Goal: Information Seeking & Learning: Learn about a topic

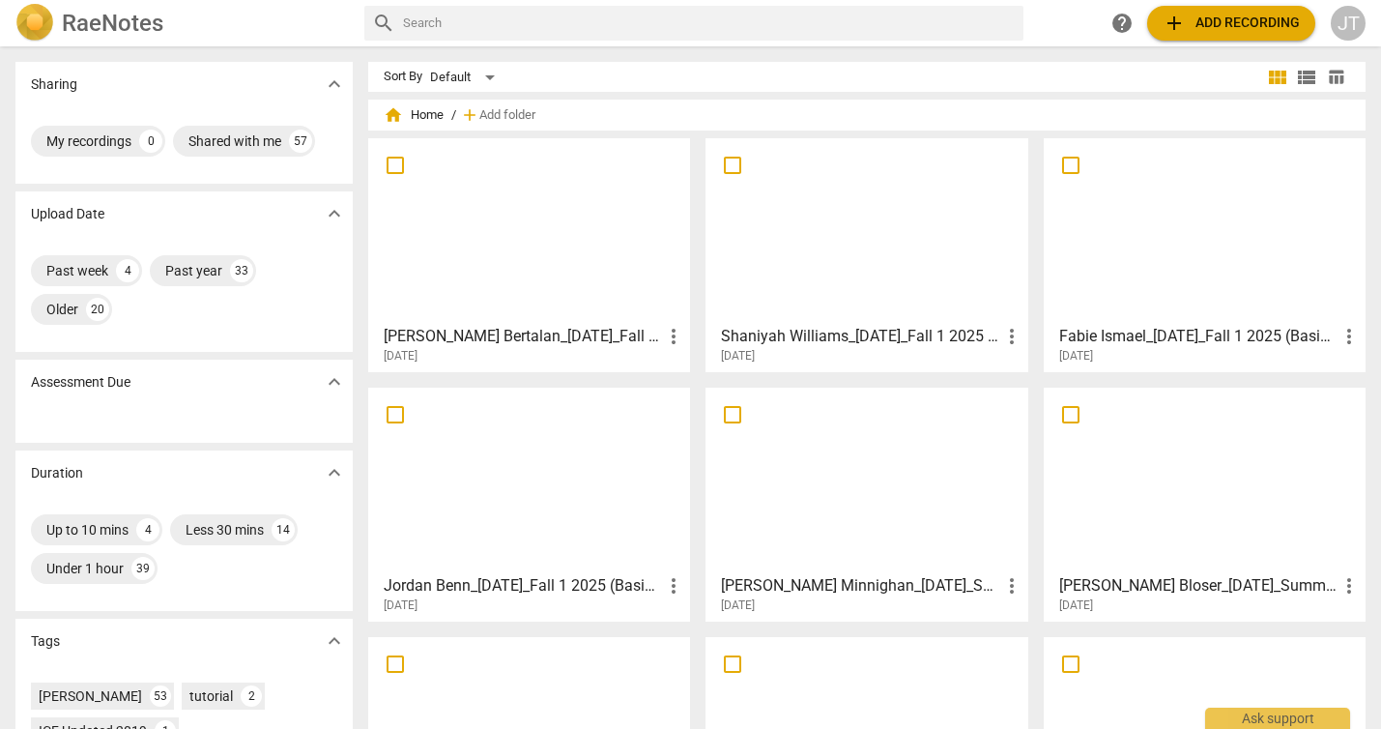
click at [587, 482] on div at bounding box center [529, 479] width 308 height 171
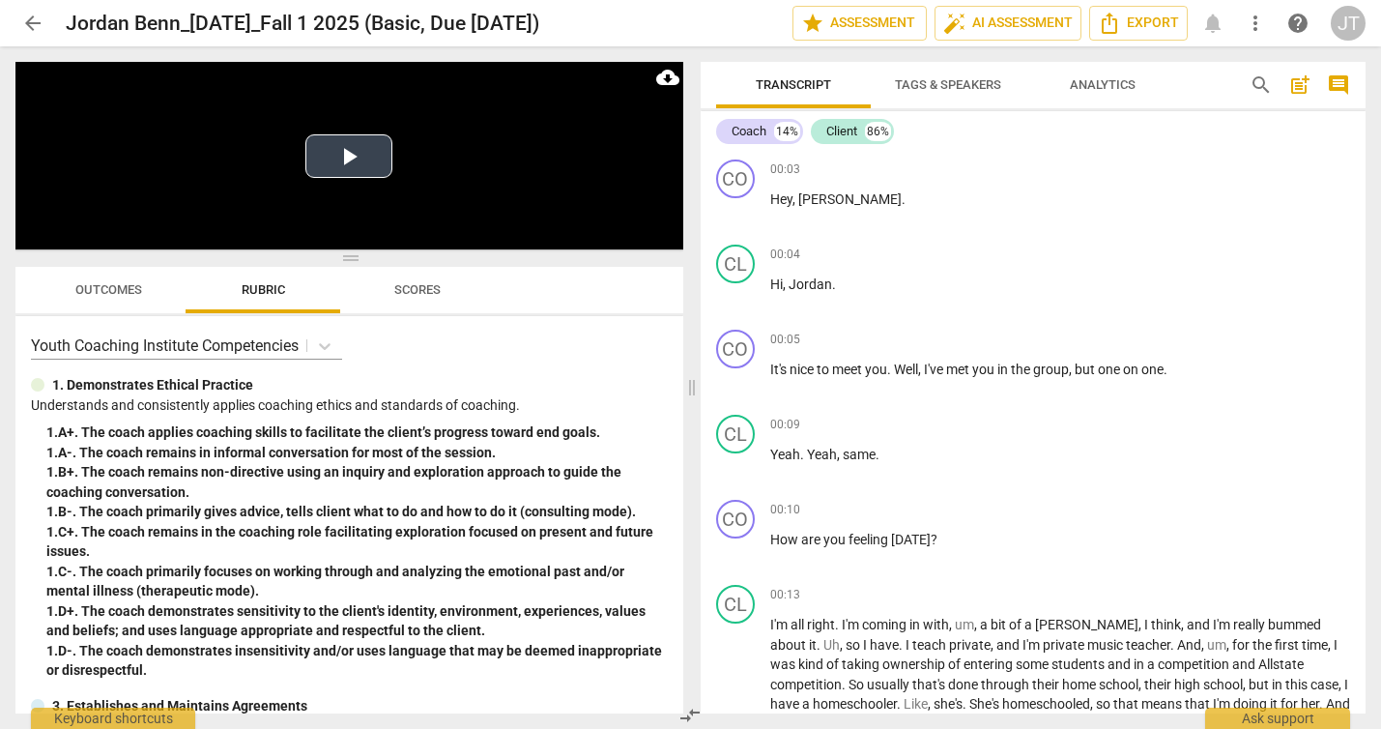
click at [342, 156] on button "Play Video" at bounding box center [348, 155] width 87 height 43
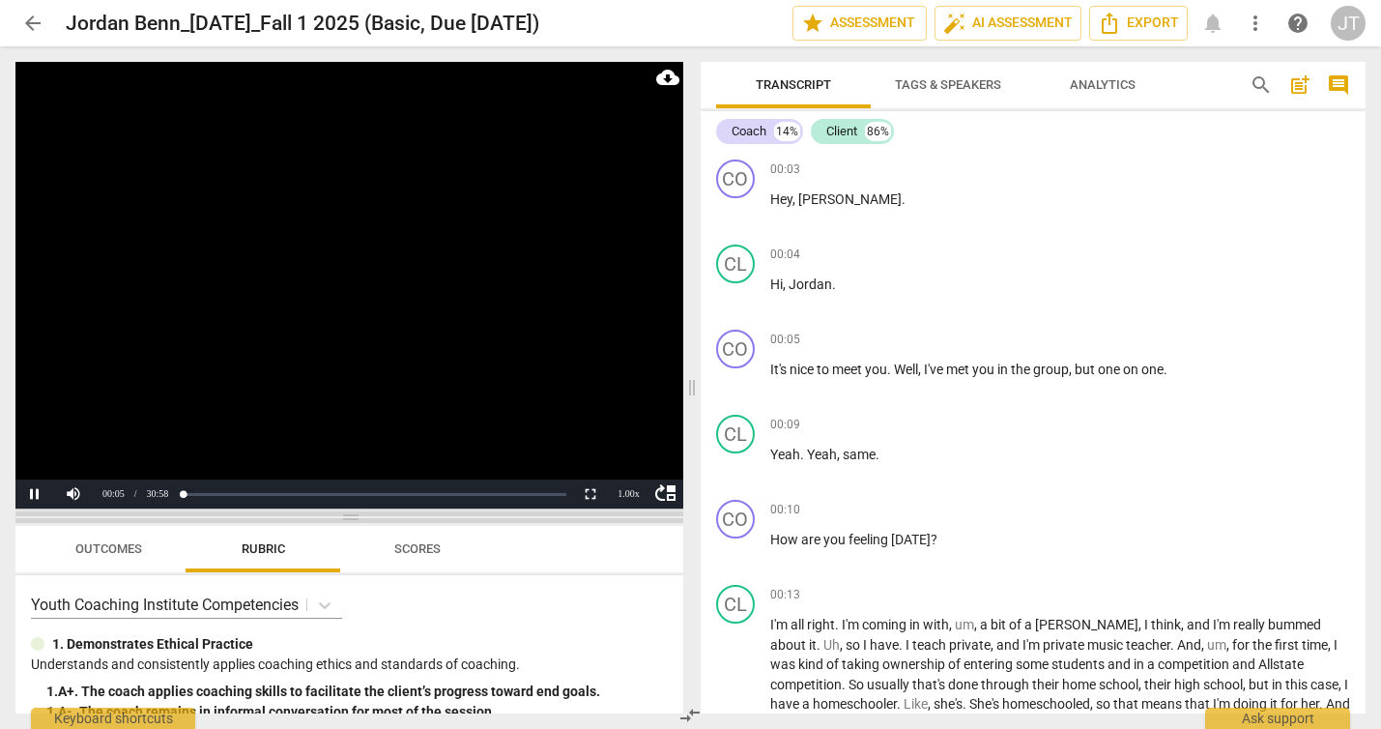
drag, startPoint x: 354, startPoint y: 255, endPoint x: 337, endPoint y: 514, distance: 259.5
click at [337, 514] on span at bounding box center [349, 517] width 668 height 12
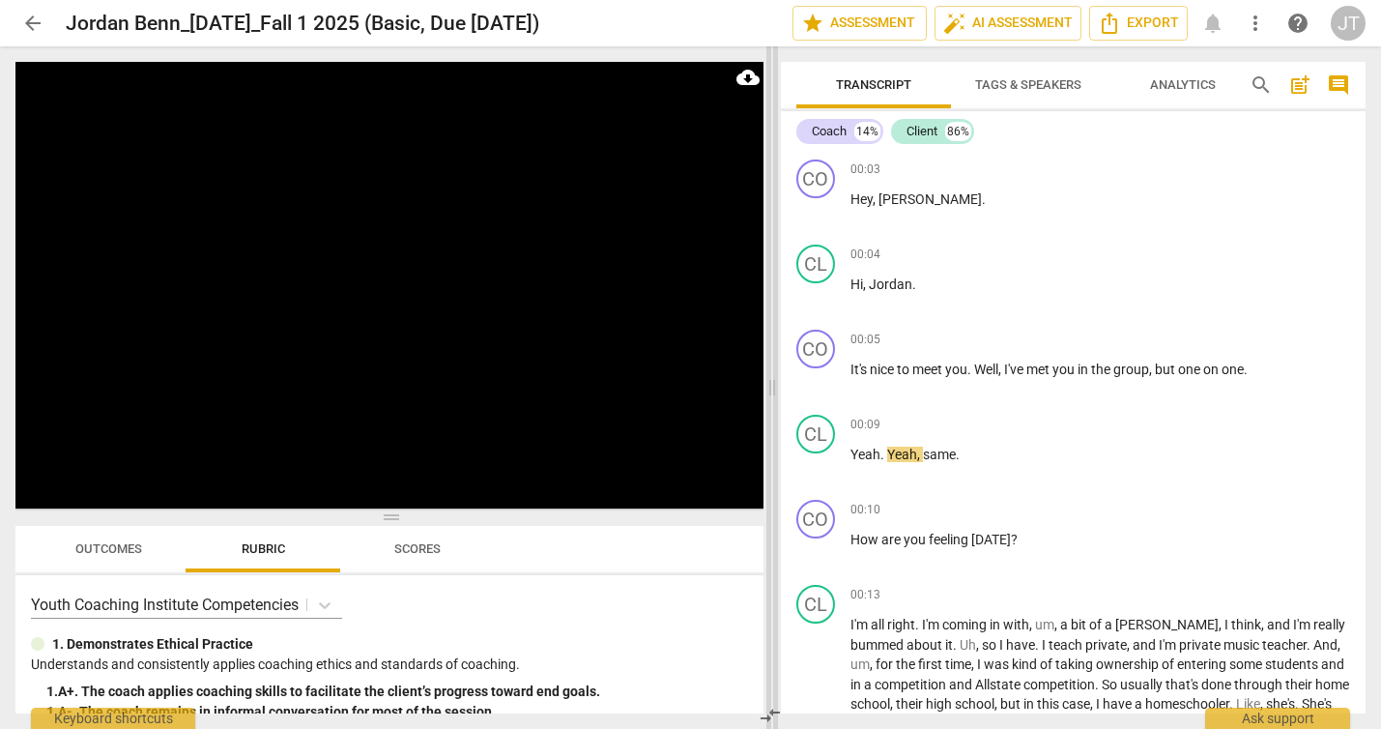
drag, startPoint x: 688, startPoint y: 388, endPoint x: 768, endPoint y: 393, distance: 80.3
click at [768, 393] on span at bounding box center [772, 387] width 12 height 682
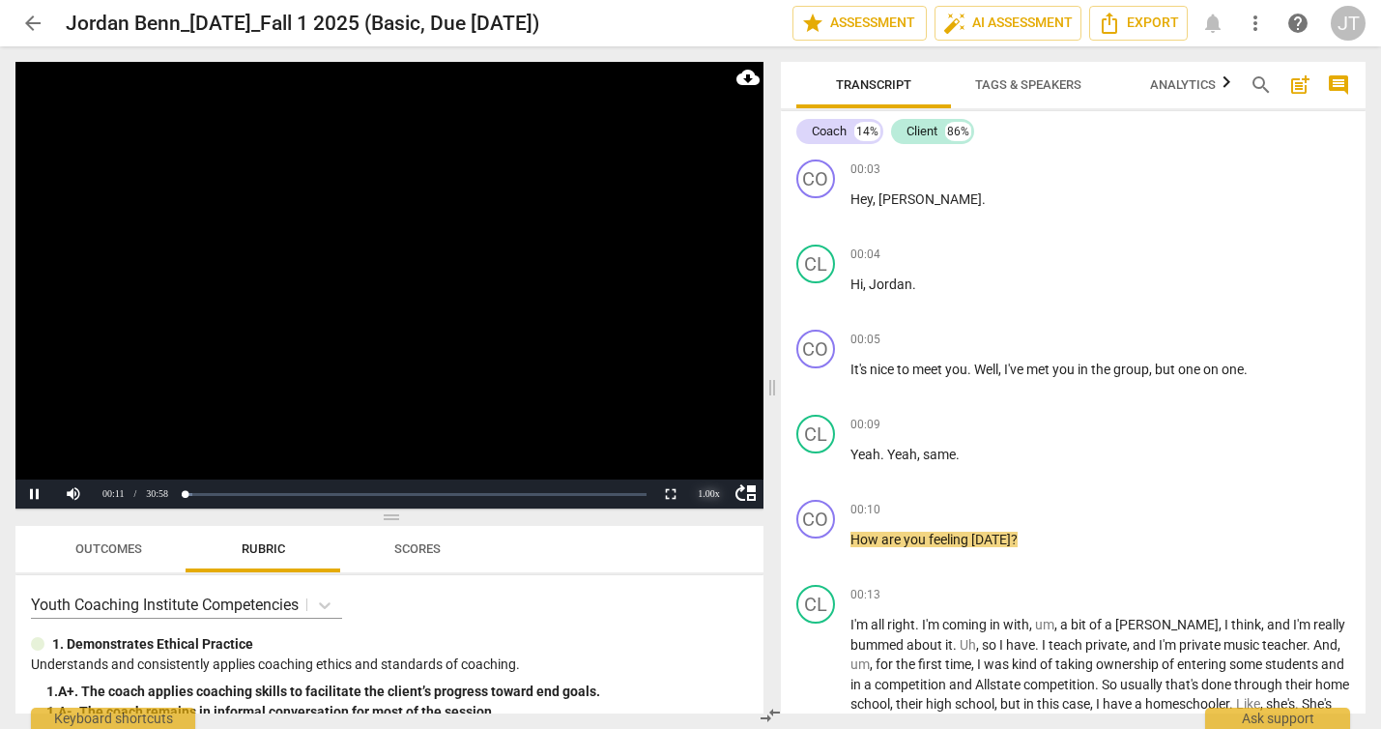
click at [707, 494] on div "1.00 x" at bounding box center [709, 493] width 39 height 29
click at [707, 432] on li "1.25x" at bounding box center [709, 426] width 39 height 21
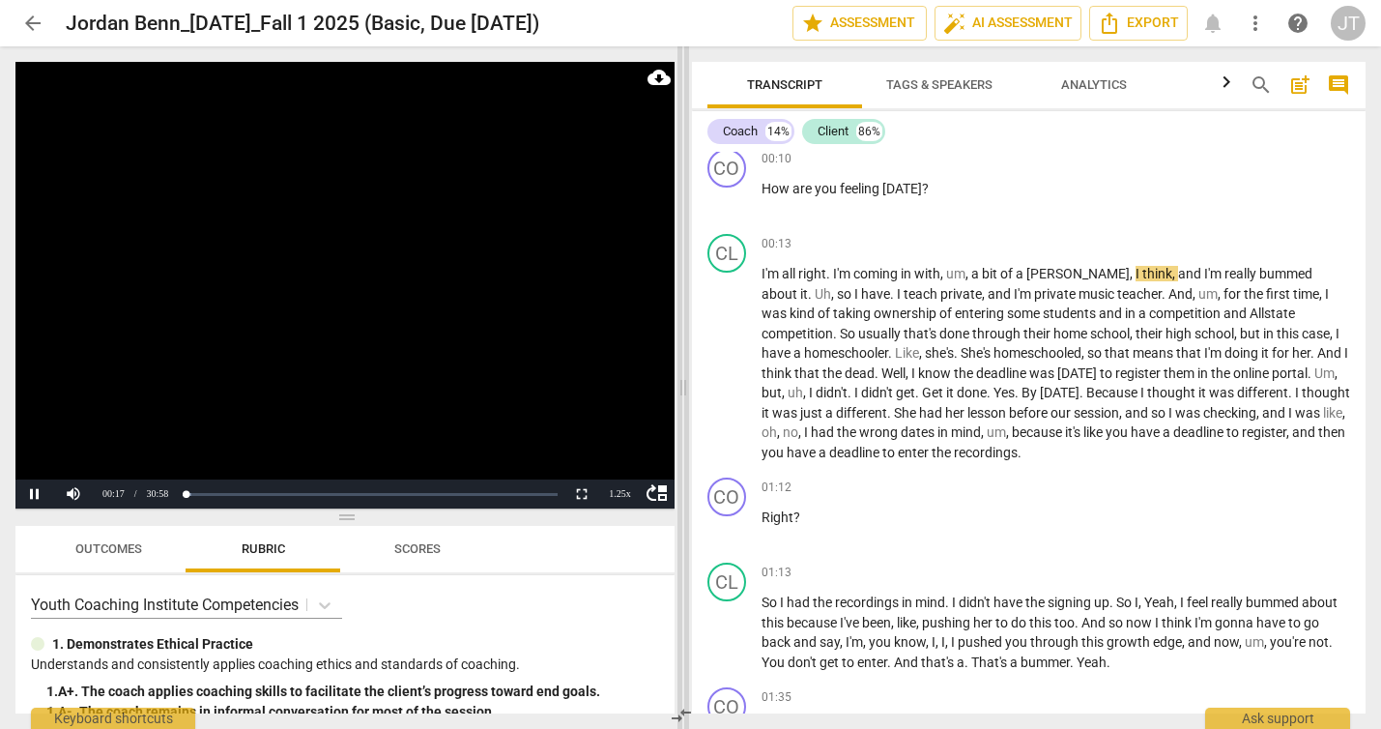
drag, startPoint x: 768, startPoint y: 385, endPoint x: 679, endPoint y: 375, distance: 89.4
click at [679, 375] on span at bounding box center [683, 387] width 12 height 682
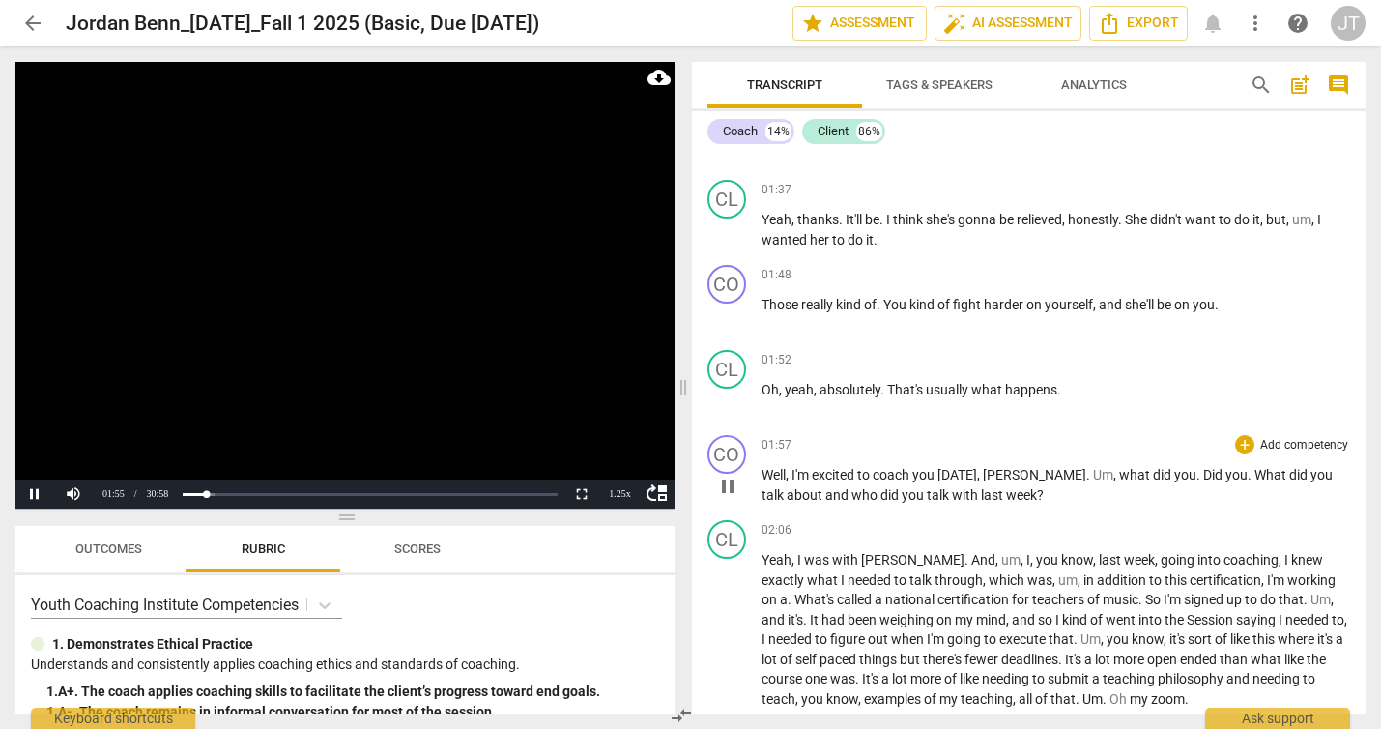
scroll to position [1068, 0]
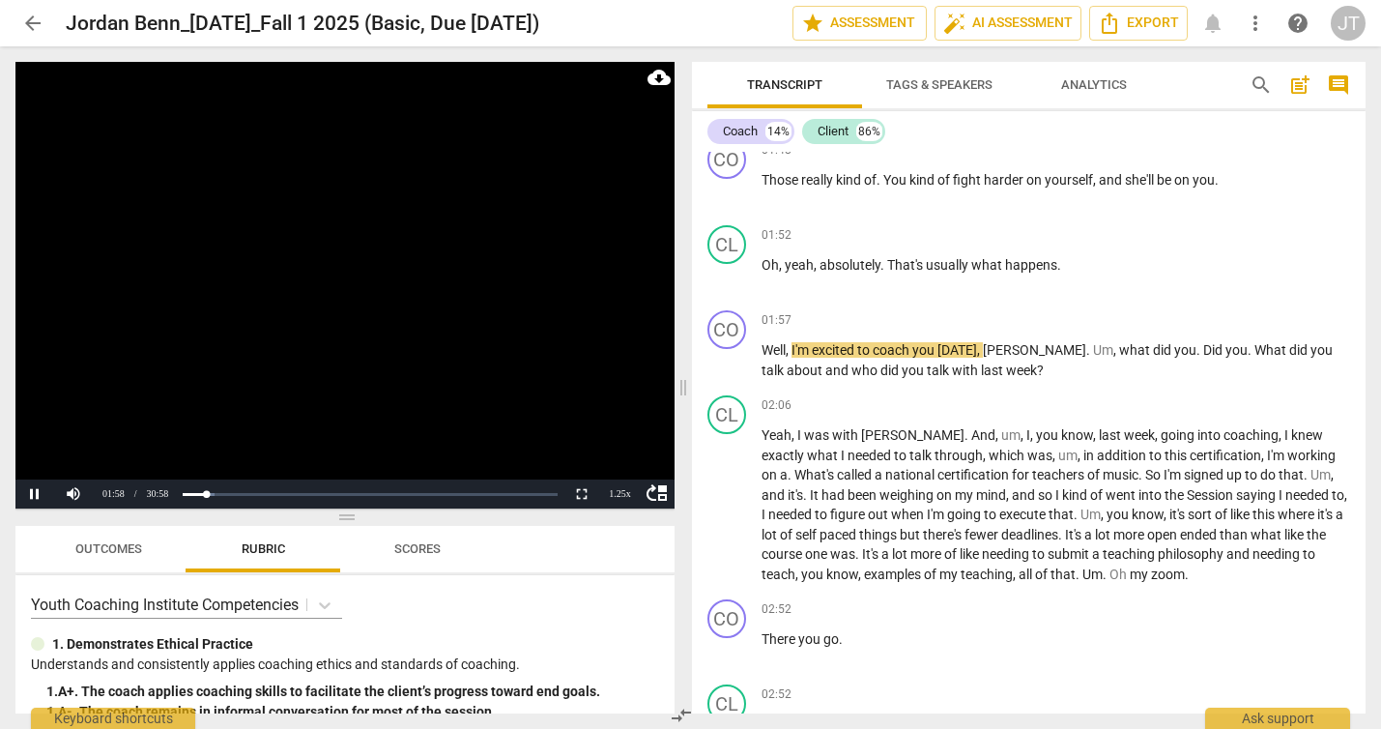
click at [357, 289] on video at bounding box center [344, 285] width 659 height 446
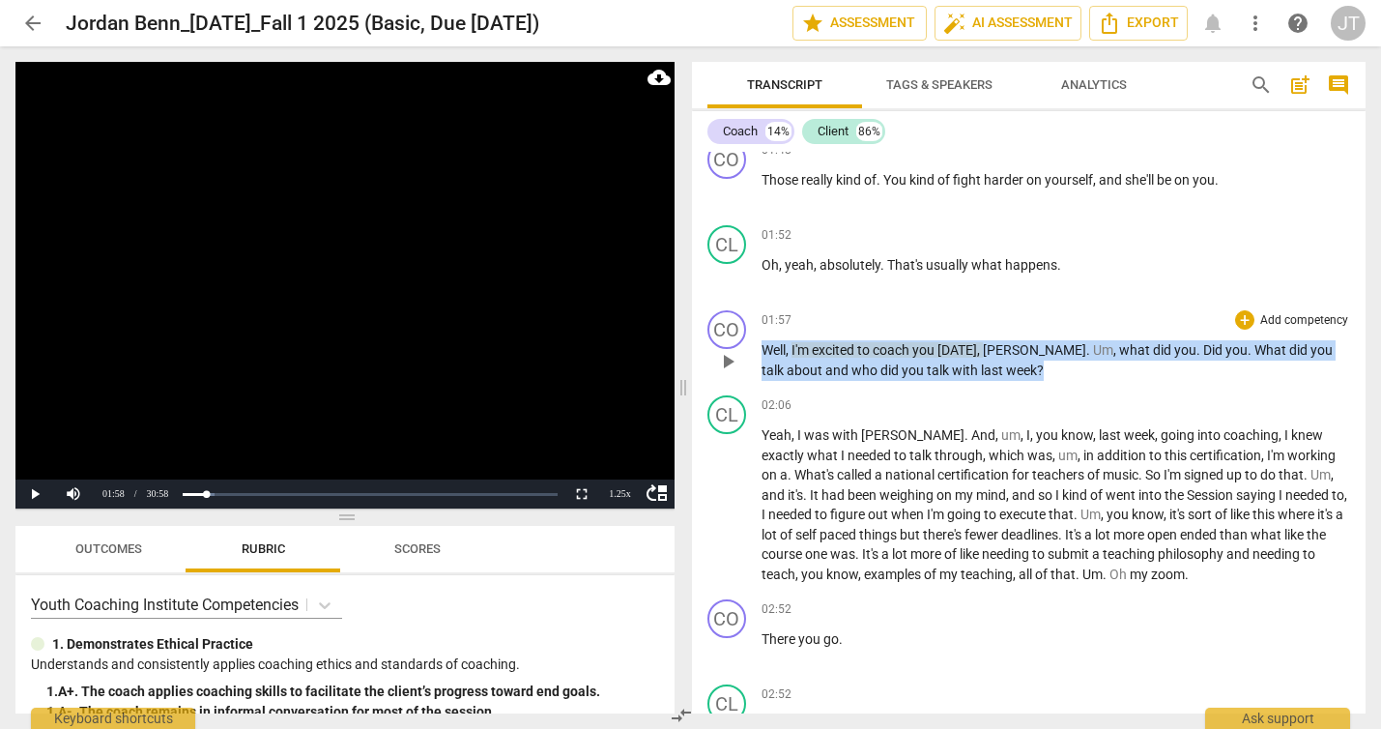
drag, startPoint x: 761, startPoint y: 350, endPoint x: 996, endPoint y: 375, distance: 236.1
click at [996, 375] on p "Well , I'm excited to coach you [DATE] , [PERSON_NAME] . Um , what did you . Di…" at bounding box center [1055, 360] width 589 height 40
click at [1266, 317] on p "Add competency" at bounding box center [1304, 320] width 92 height 17
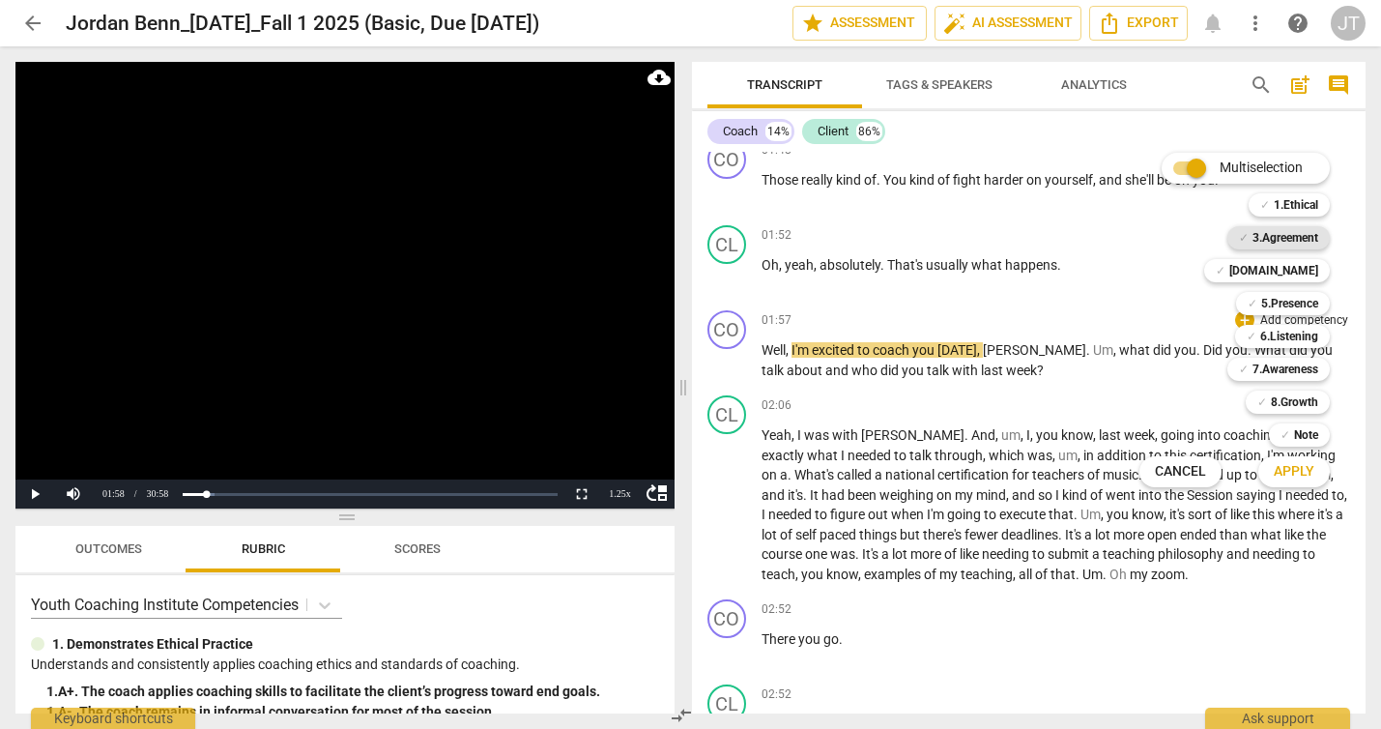
click at [1265, 226] on b "3.Agreement" at bounding box center [1285, 237] width 66 height 23
click at [1302, 472] on span "Apply" at bounding box center [1293, 471] width 41 height 19
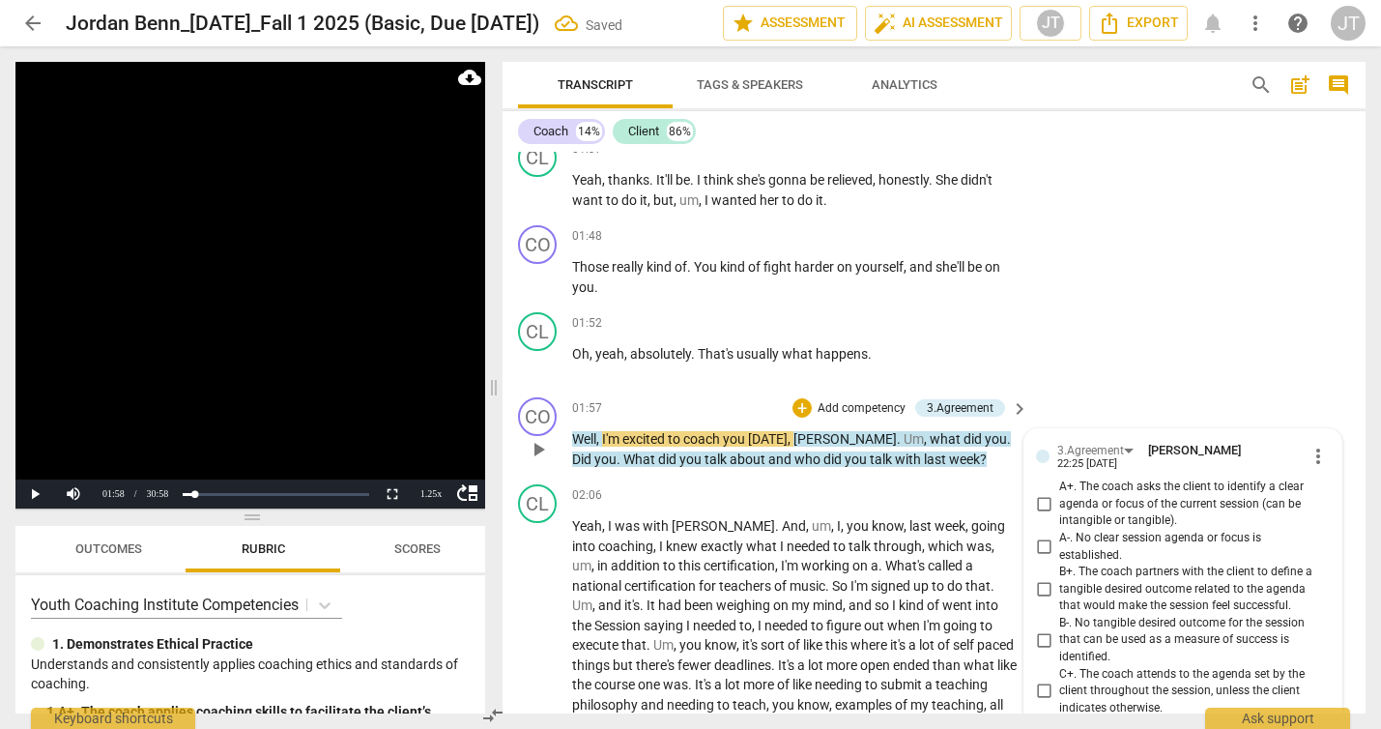
scroll to position [1246, 0]
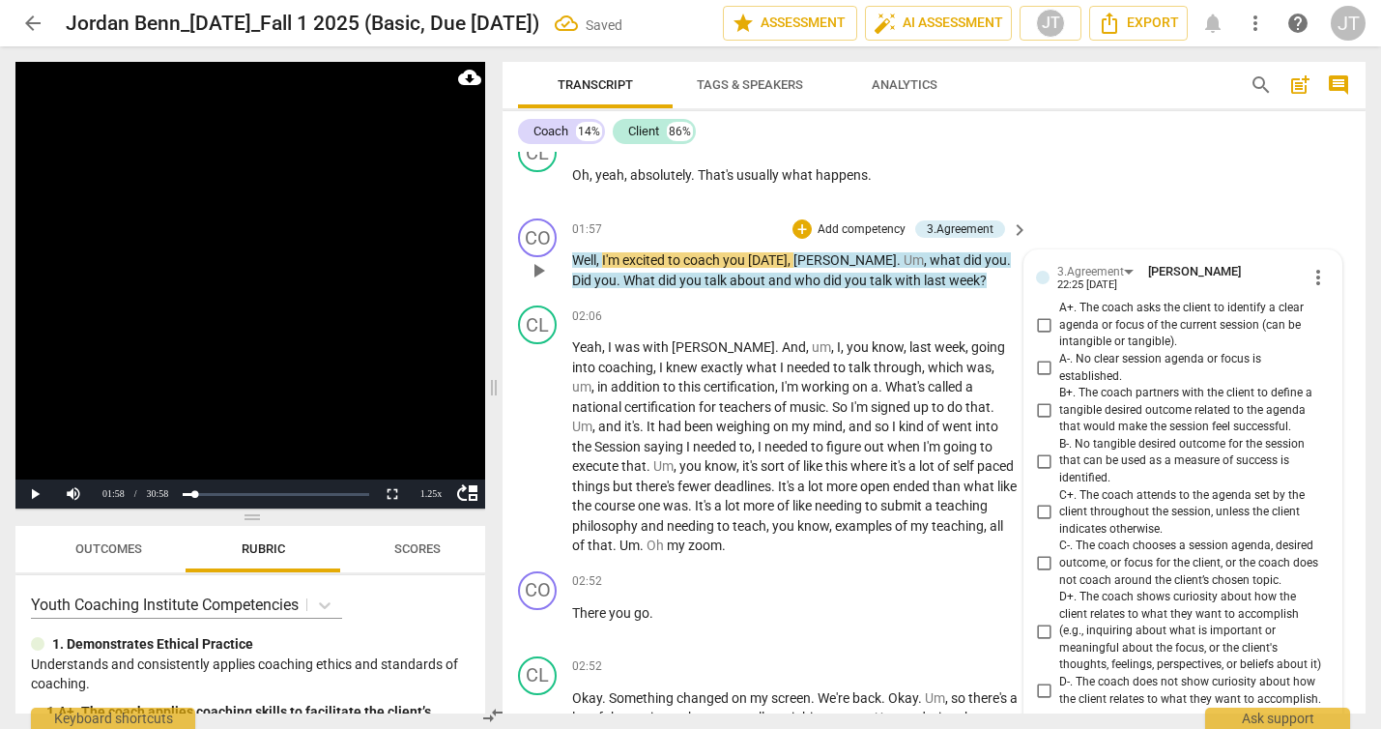
click at [1100, 323] on span "A+. The coach asks the client to identify a clear agenda or focus of the curren…" at bounding box center [1190, 325] width 263 height 51
click at [1059, 323] on input "A+. The coach asks the client to identify a clear agenda or focus of the curren…" at bounding box center [1043, 325] width 31 height 23
checkbox input "true"
click at [266, 279] on video at bounding box center [250, 285] width 470 height 446
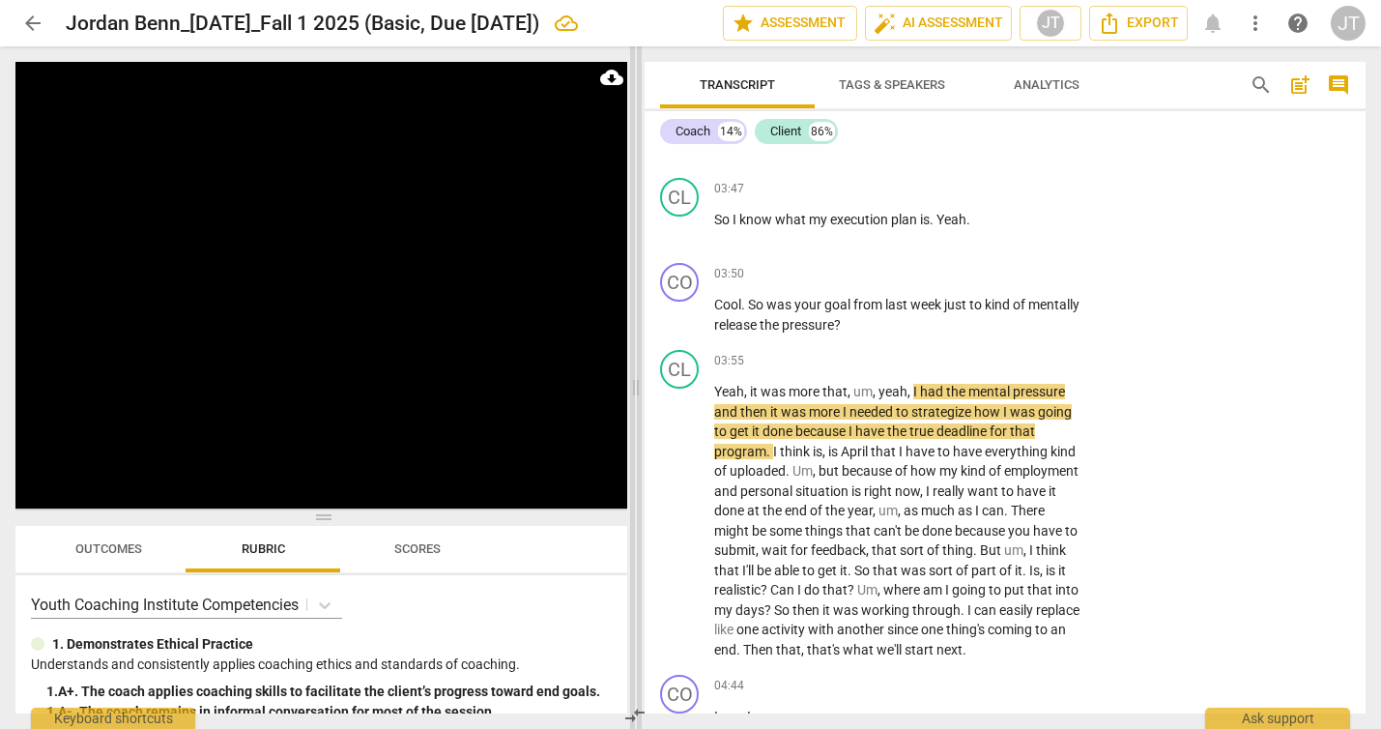
scroll to position [2393, 0]
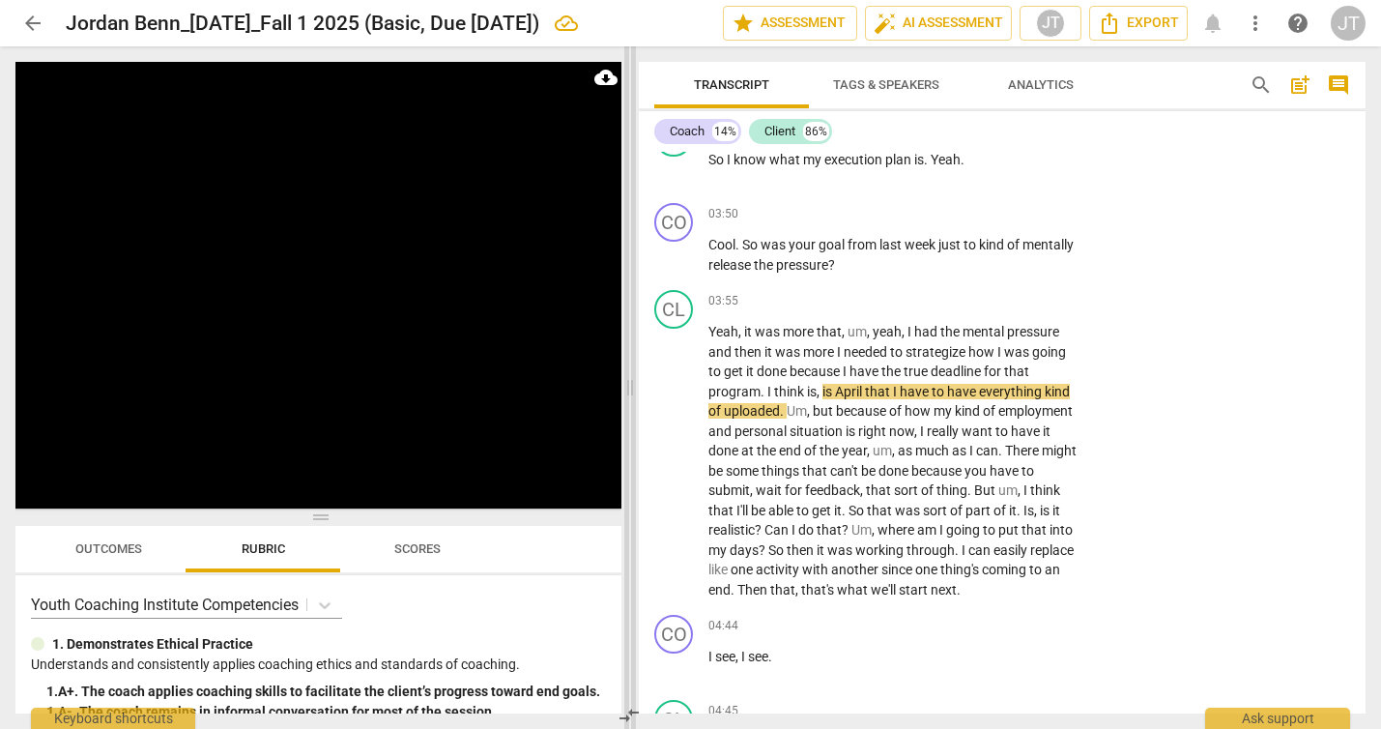
drag, startPoint x: 498, startPoint y: 386, endPoint x: 634, endPoint y: 409, distance: 138.2
click at [634, 409] on span at bounding box center [630, 387] width 12 height 682
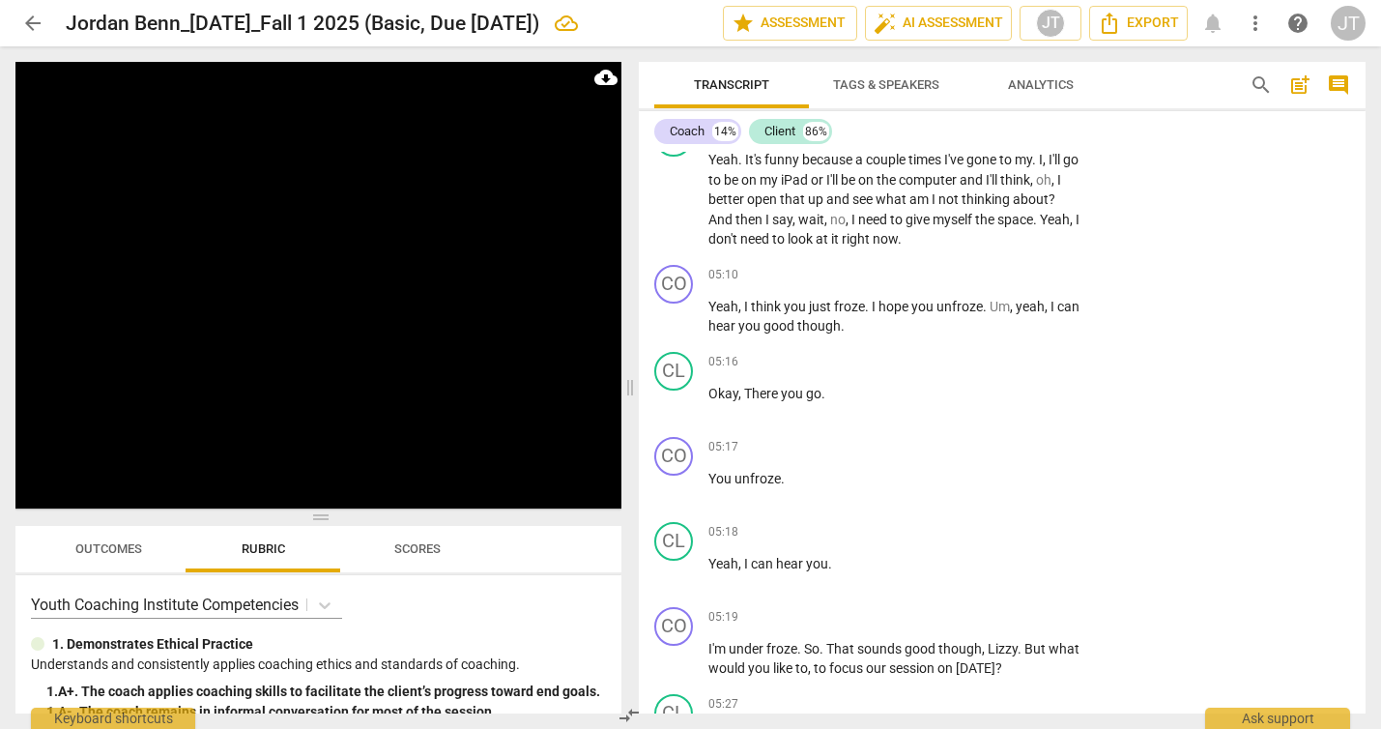
scroll to position [3704, 0]
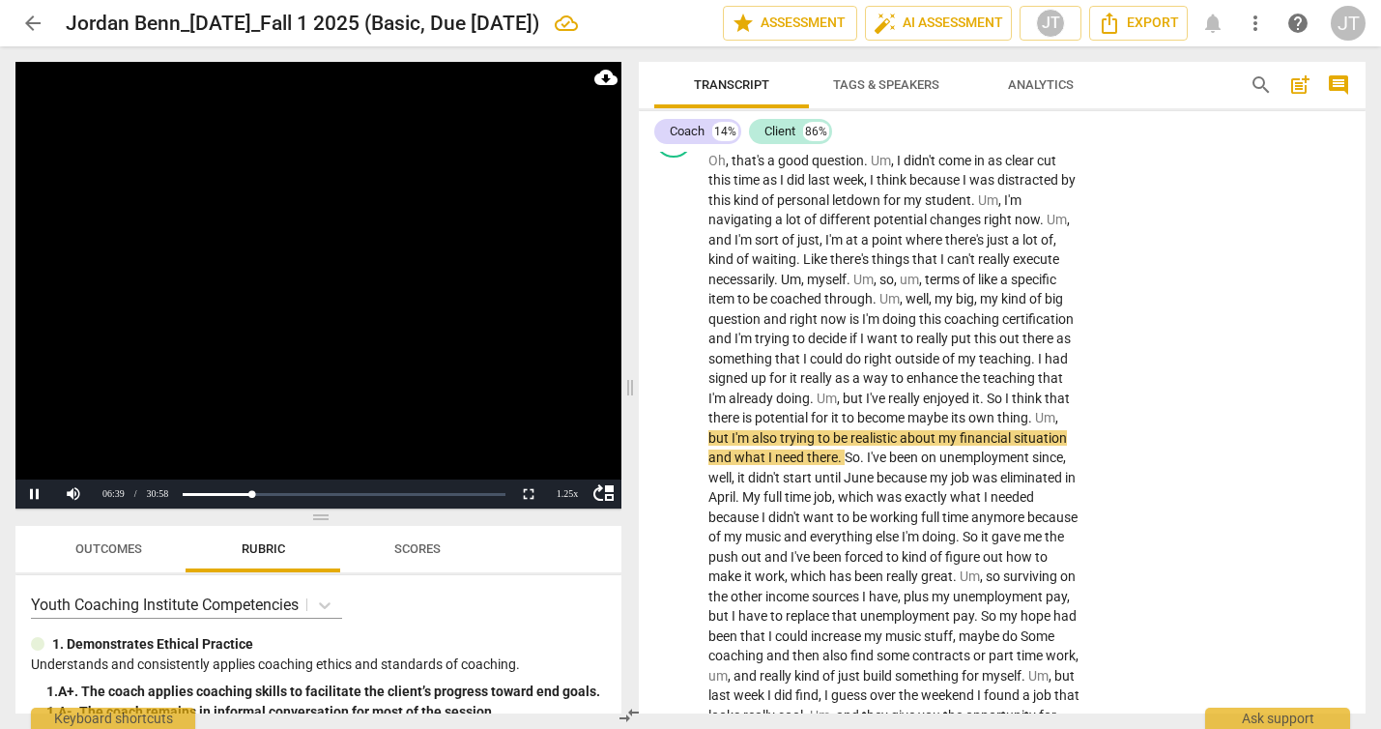
click at [301, 321] on video at bounding box center [318, 285] width 606 height 446
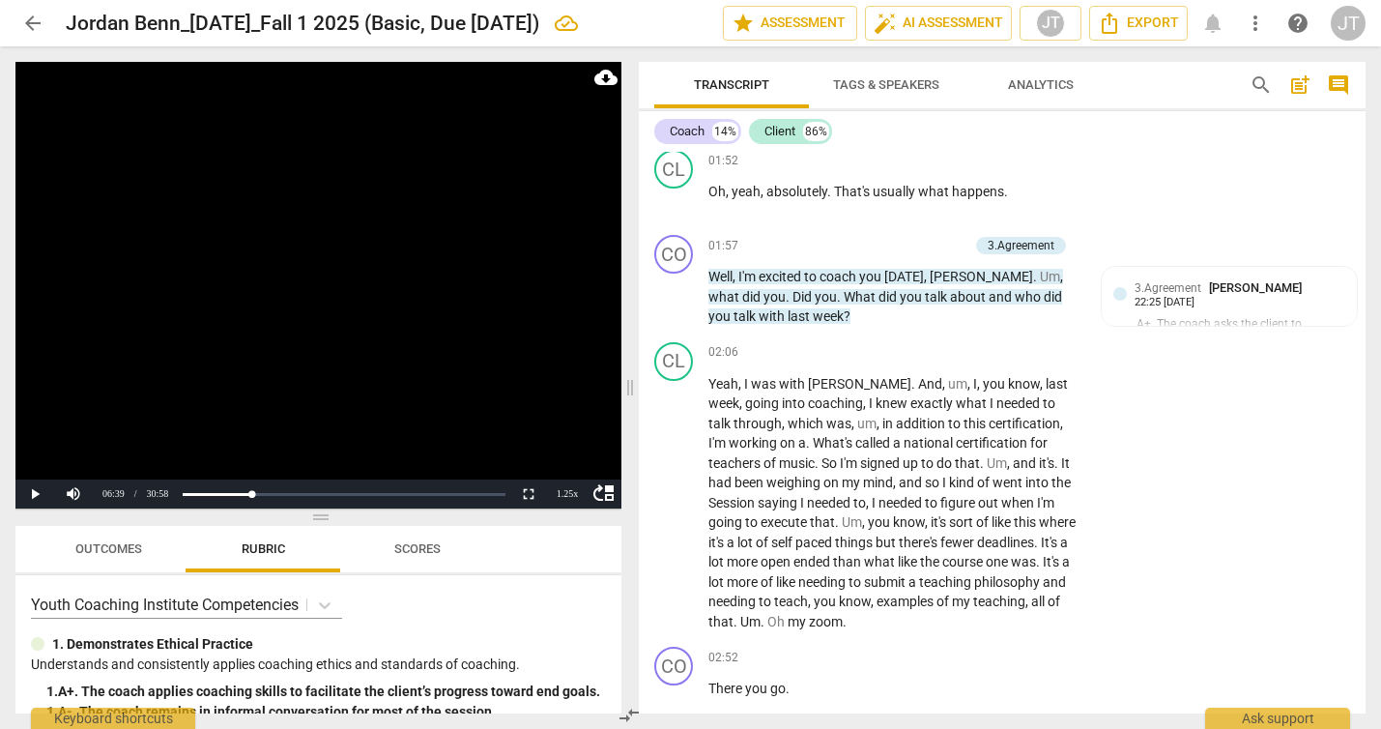
scroll to position [1305, 0]
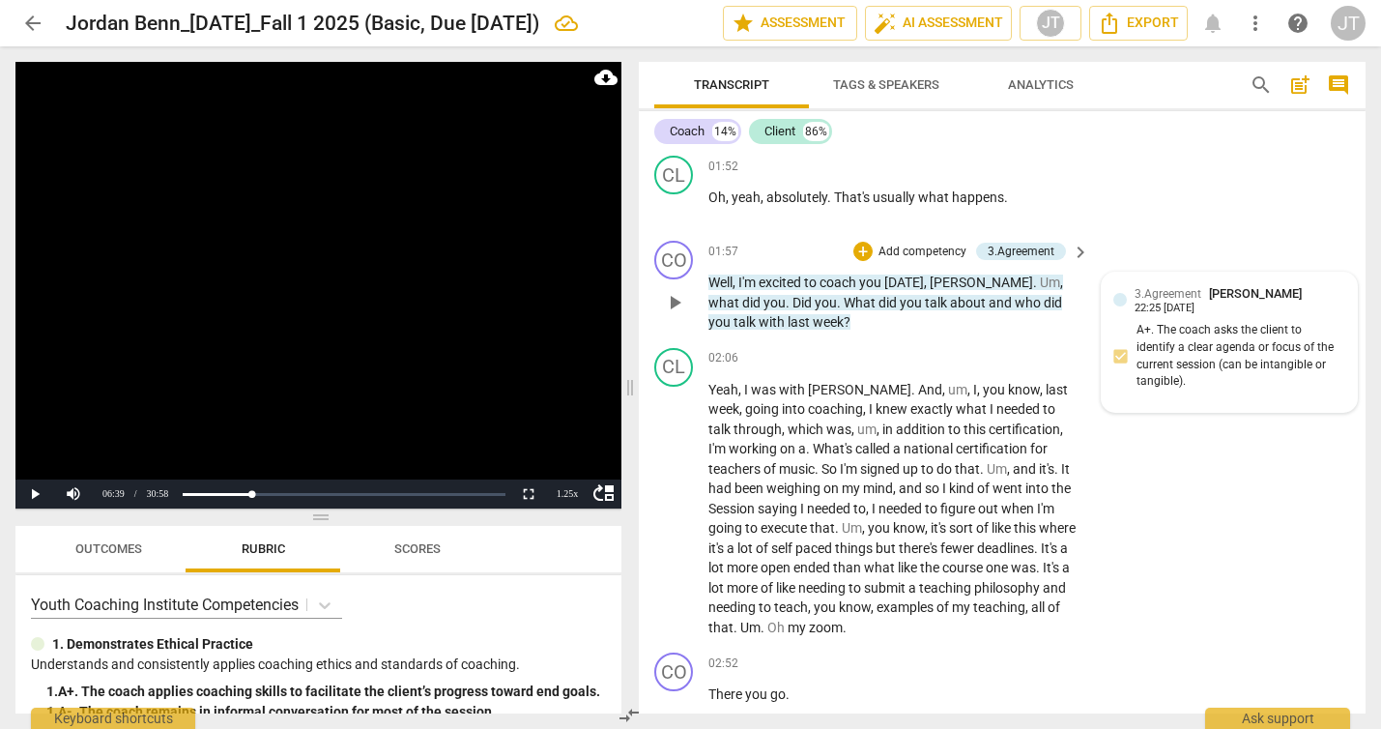
click at [1312, 339] on div "3.Agreement [PERSON_NAME] 22:25 [DATE] A+. The coach asks the client to identif…" at bounding box center [1229, 342] width 232 height 116
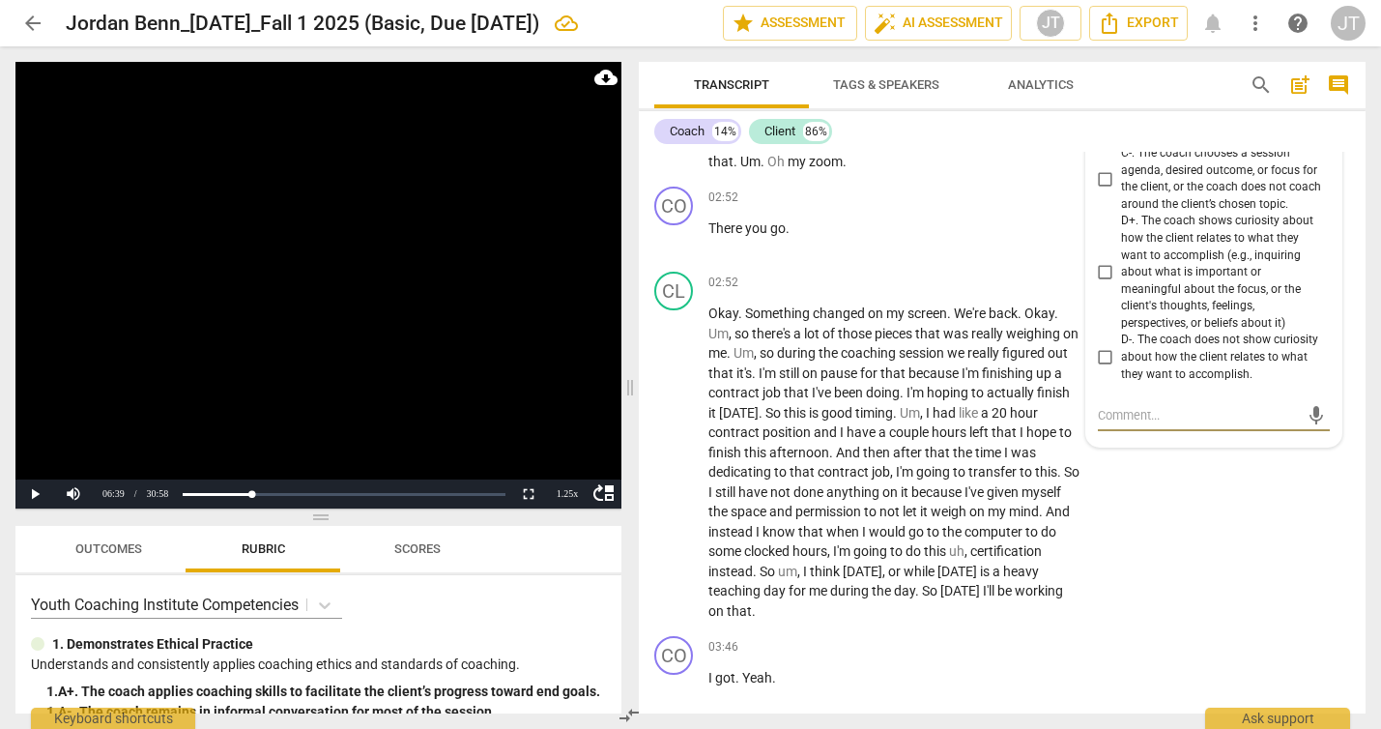
scroll to position [1381, 0]
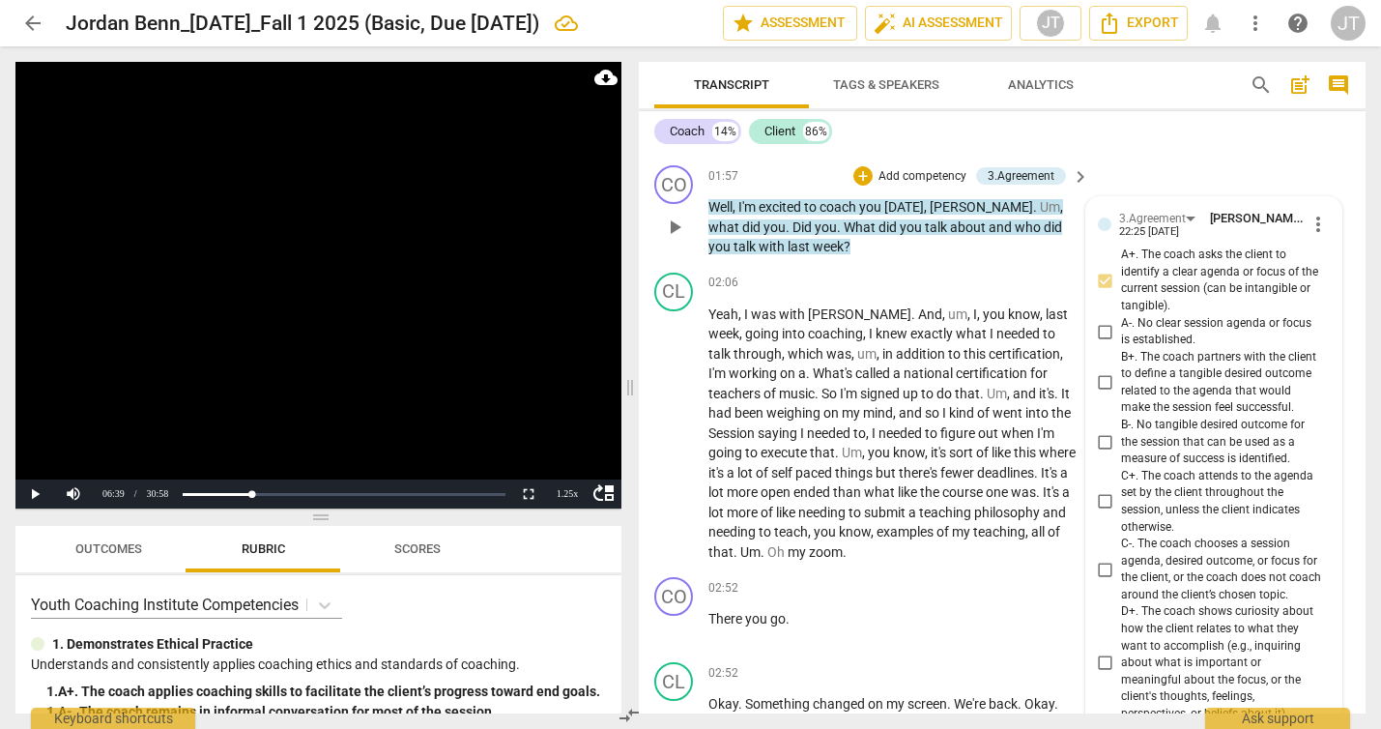
click at [1313, 221] on span "more_vert" at bounding box center [1317, 224] width 23 height 23
click at [1315, 259] on li "Delete" at bounding box center [1331, 260] width 67 height 37
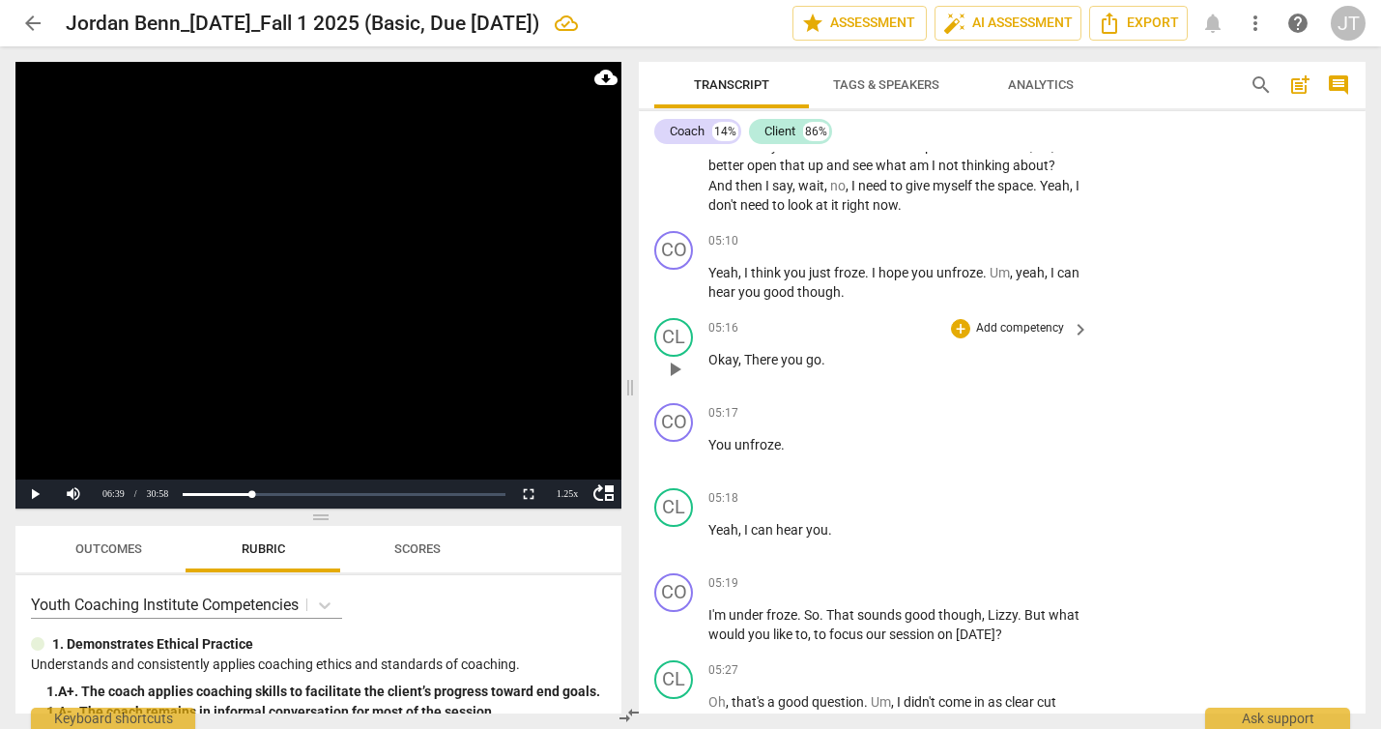
scroll to position [3499, 0]
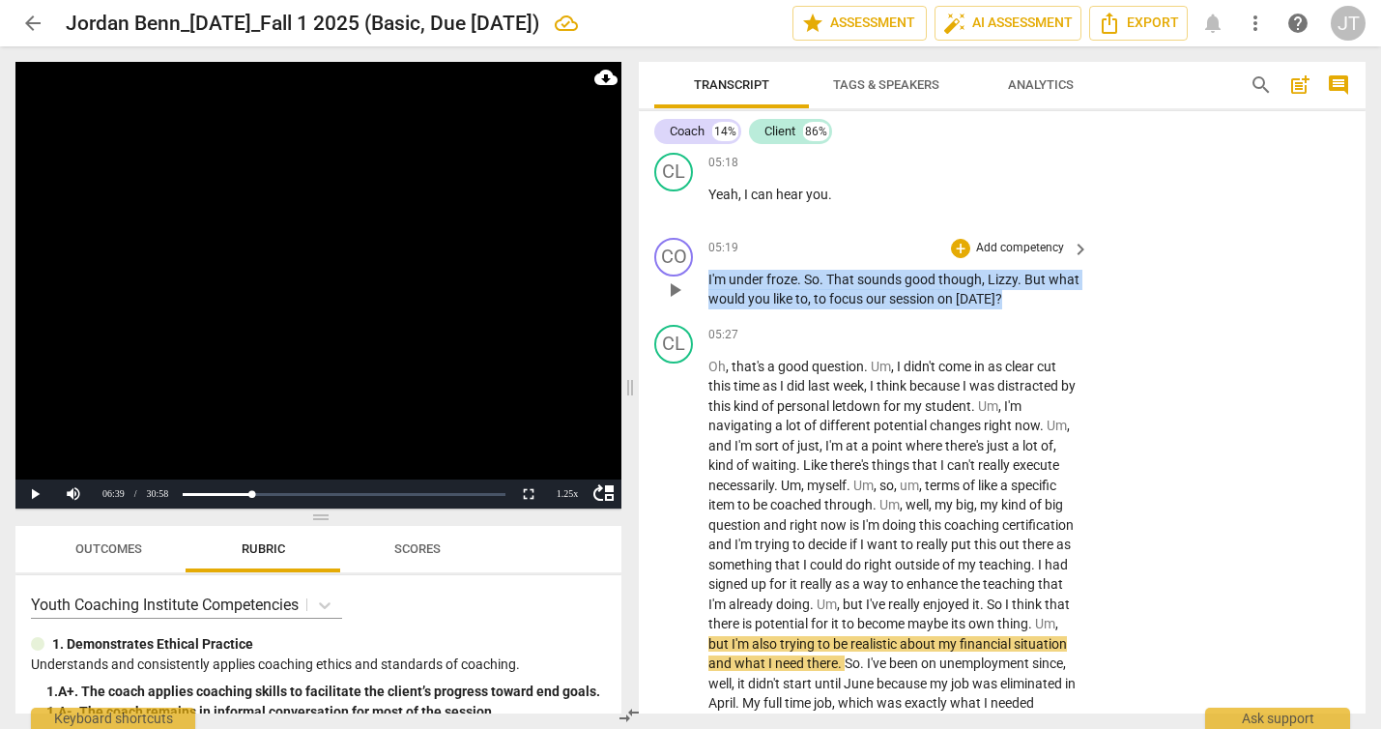
drag, startPoint x: 709, startPoint y: 276, endPoint x: 1040, endPoint y: 292, distance: 330.8
click at [1040, 292] on p "I'm under froze . So . That sounds good though , [PERSON_NAME] . But what would…" at bounding box center [893, 290] width 371 height 40
click at [1026, 250] on p "Add competency" at bounding box center [1020, 248] width 92 height 17
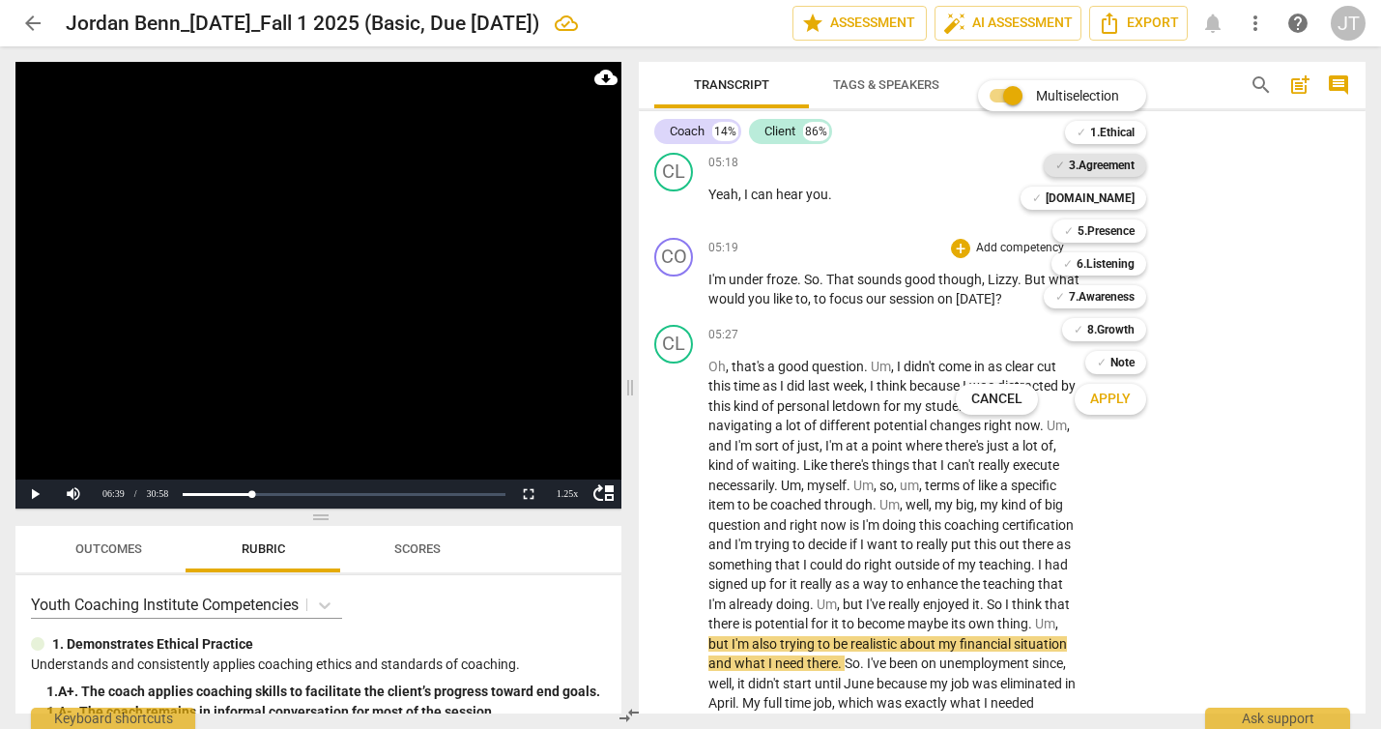
click at [1090, 170] on b "3.Agreement" at bounding box center [1102, 165] width 66 height 23
click at [1112, 408] on span "Apply" at bounding box center [1110, 398] width 41 height 19
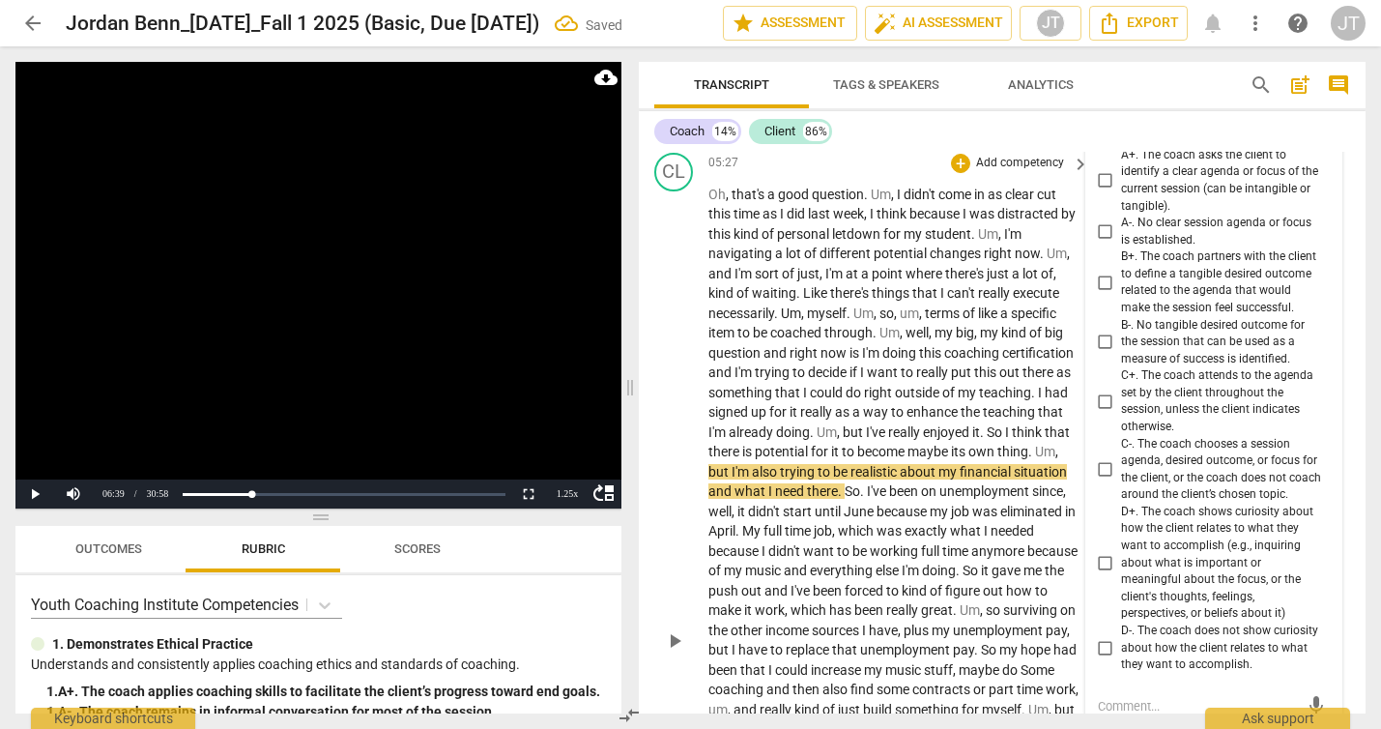
scroll to position [3657, 0]
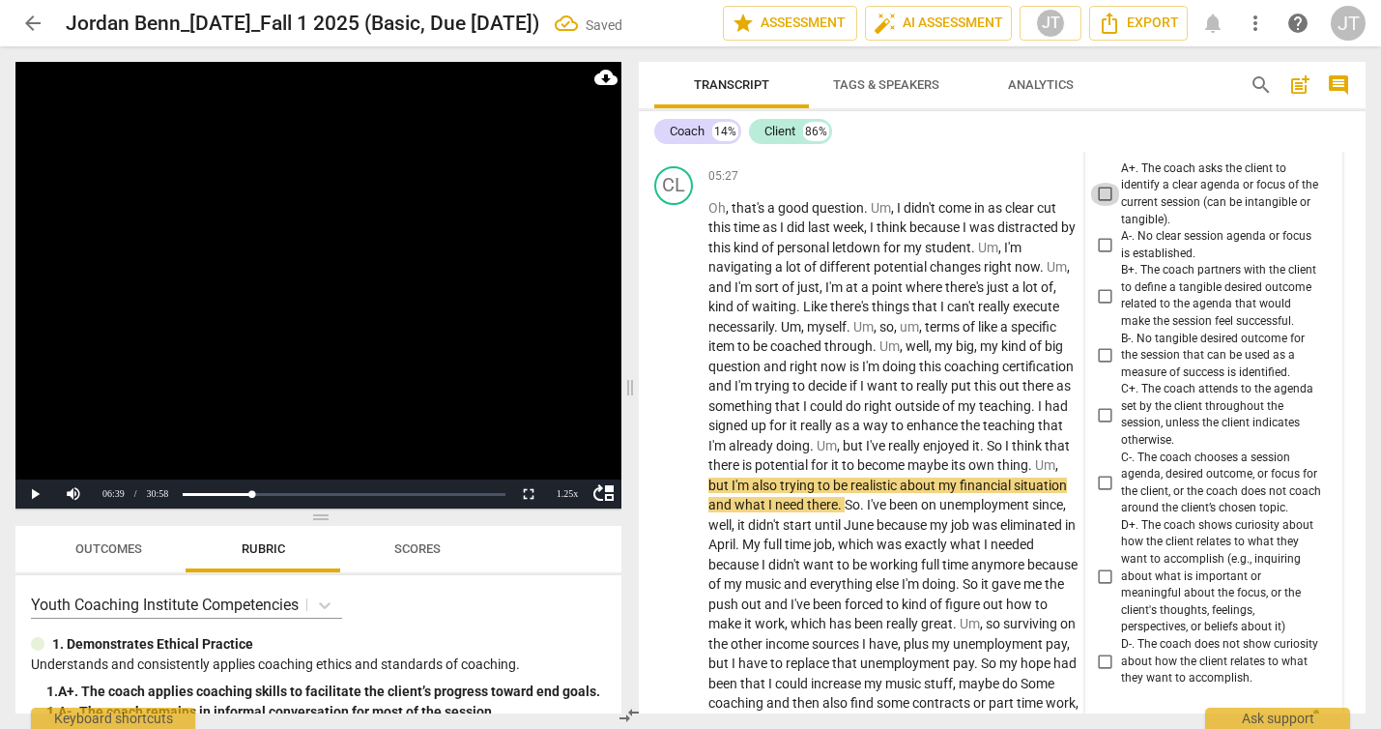
click at [1101, 188] on input "A+. The coach asks the client to identify a clear agenda or focus of the curren…" at bounding box center [1105, 194] width 31 height 23
checkbox input "true"
click at [272, 283] on video at bounding box center [318, 285] width 606 height 446
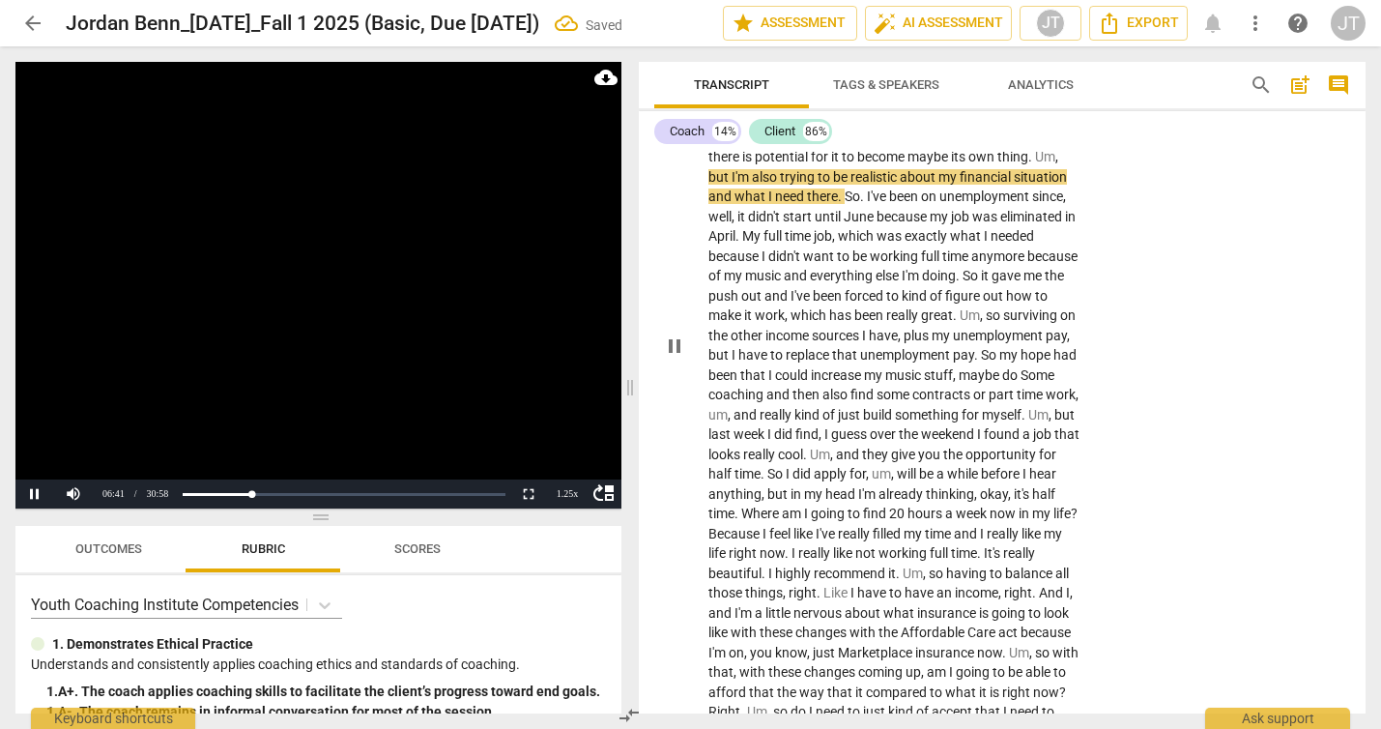
scroll to position [3933, 0]
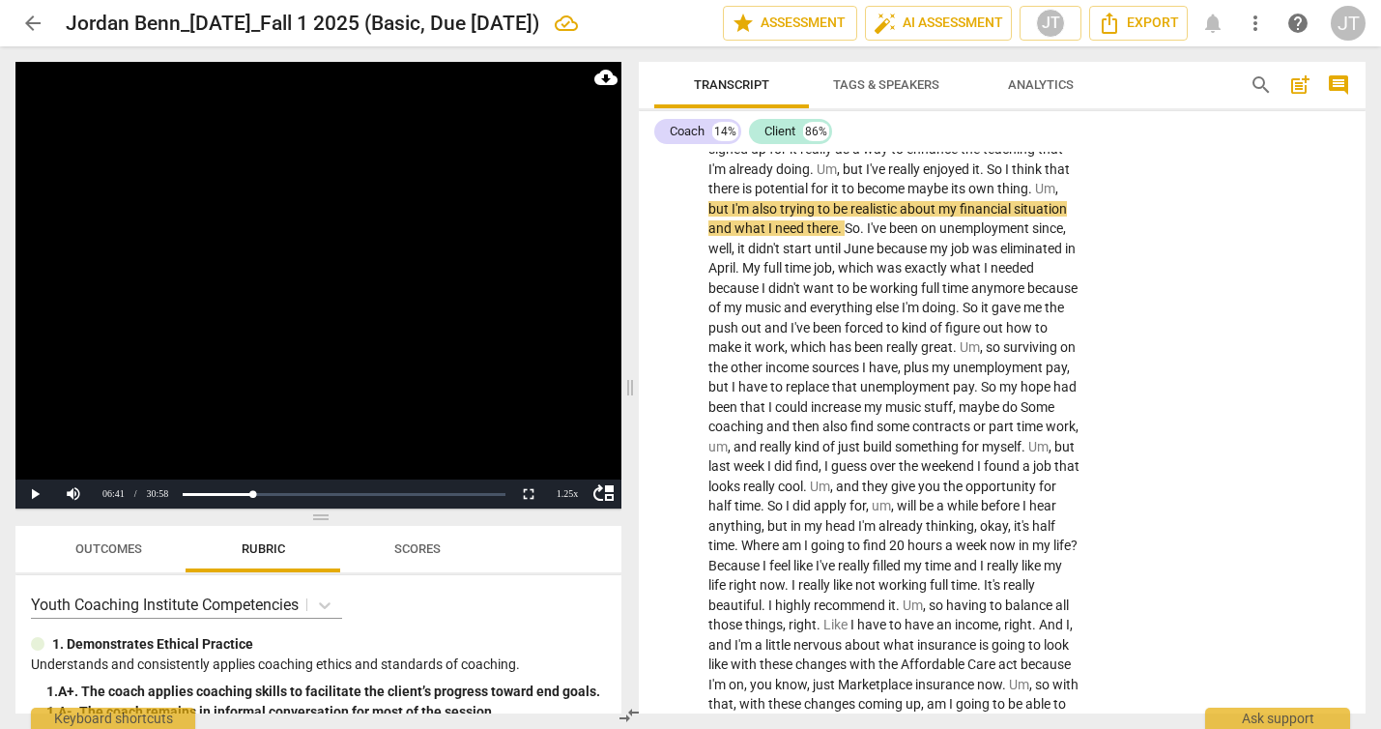
click at [274, 354] on video at bounding box center [318, 285] width 606 height 446
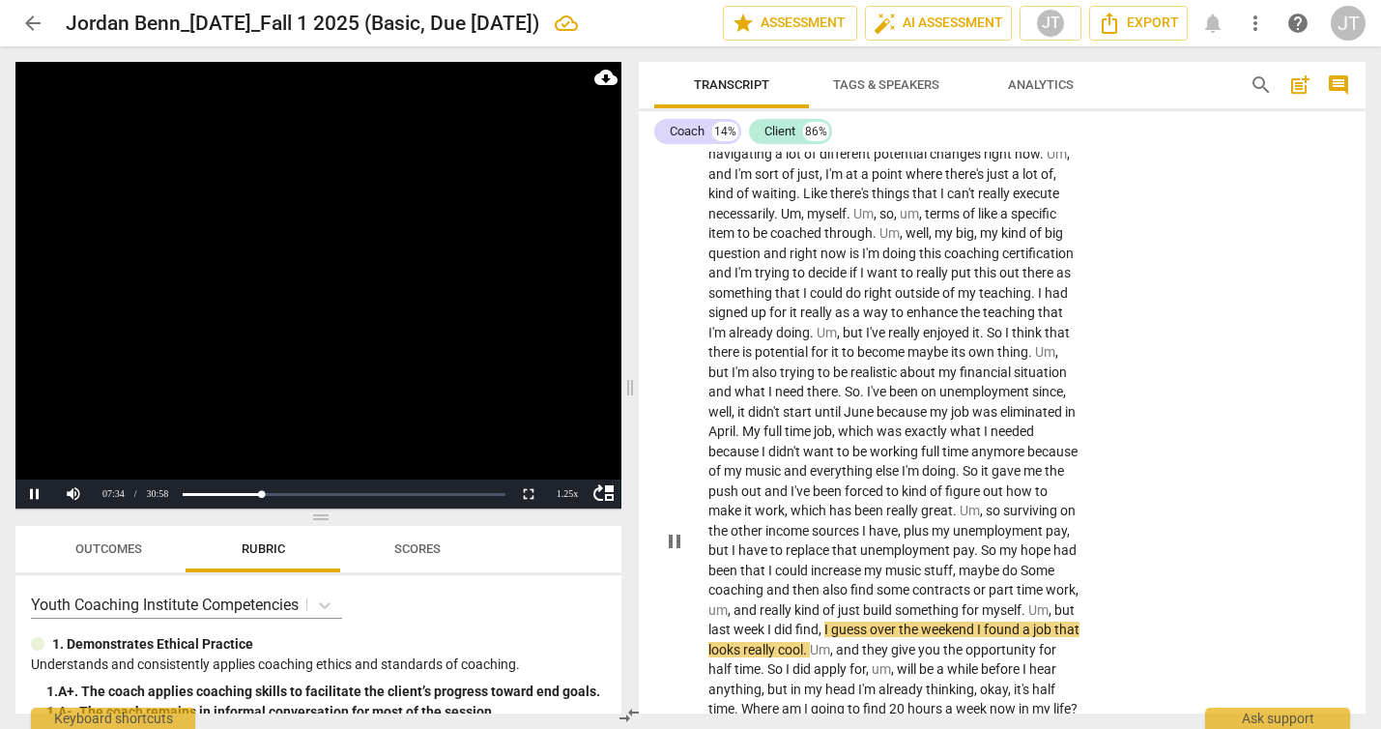
scroll to position [3619, 0]
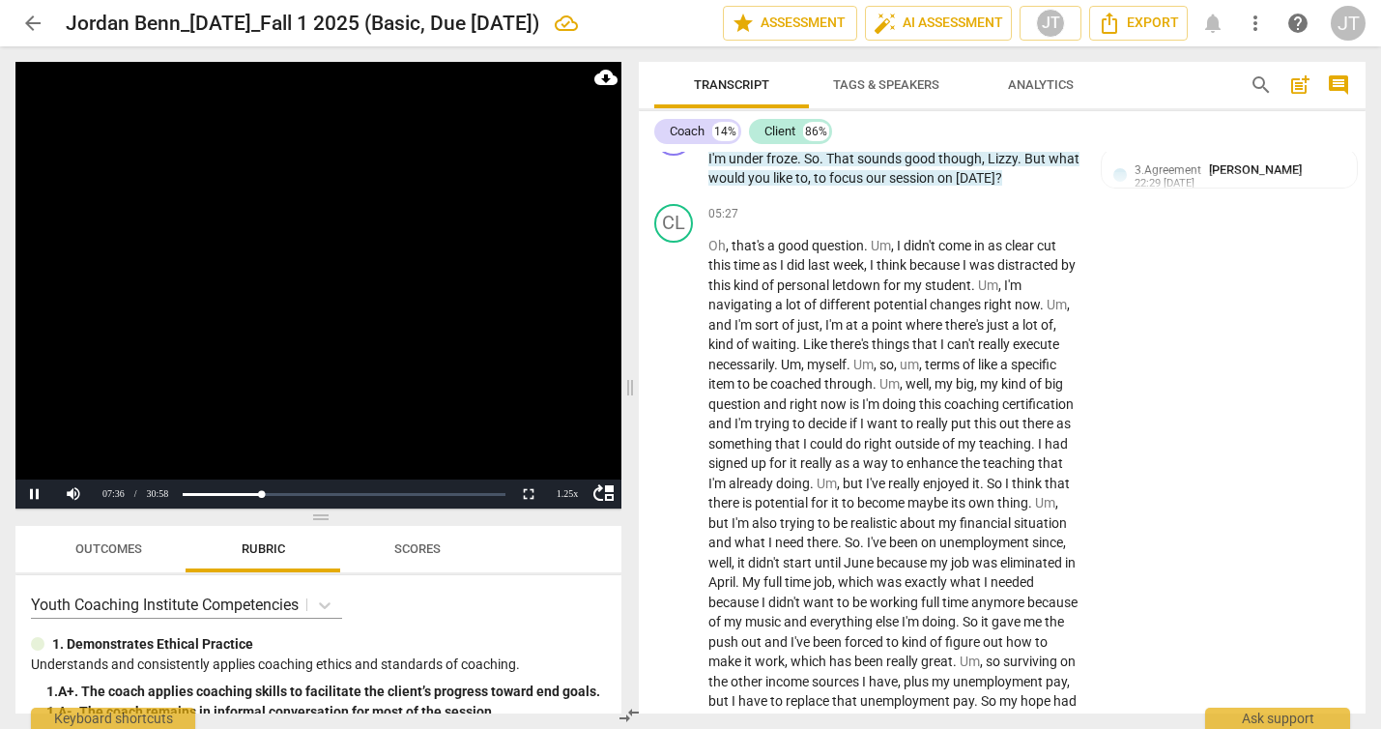
click at [216, 337] on video at bounding box center [318, 285] width 606 height 446
click at [264, 272] on video at bounding box center [318, 285] width 606 height 446
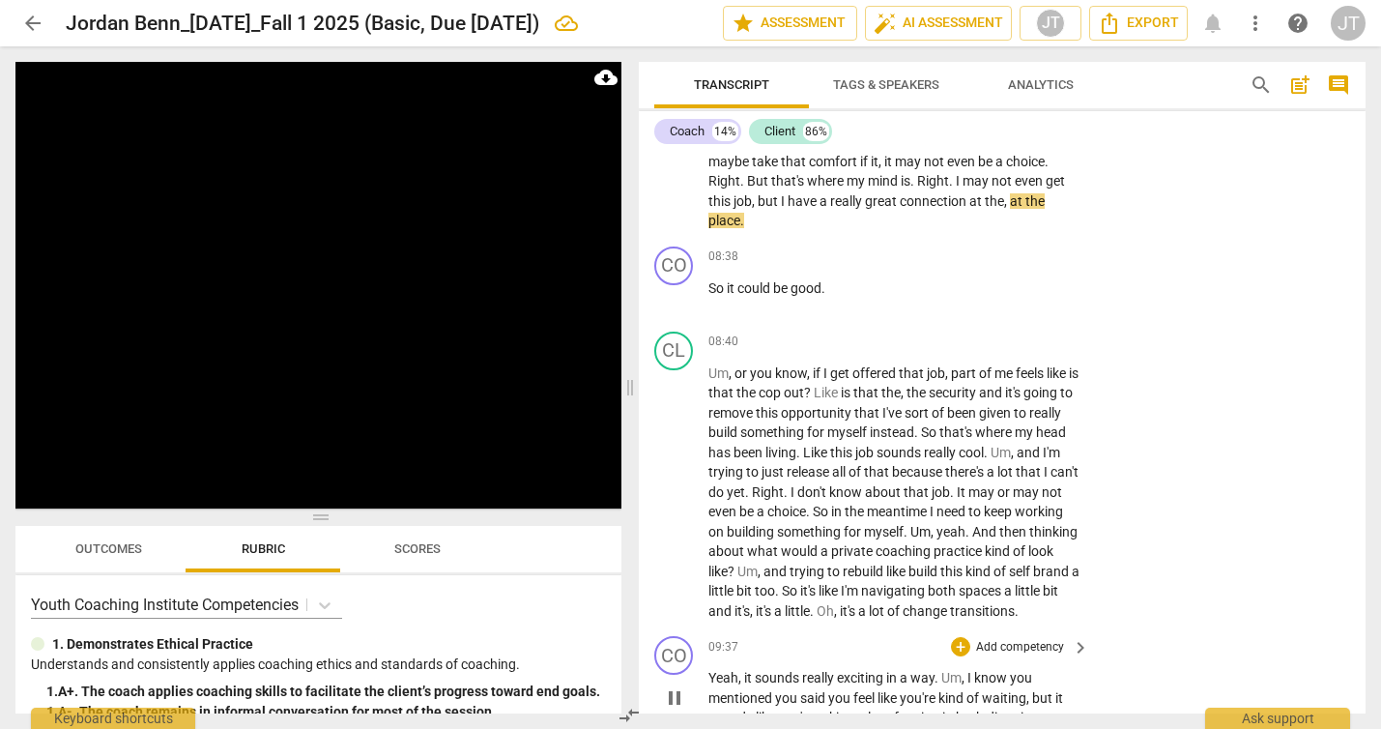
scroll to position [4453, 0]
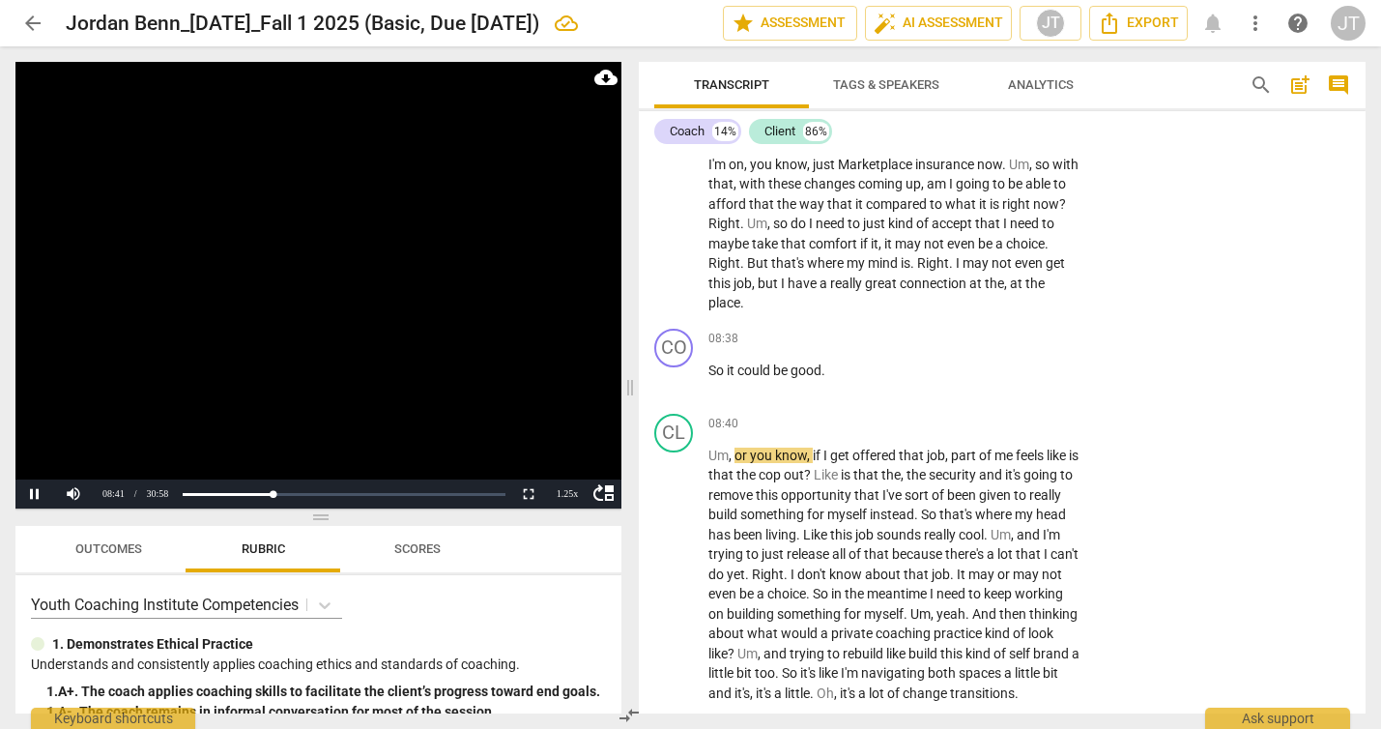
click at [314, 271] on video at bounding box center [318, 285] width 606 height 446
click at [709, 378] on span "So" at bounding box center [717, 369] width 18 height 15
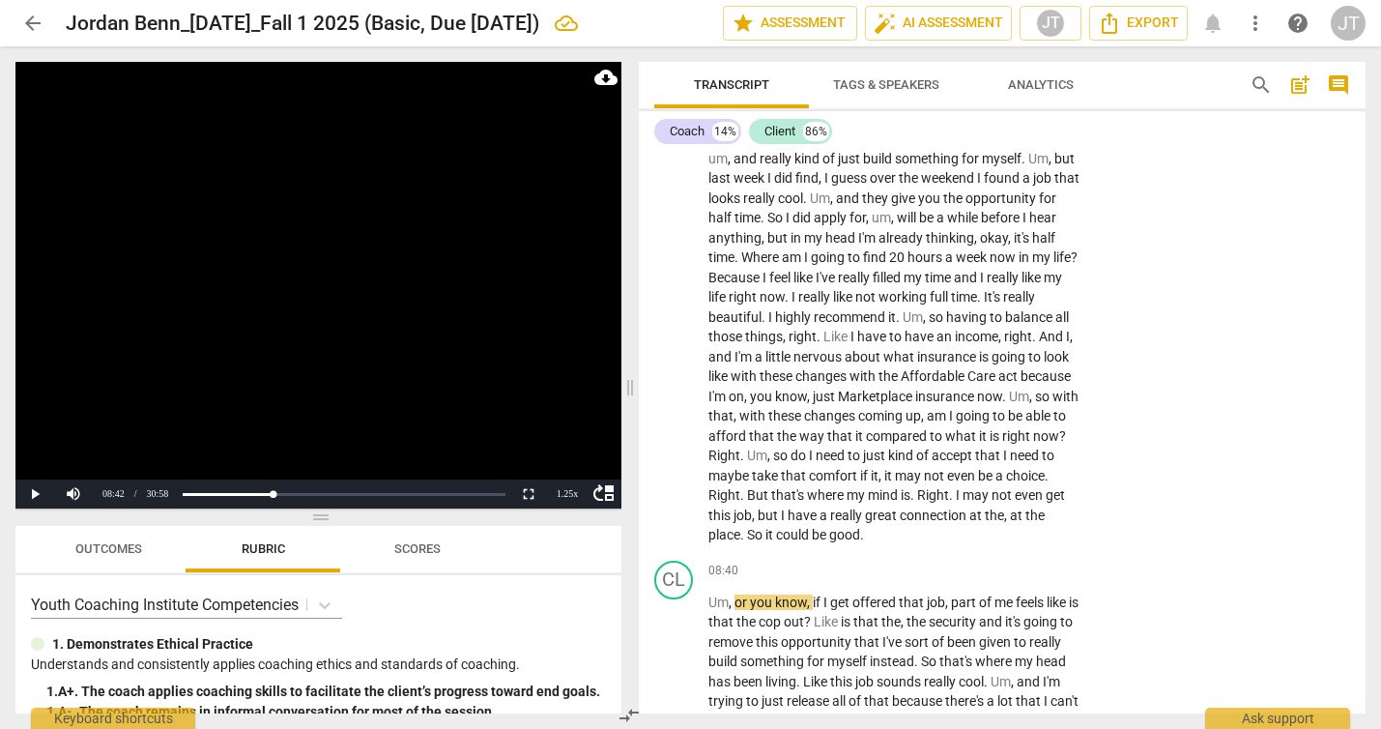
scroll to position [4260, 0]
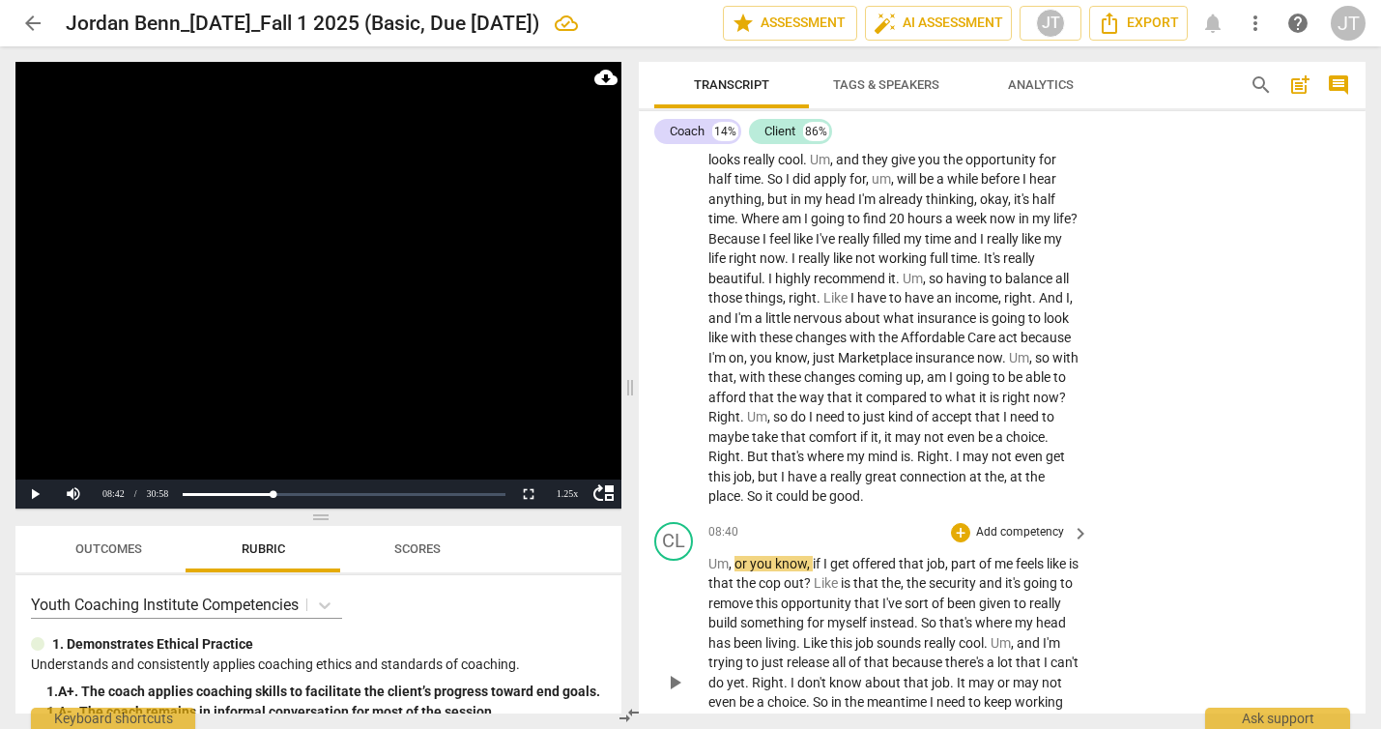
click at [711, 571] on span "Um" at bounding box center [718, 563] width 20 height 15
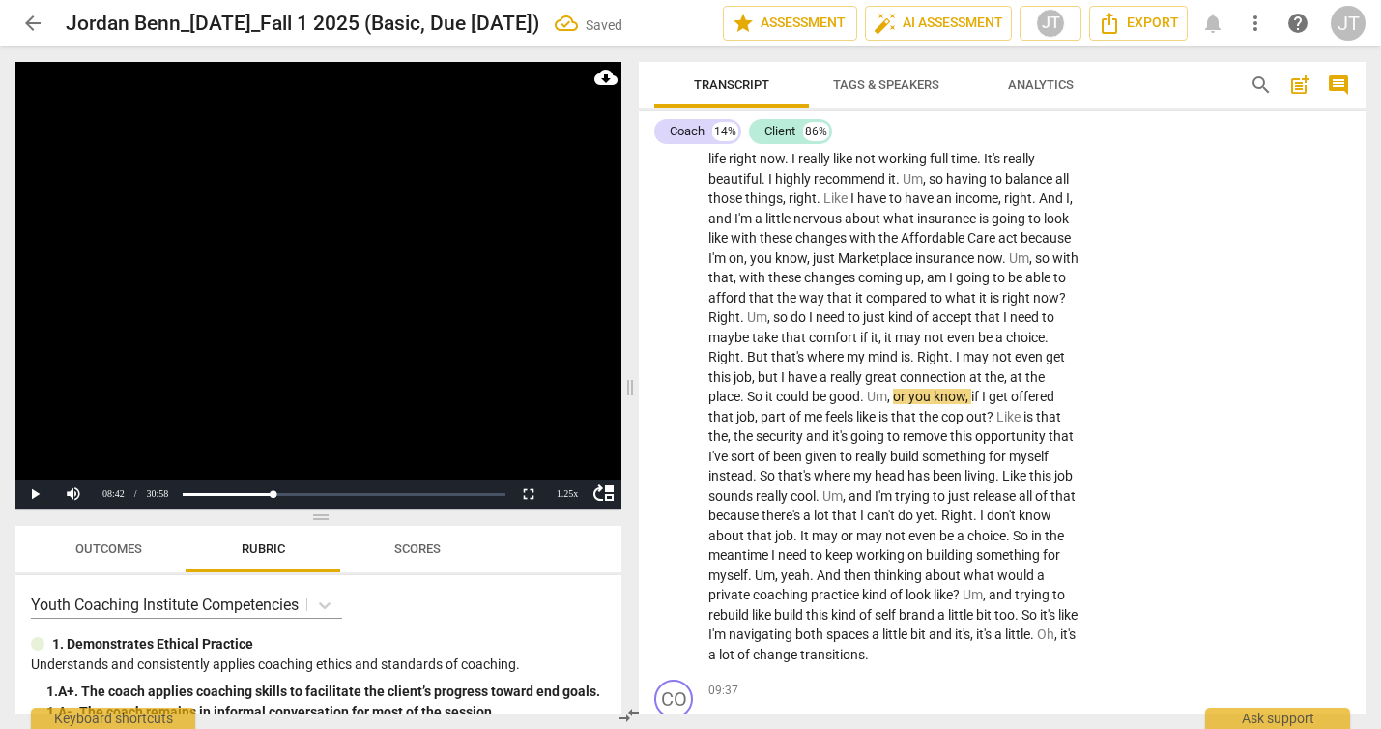
scroll to position [4495, 0]
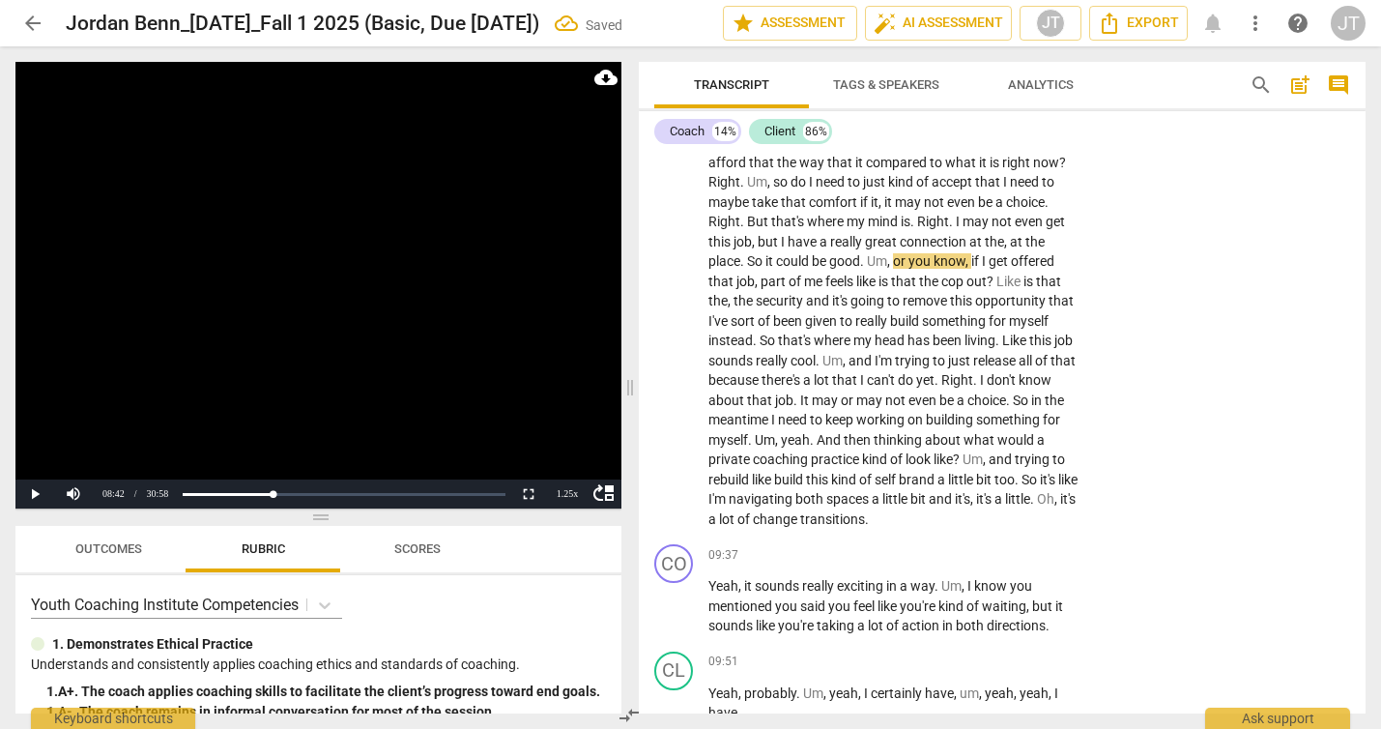
click at [270, 330] on video at bounding box center [318, 285] width 606 height 446
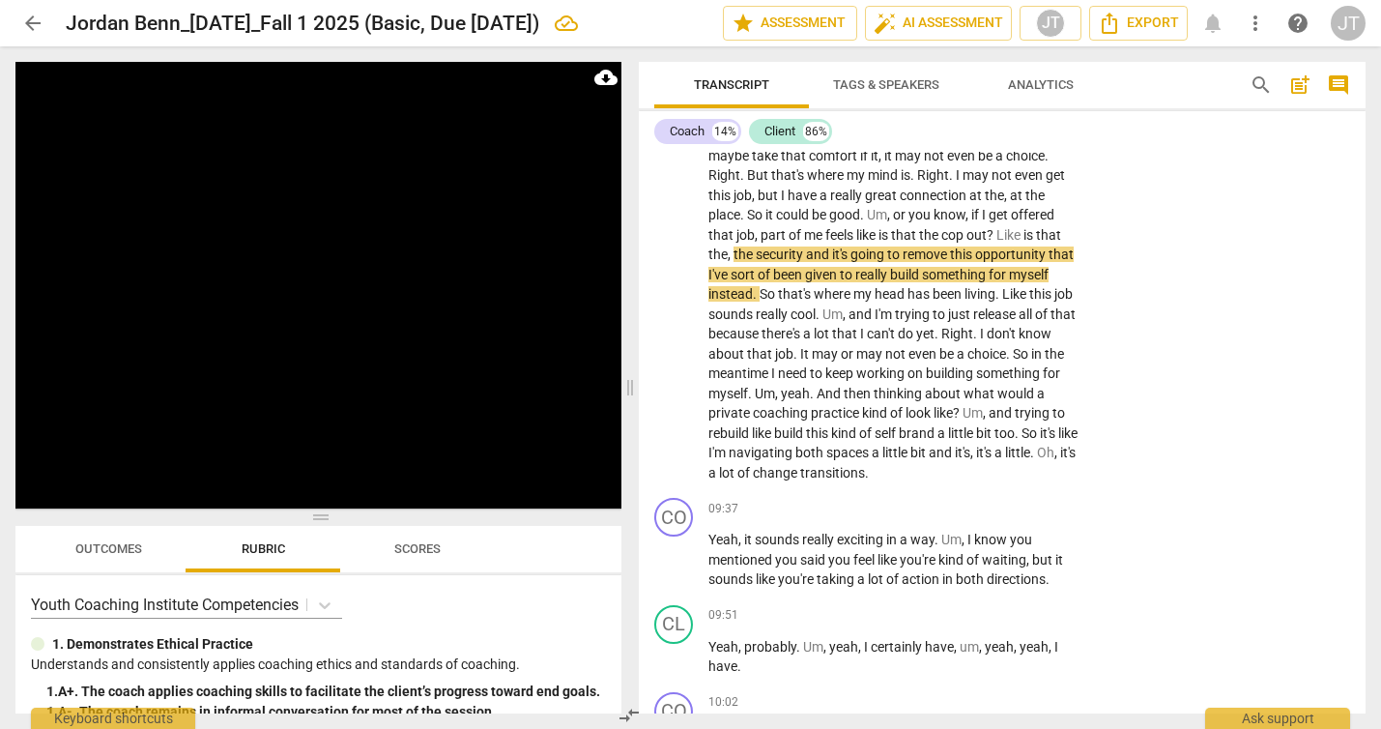
scroll to position [4564, 0]
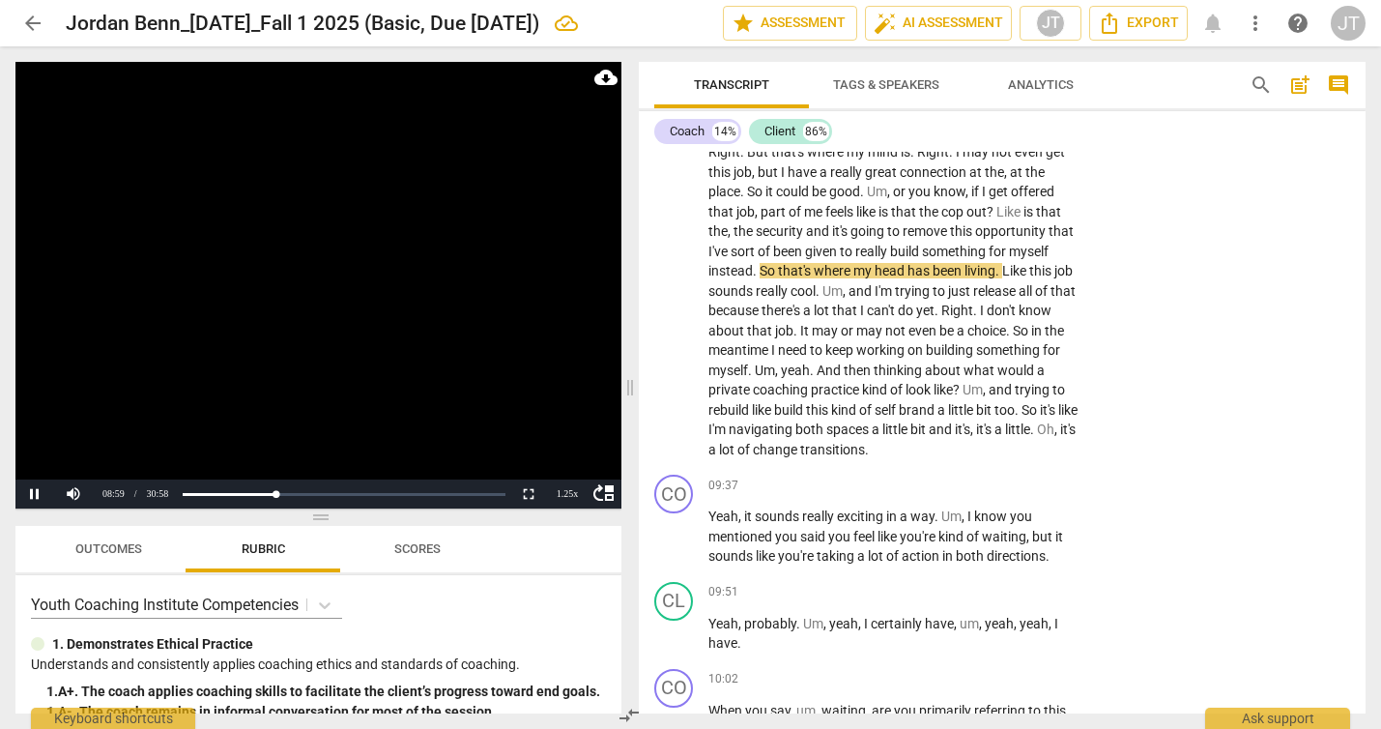
click at [414, 295] on video at bounding box center [318, 285] width 606 height 446
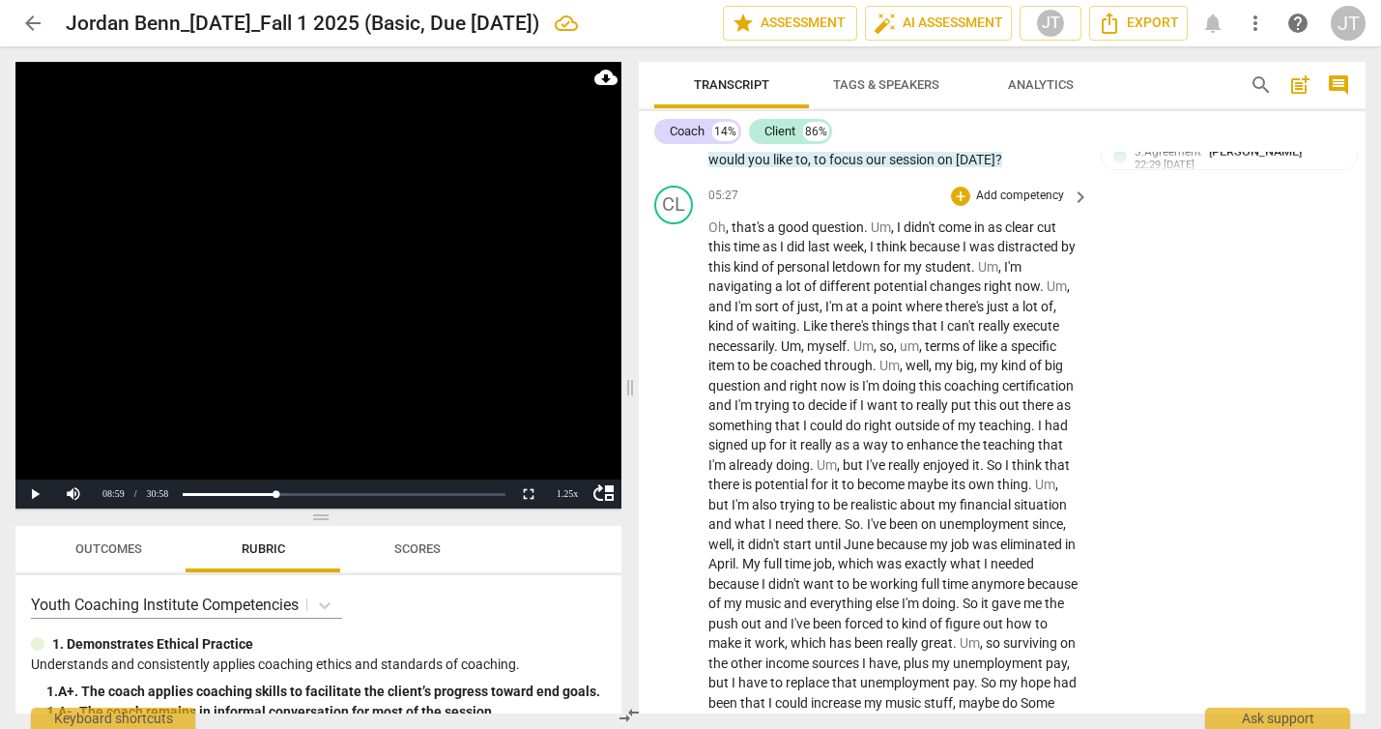
scroll to position [3639, 0]
click at [339, 329] on video at bounding box center [318, 285] width 606 height 446
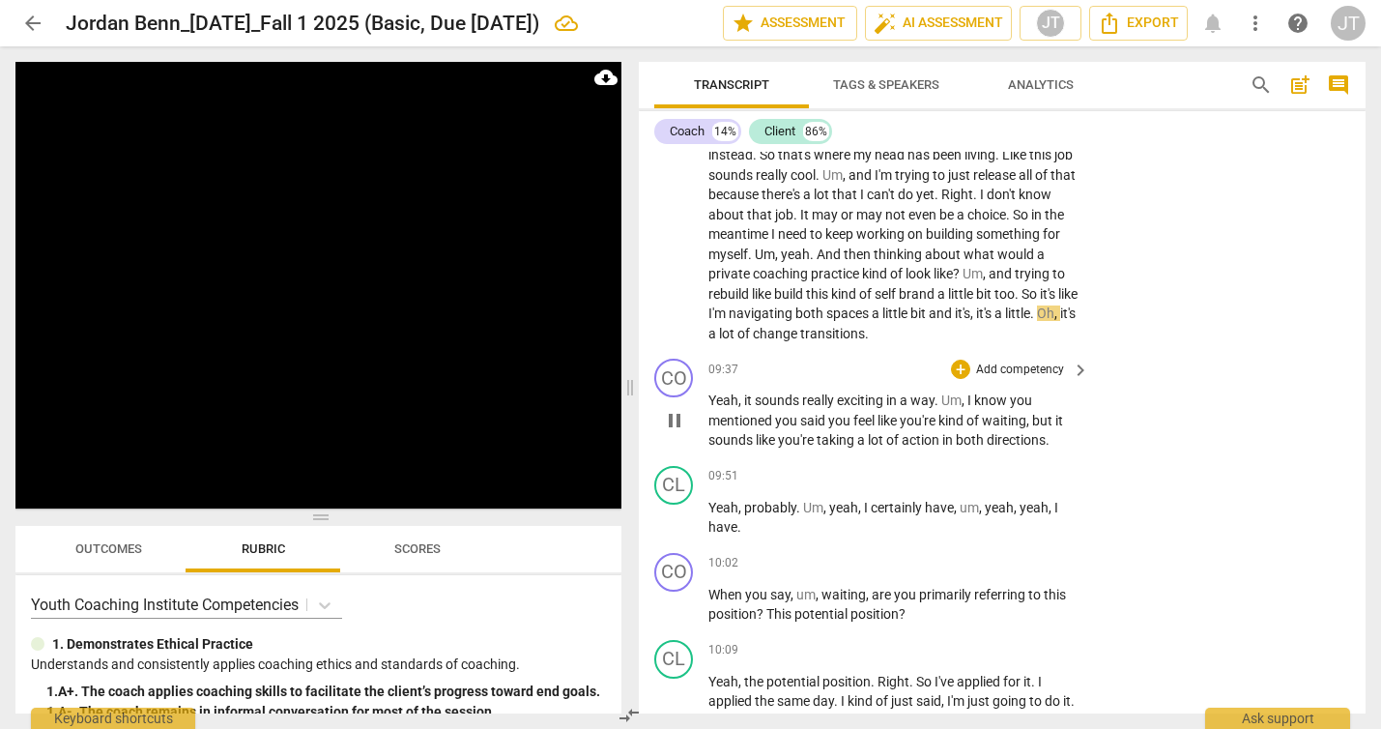
scroll to position [4700, 0]
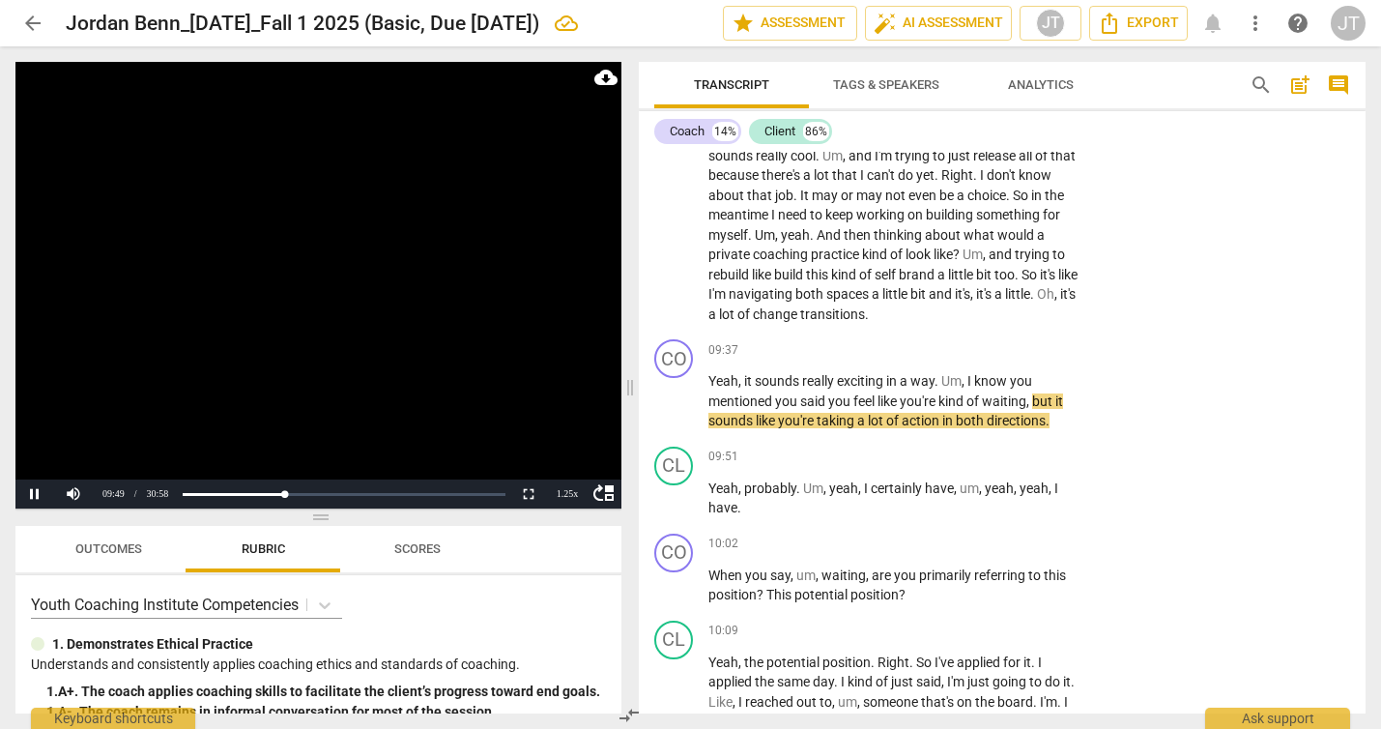
click at [424, 286] on video at bounding box center [318, 285] width 606 height 446
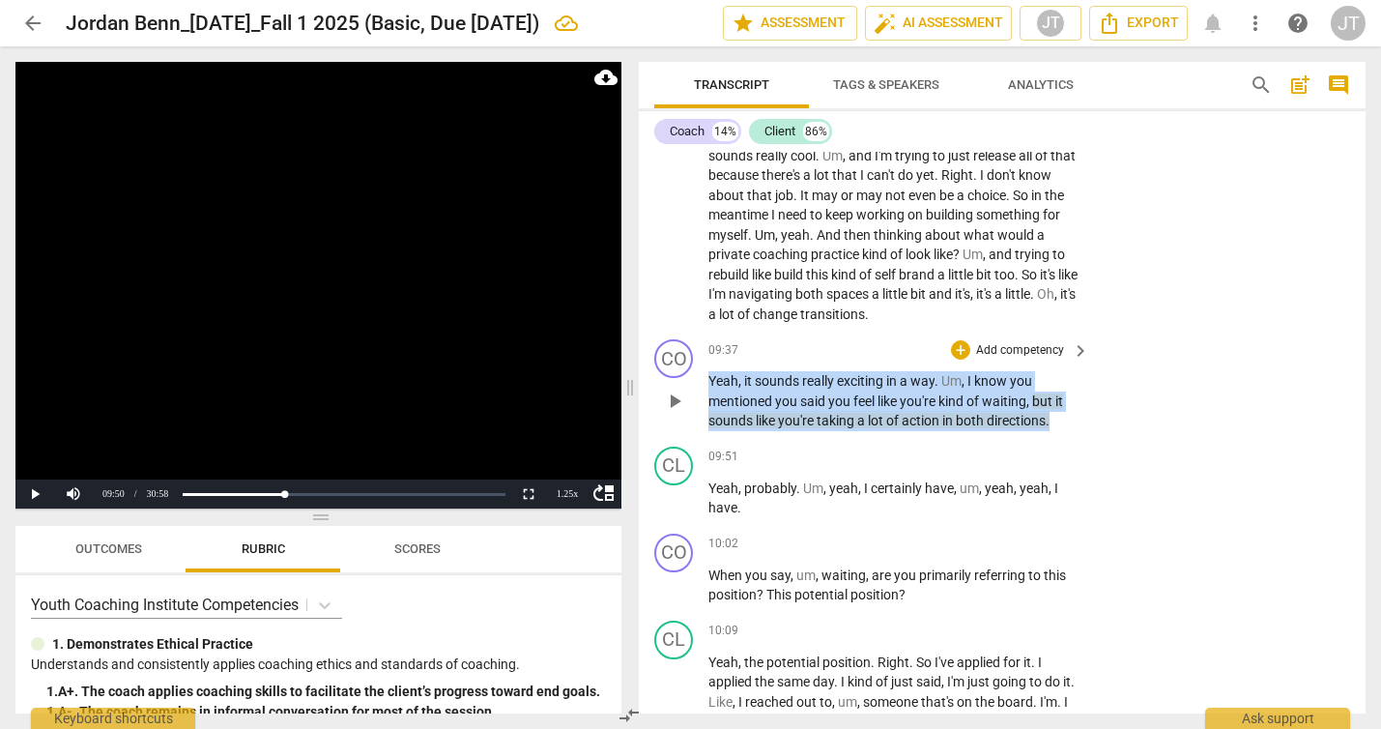
drag, startPoint x: 708, startPoint y: 421, endPoint x: 695, endPoint y: 472, distance: 53.0
click at [695, 439] on div "CO play_arrow pause 09:37 + Add competency keyboard_arrow_right Yeah , it sound…" at bounding box center [1002, 384] width 727 height 107
click at [1028, 359] on p "Add competency" at bounding box center [1020, 350] width 92 height 17
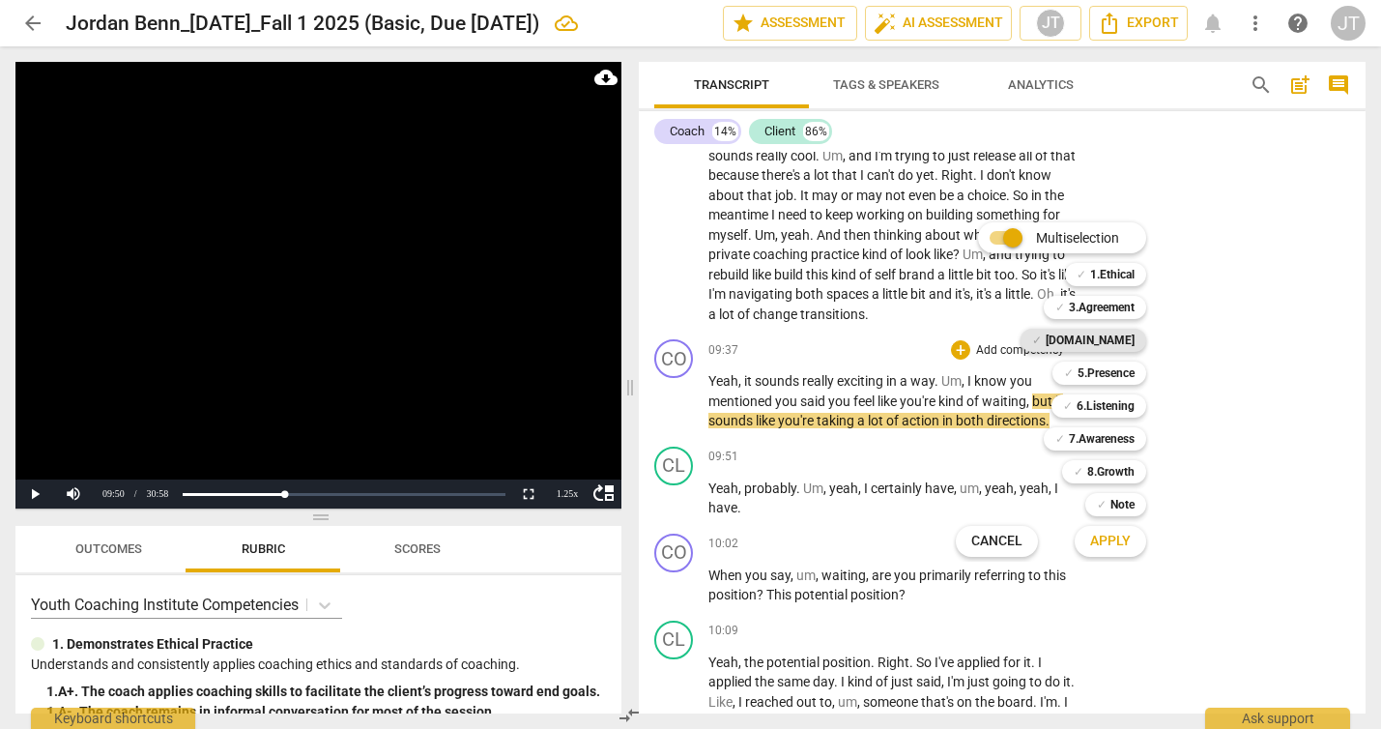
click at [1132, 334] on b "[DOMAIN_NAME]" at bounding box center [1089, 340] width 89 height 23
click at [1128, 372] on b "5.Presence" at bounding box center [1105, 372] width 57 height 23
click at [1125, 394] on b "6.Listening" at bounding box center [1105, 405] width 58 height 23
click at [1106, 543] on span "Apply" at bounding box center [1110, 540] width 41 height 19
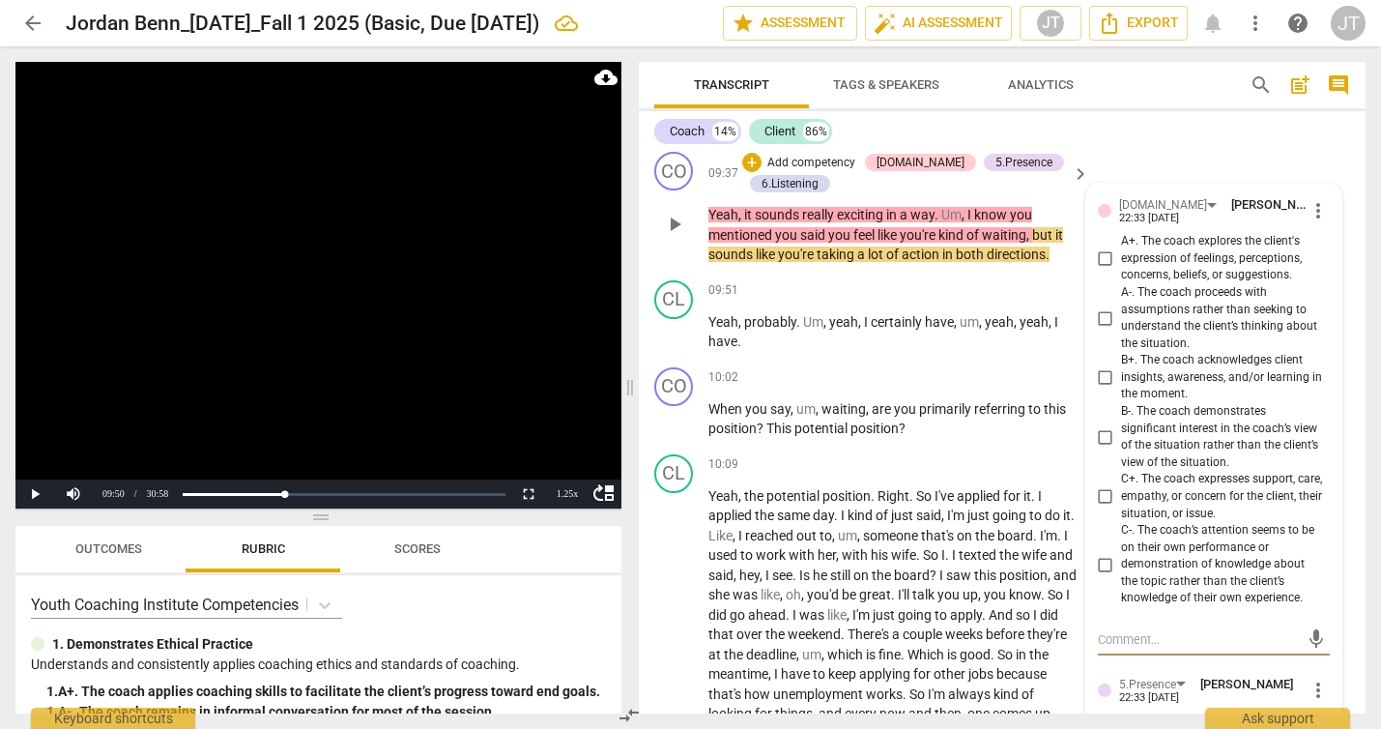
scroll to position [4905, 0]
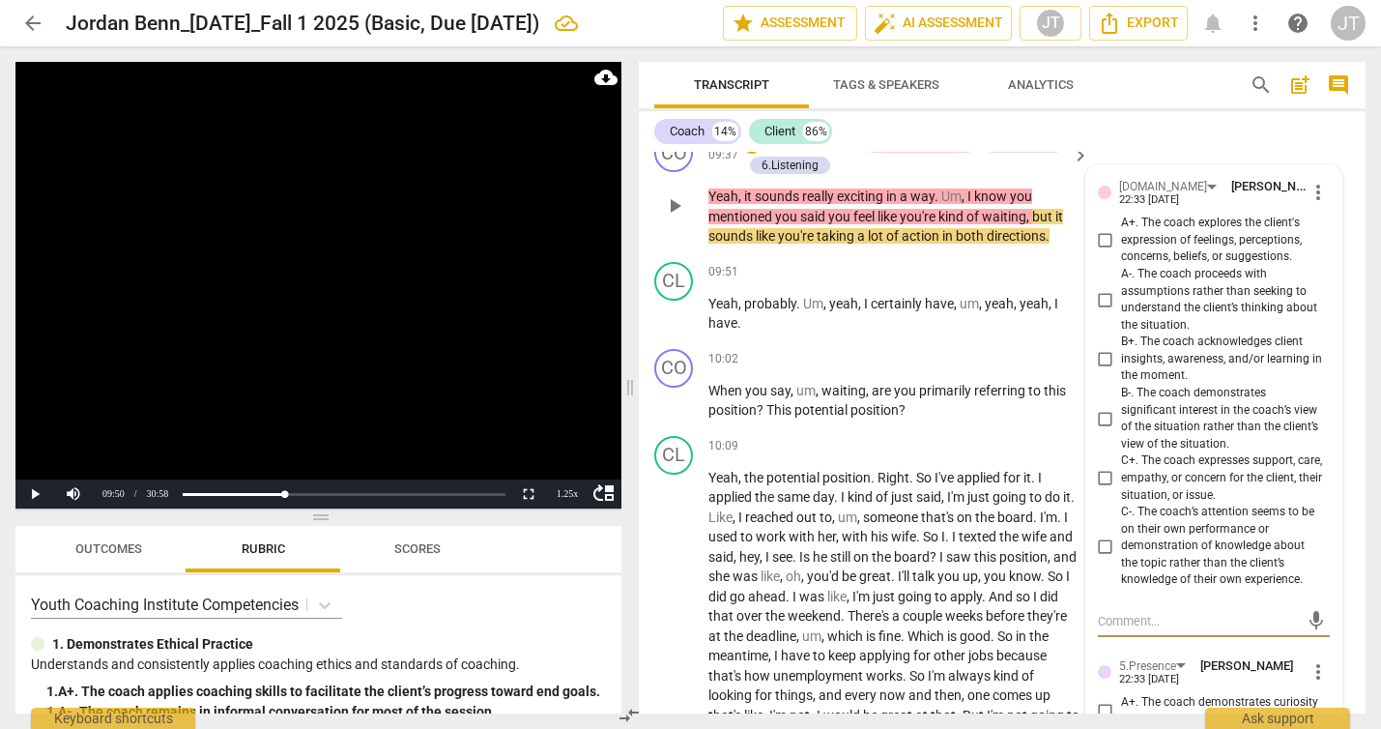
click at [1213, 503] on span "C+. The coach expresses support, care, empathy, or concern for the client, thei…" at bounding box center [1221, 477] width 201 height 51
click at [1121, 490] on input "C+. The coach expresses support, care, empathy, or concern for the client, thei…" at bounding box center [1105, 478] width 31 height 23
checkbox input "true"
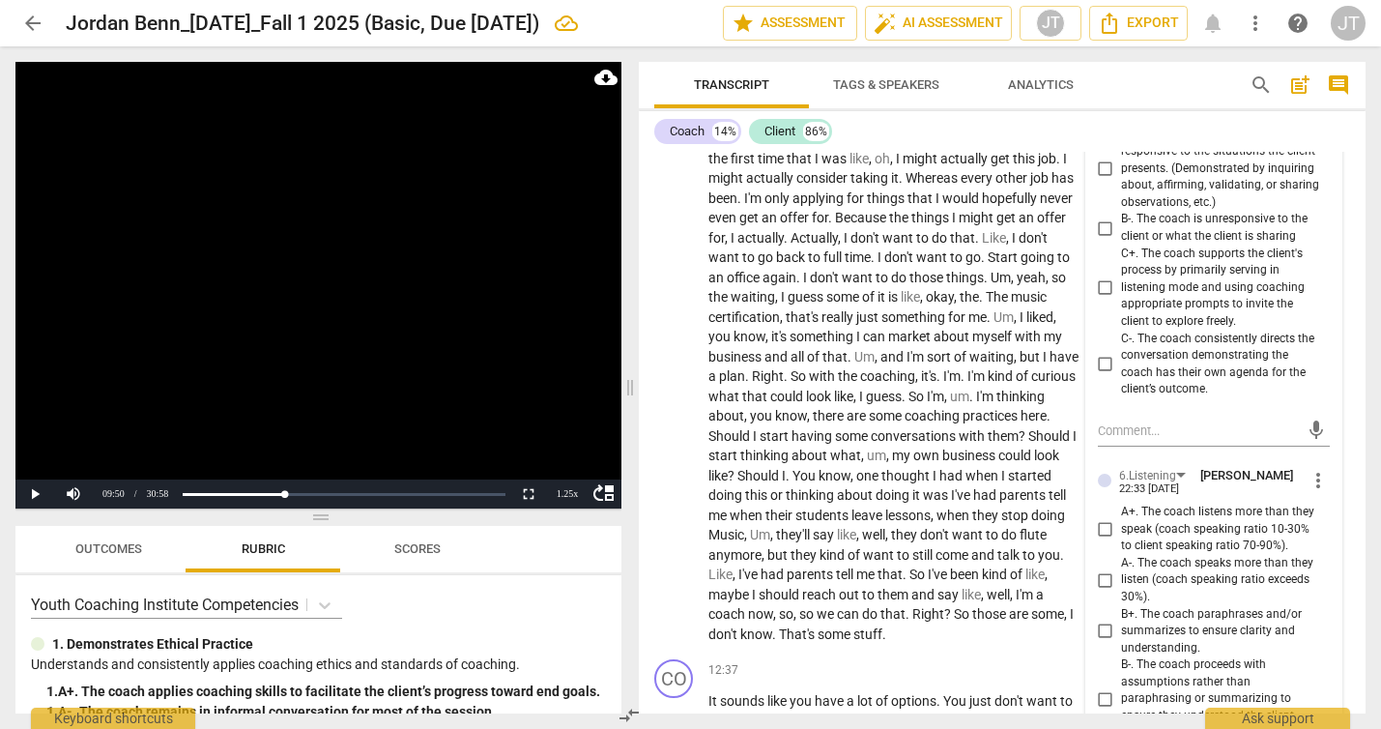
scroll to position [5404, 0]
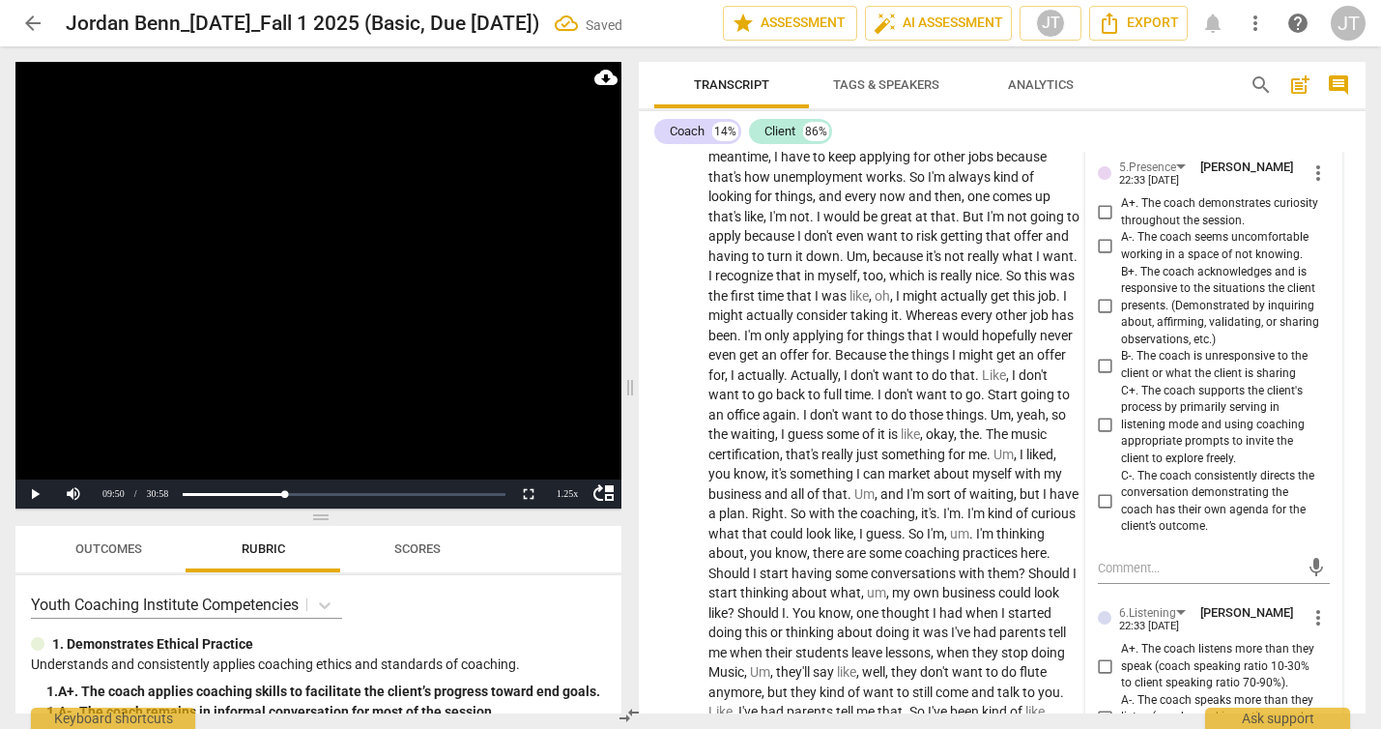
click at [1204, 229] on span "A+. The coach demonstrates curiosity throughout the session." at bounding box center [1221, 212] width 201 height 34
click at [1121, 224] on input "A+. The coach demonstrates curiosity throughout the session." at bounding box center [1105, 212] width 31 height 23
checkbox input "true"
click at [1196, 349] on span "B+. The coach acknowledges and is responsive to the situations the client prese…" at bounding box center [1221, 306] width 201 height 85
click at [1121, 318] on input "B+. The coach acknowledges and is responsive to the situations the client prese…" at bounding box center [1105, 306] width 31 height 23
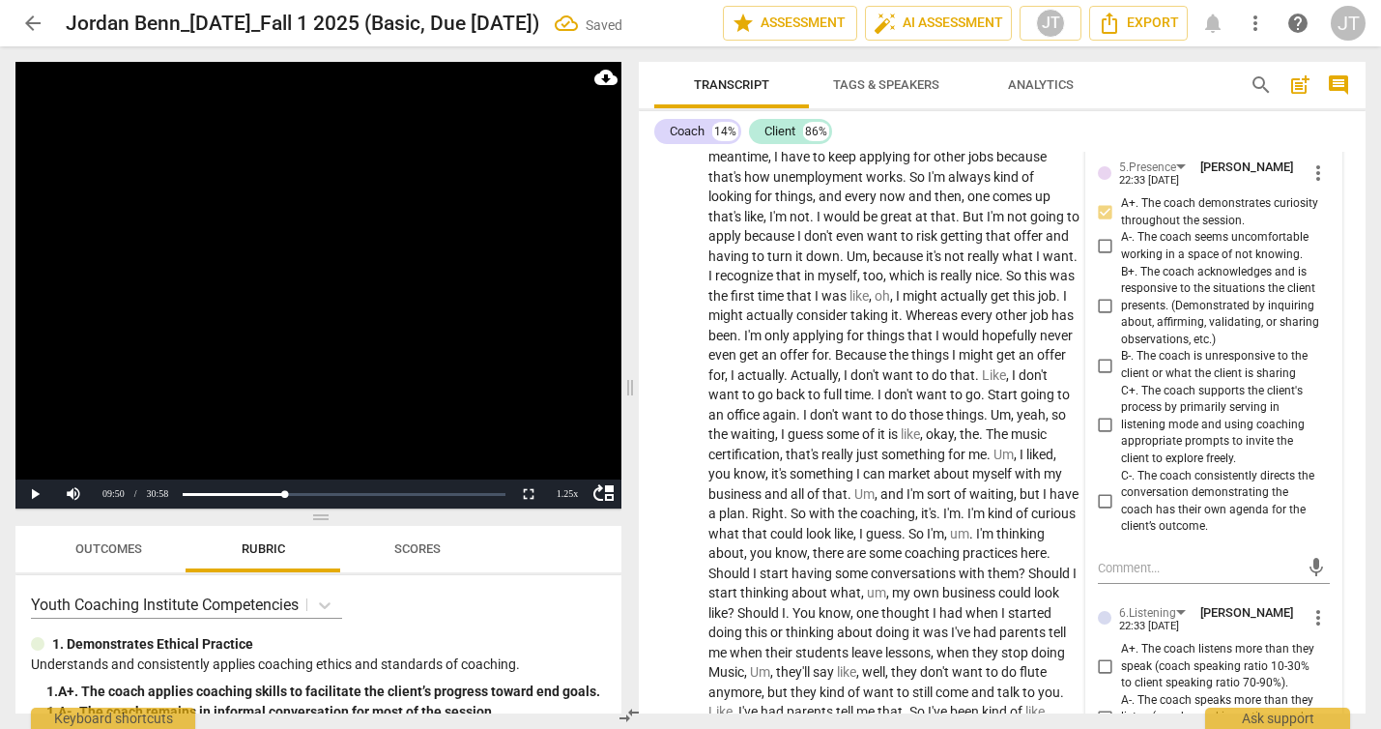
checkbox input "true"
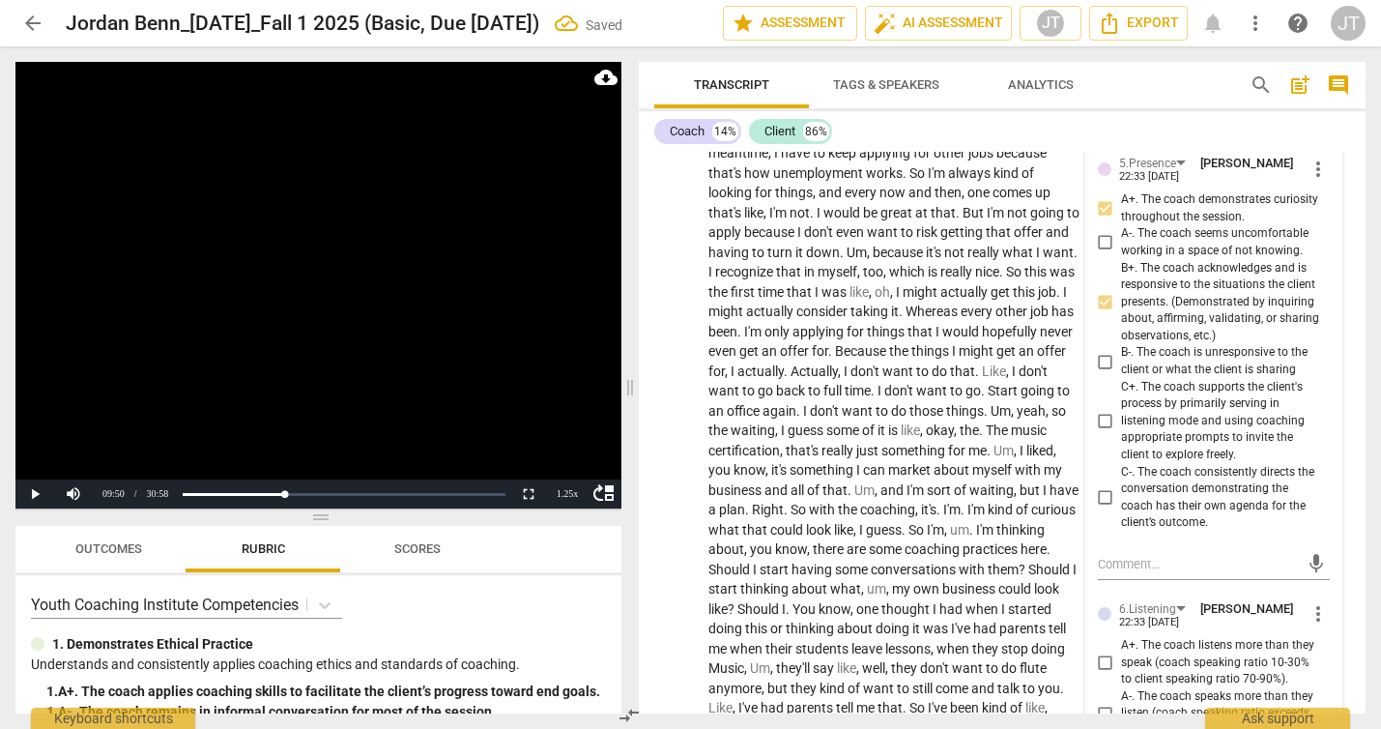
scroll to position [5445, 0]
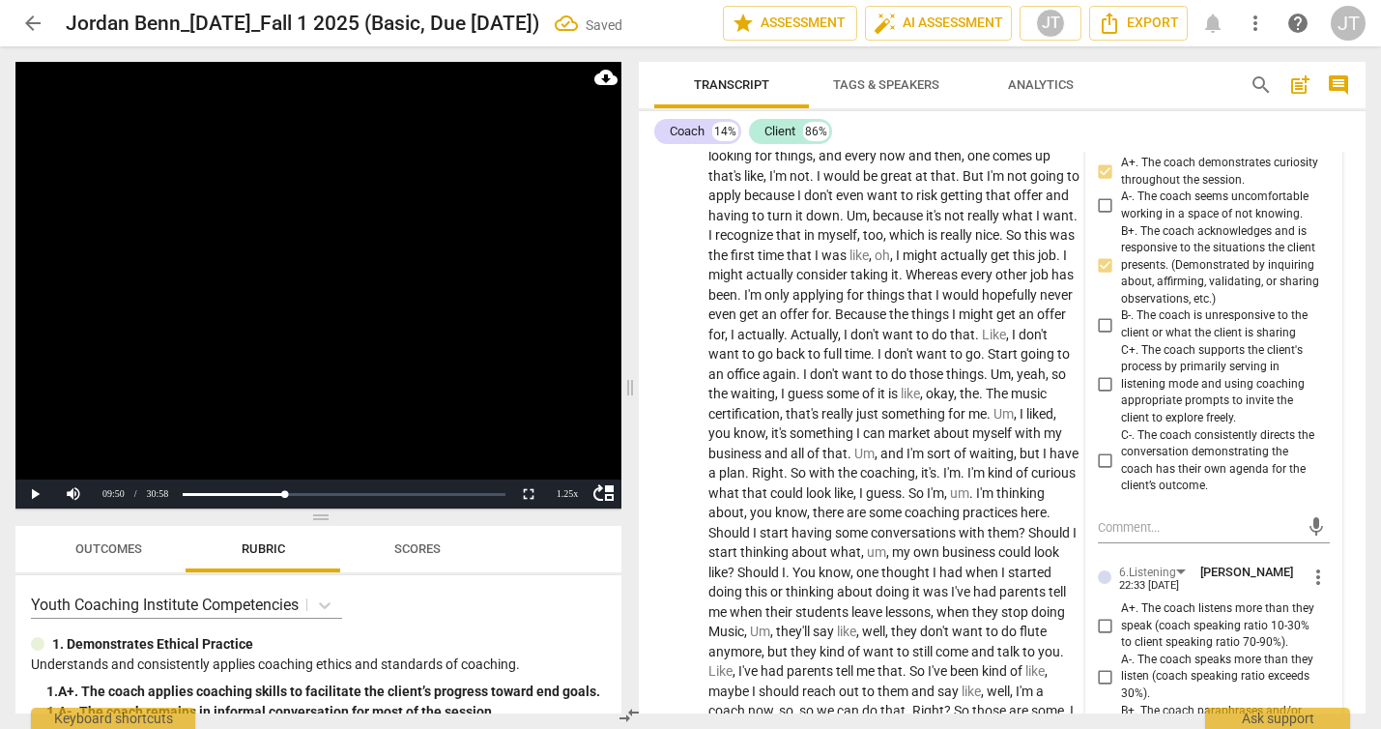
click at [1199, 419] on span "C+. The coach supports the client's process by primarily serving in listening m…" at bounding box center [1221, 384] width 201 height 85
click at [1121, 396] on input "C+. The coach supports the client's process by primarily serving in listening m…" at bounding box center [1105, 384] width 31 height 23
checkbox input "true"
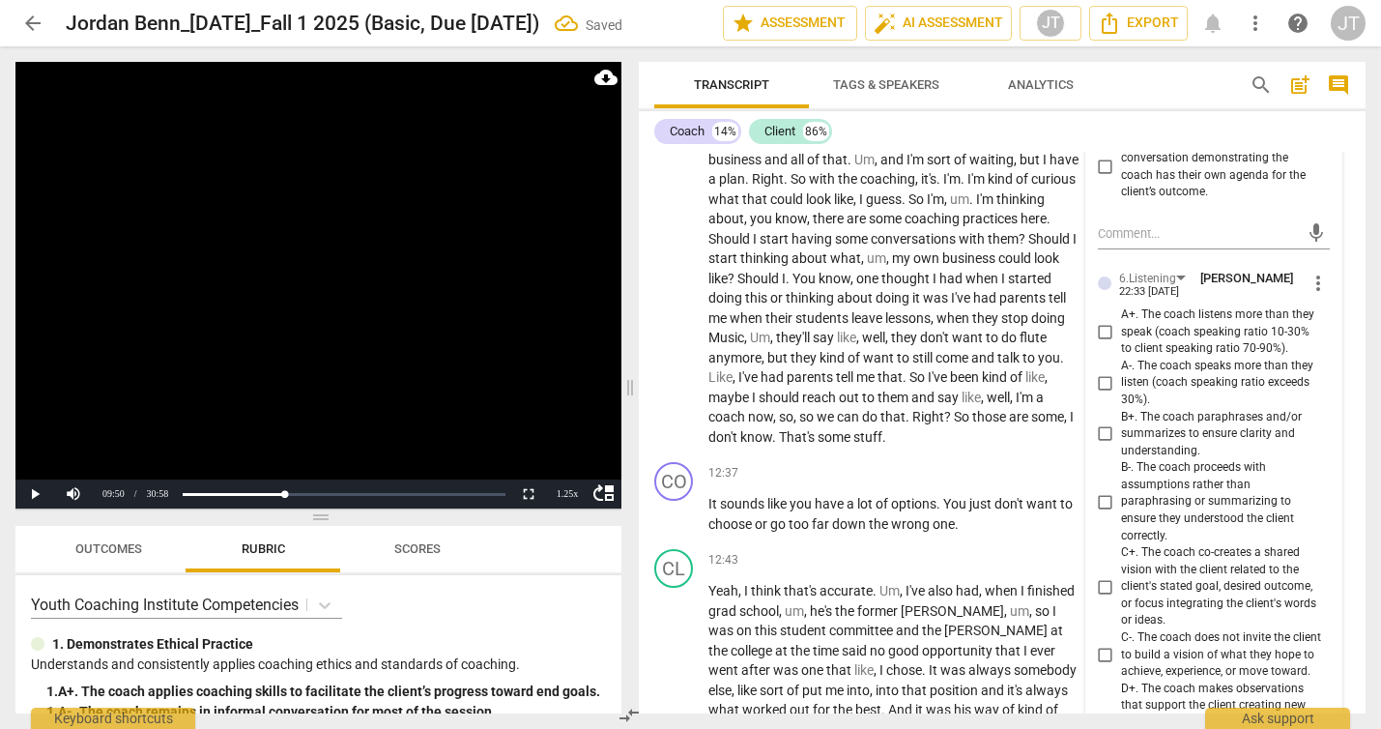
scroll to position [5830, 0]
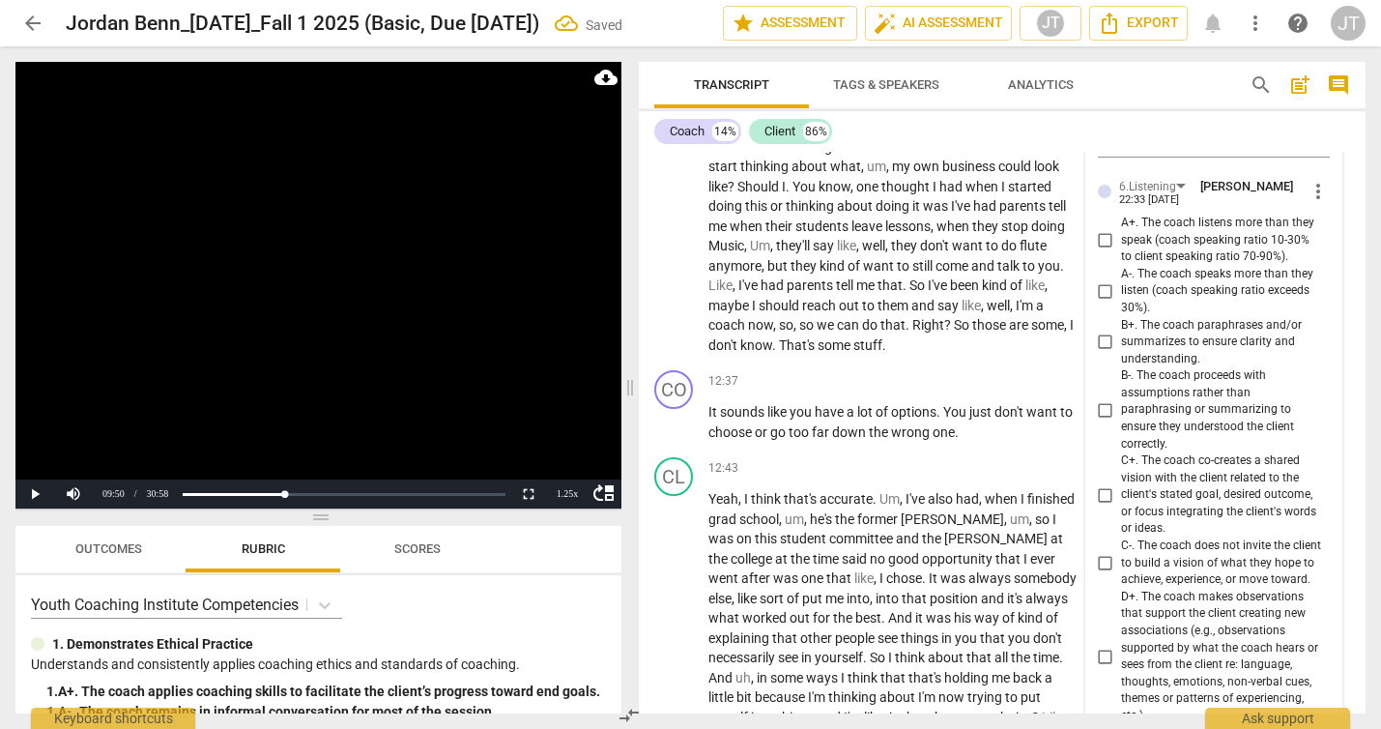
click at [1157, 368] on span "B+. The coach paraphrases and/or summarizes to ensure clarity and understanding." at bounding box center [1221, 342] width 201 height 51
click at [1121, 354] on input "B+. The coach paraphrases and/or summarizes to ensure clarity and understanding." at bounding box center [1105, 341] width 31 height 23
checkbox input "true"
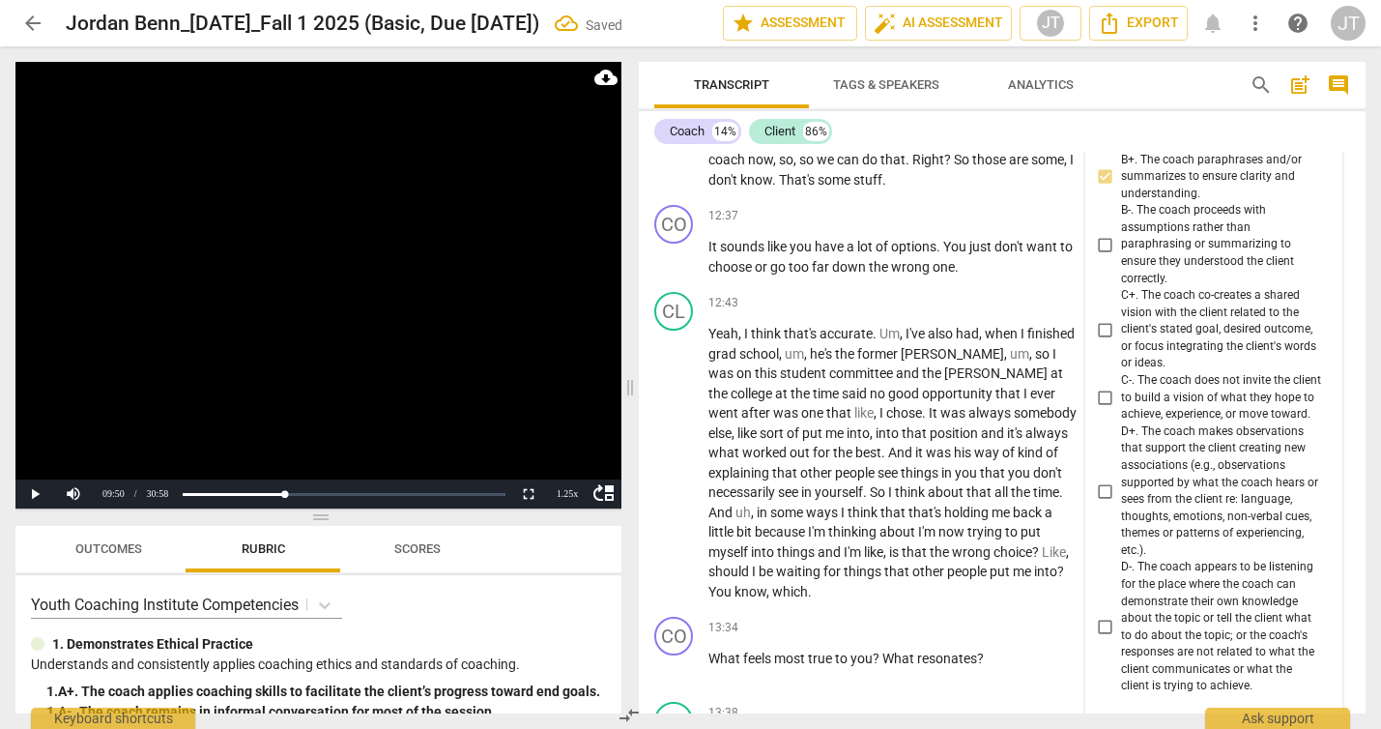
click at [1178, 524] on span "D+. The coach makes observations that support the client creating new associati…" at bounding box center [1221, 491] width 201 height 136
click at [1121, 502] on input "D+. The coach makes observations that support the client creating new associati…" at bounding box center [1105, 490] width 31 height 23
checkbox input "true"
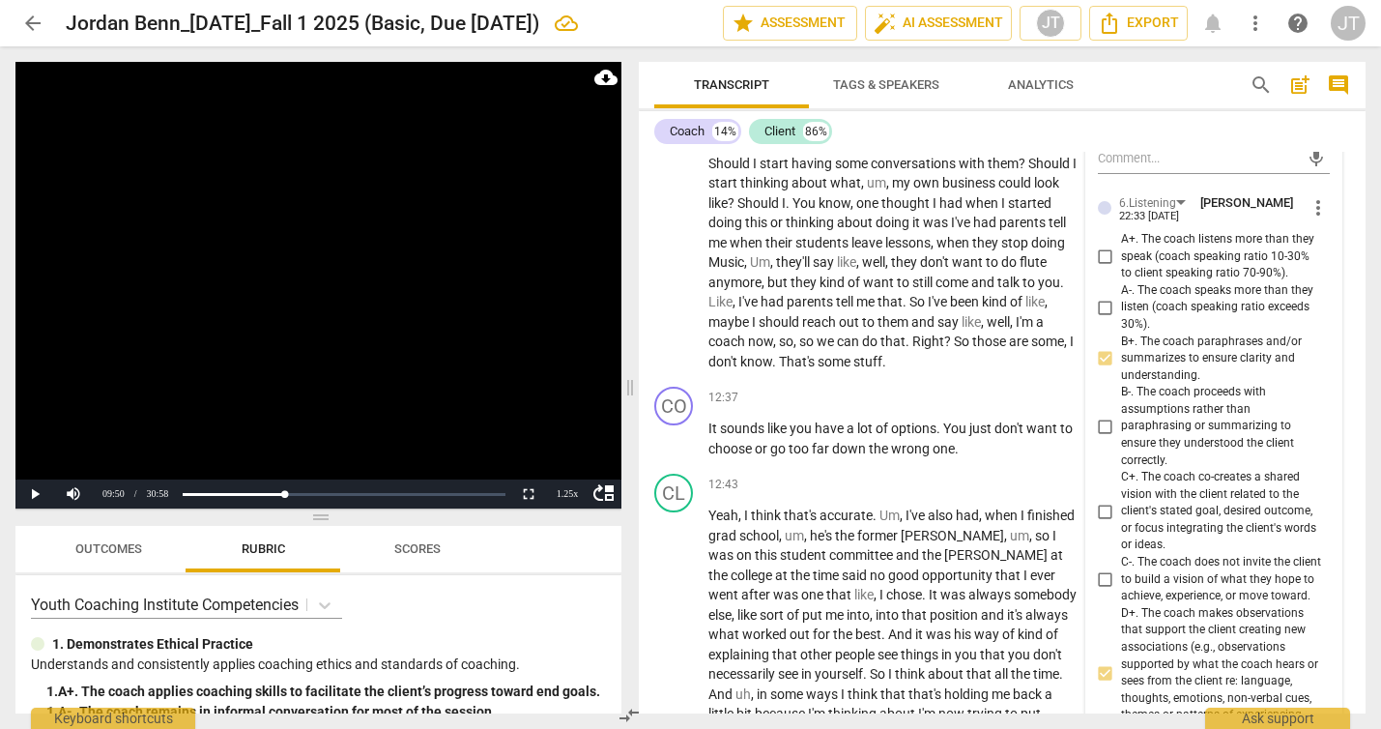
scroll to position [5889, 0]
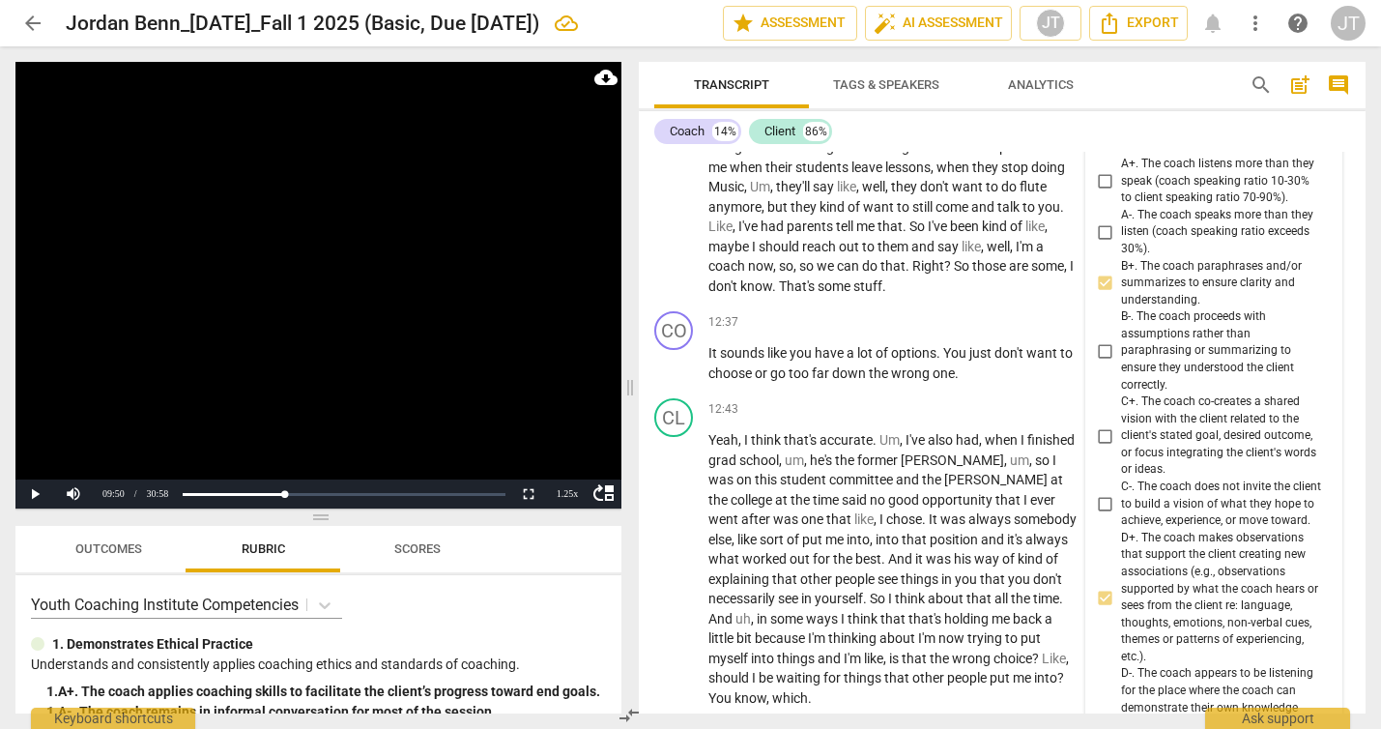
click at [333, 310] on video at bounding box center [318, 285] width 606 height 446
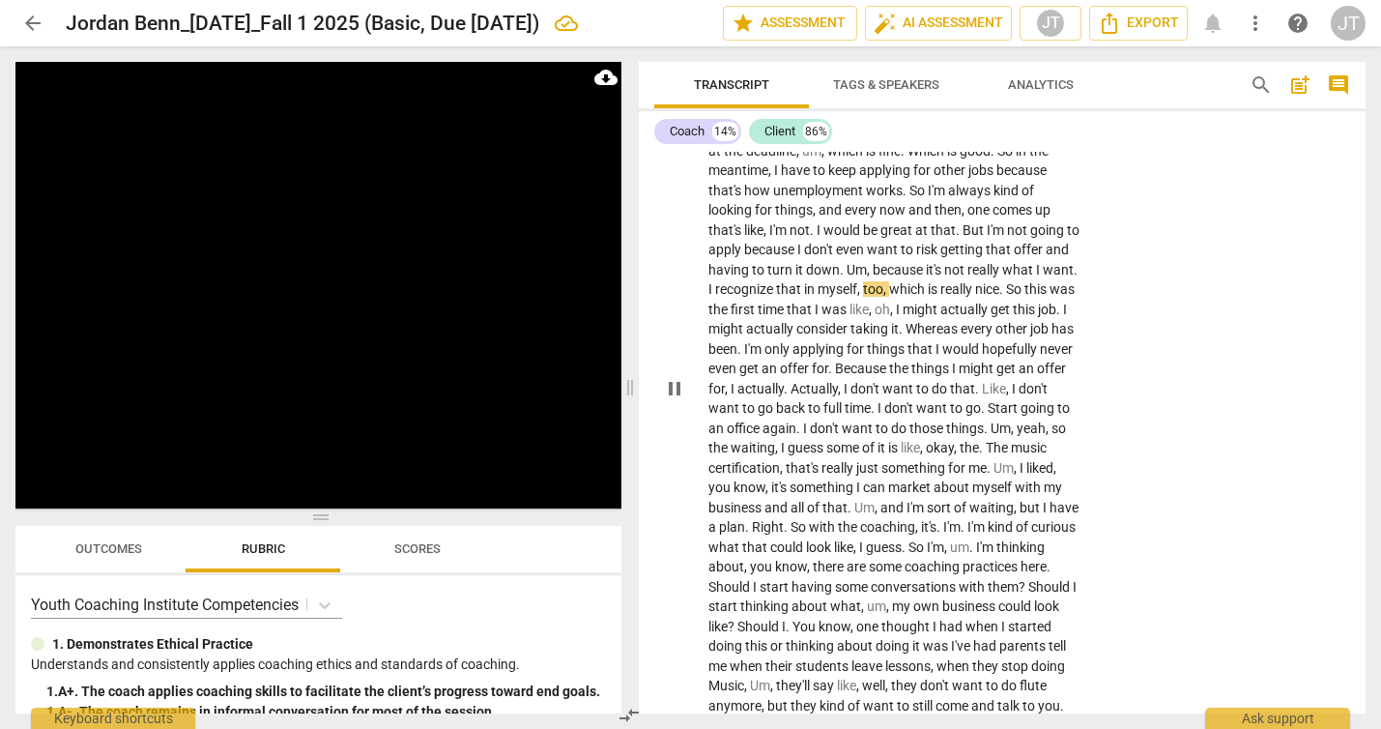
scroll to position [5499, 0]
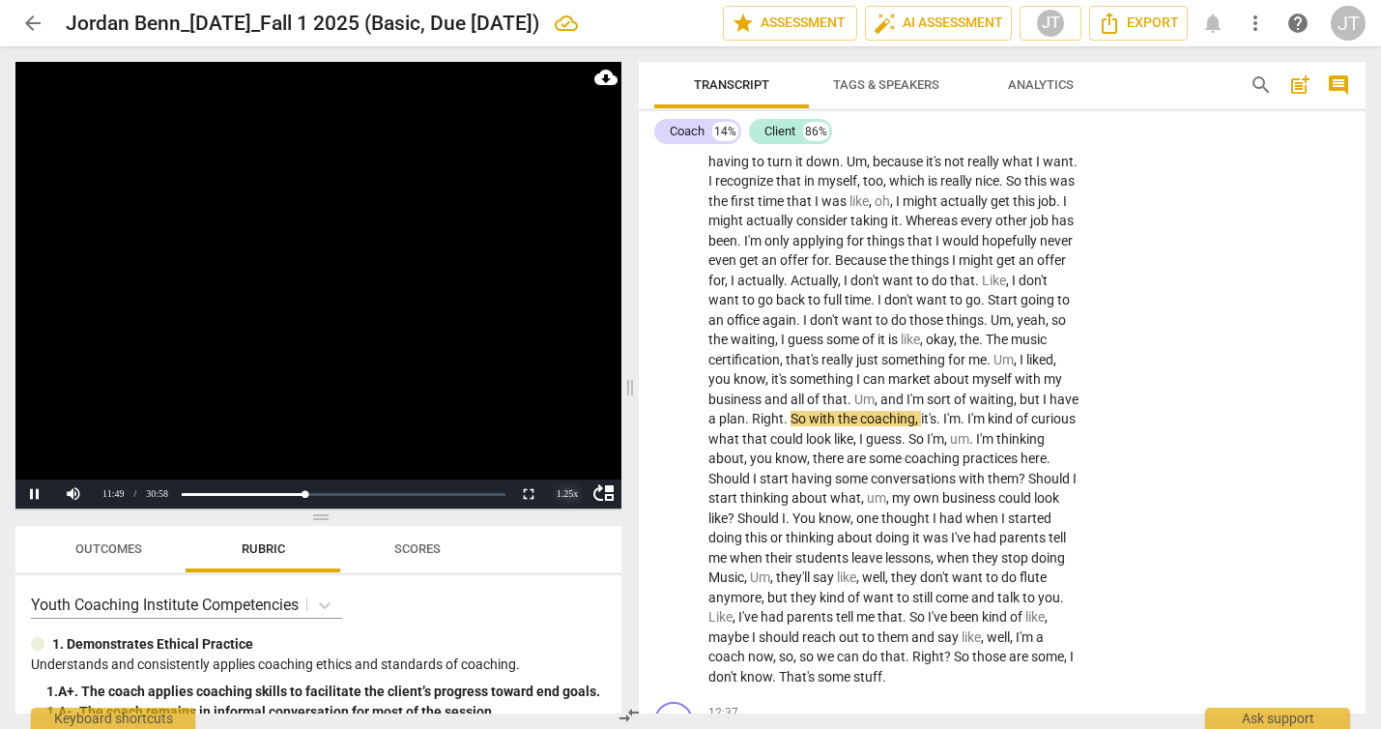
click at [566, 492] on div "1.25 x" at bounding box center [567, 493] width 39 height 29
click at [567, 450] on li "1.5x" at bounding box center [567, 448] width 39 height 21
click at [568, 492] on div "1.50 x" at bounding box center [567, 493] width 39 height 29
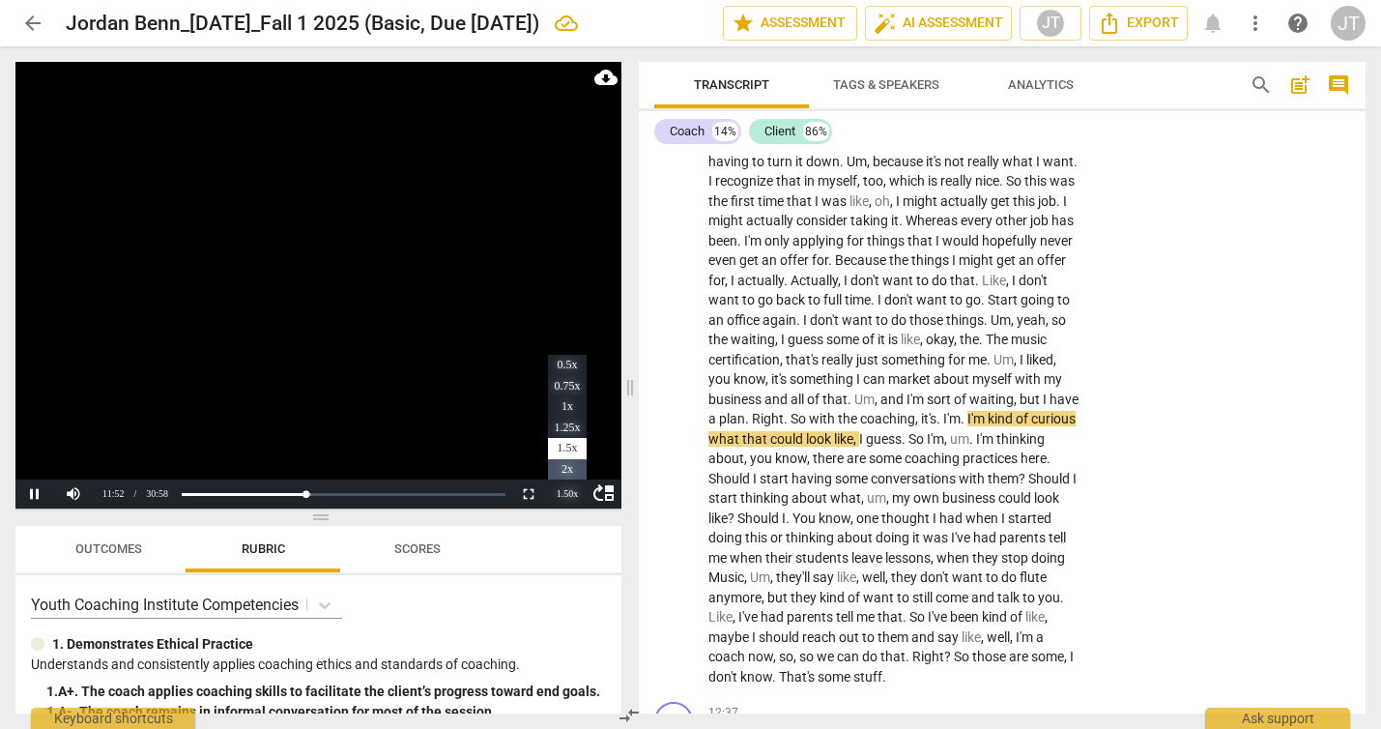
click at [570, 473] on li "2x" at bounding box center [567, 469] width 39 height 21
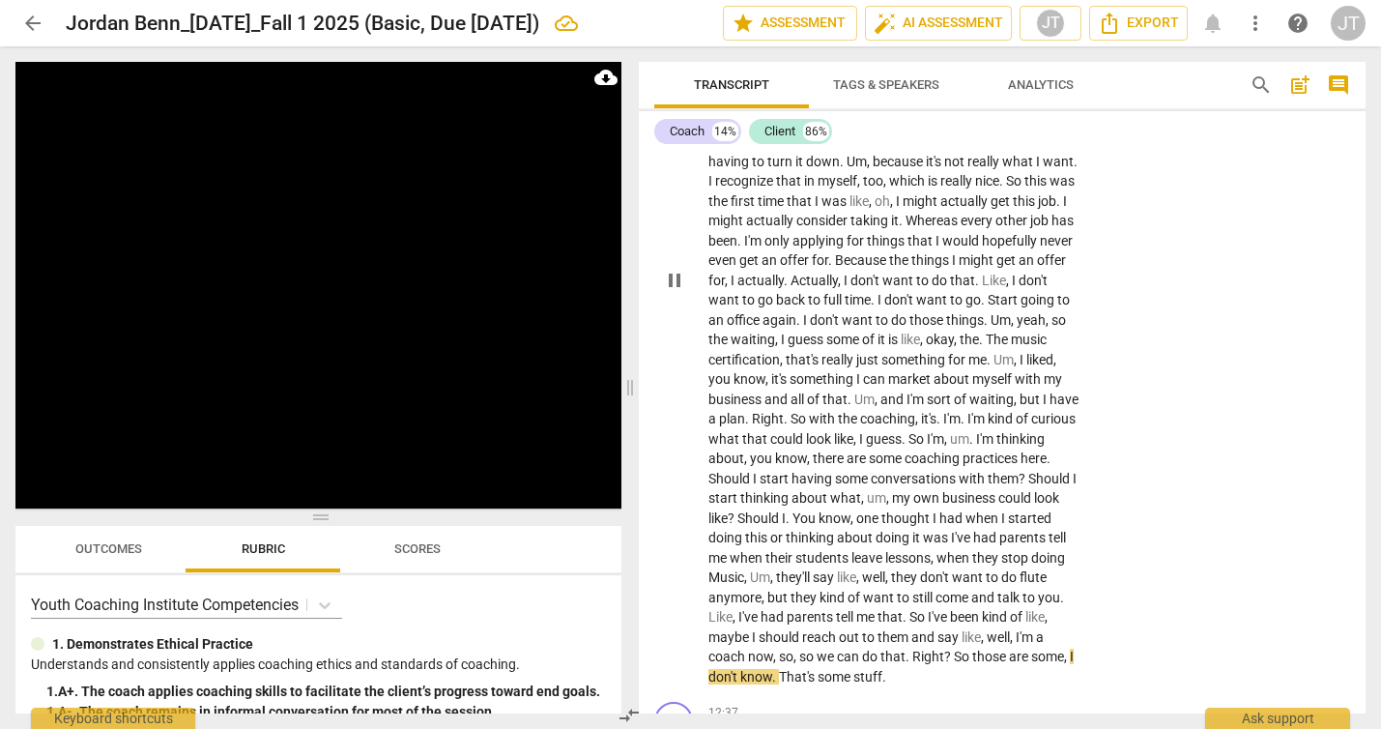
scroll to position [6074, 0]
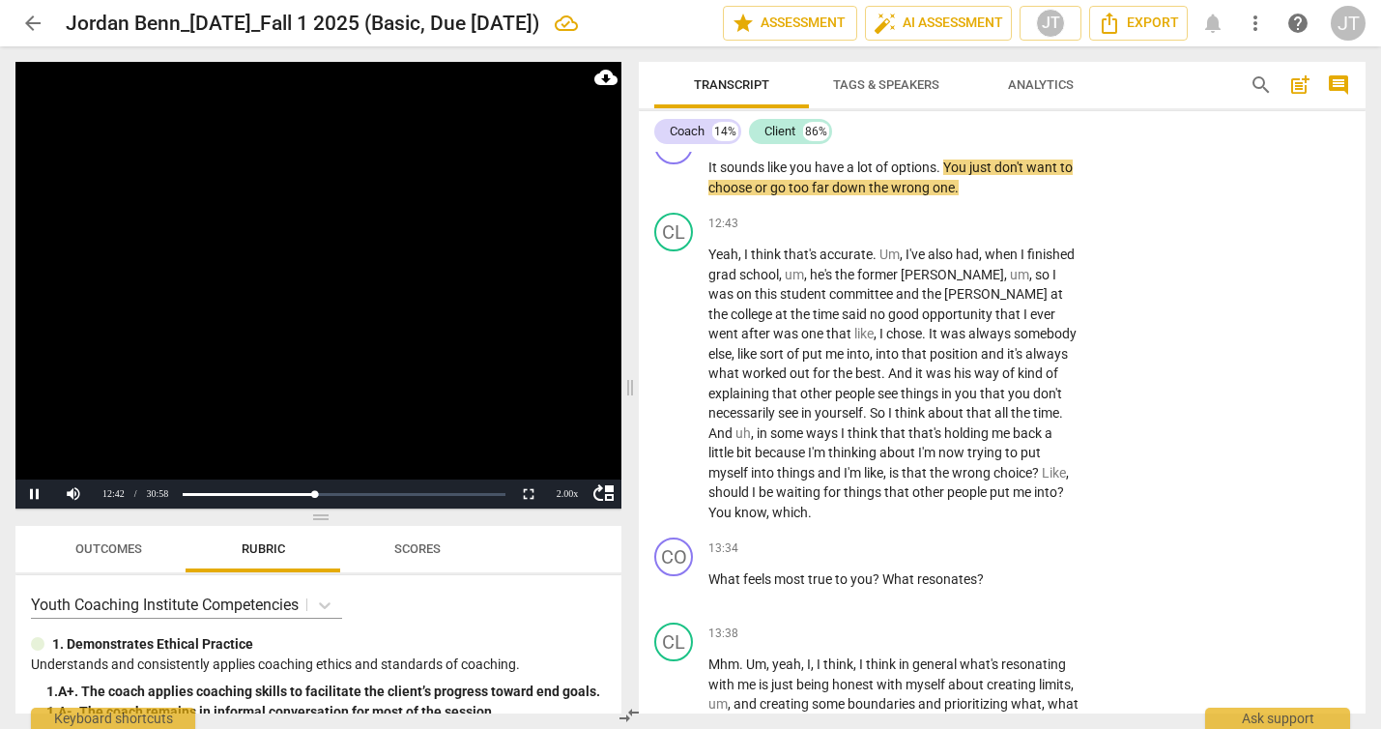
click at [335, 316] on video at bounding box center [318, 285] width 606 height 446
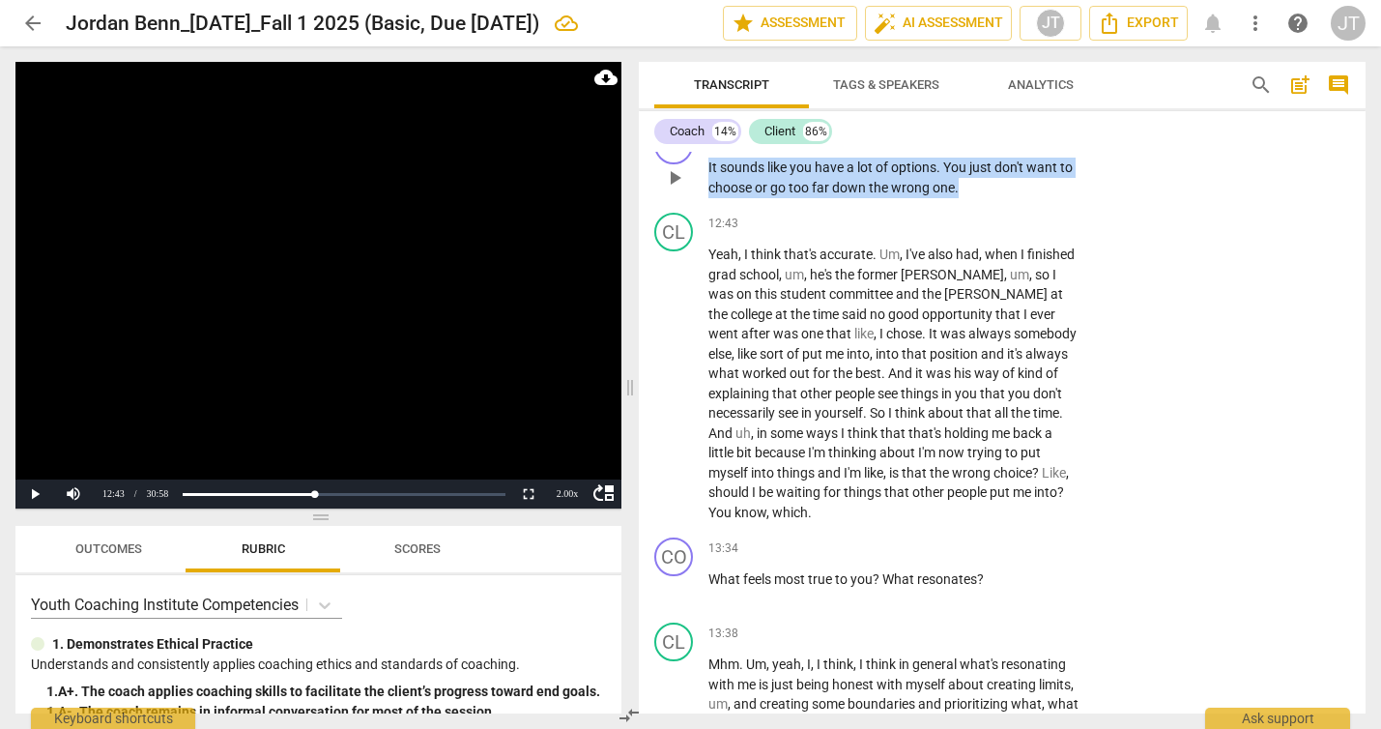
drag, startPoint x: 708, startPoint y: 226, endPoint x: 961, endPoint y: 250, distance: 254.3
click at [961, 197] on p "It sounds like you have a lot of options . You just don't want to choose or go …" at bounding box center [893, 177] width 371 height 40
click at [1001, 146] on p "Add competency" at bounding box center [1020, 137] width 92 height 17
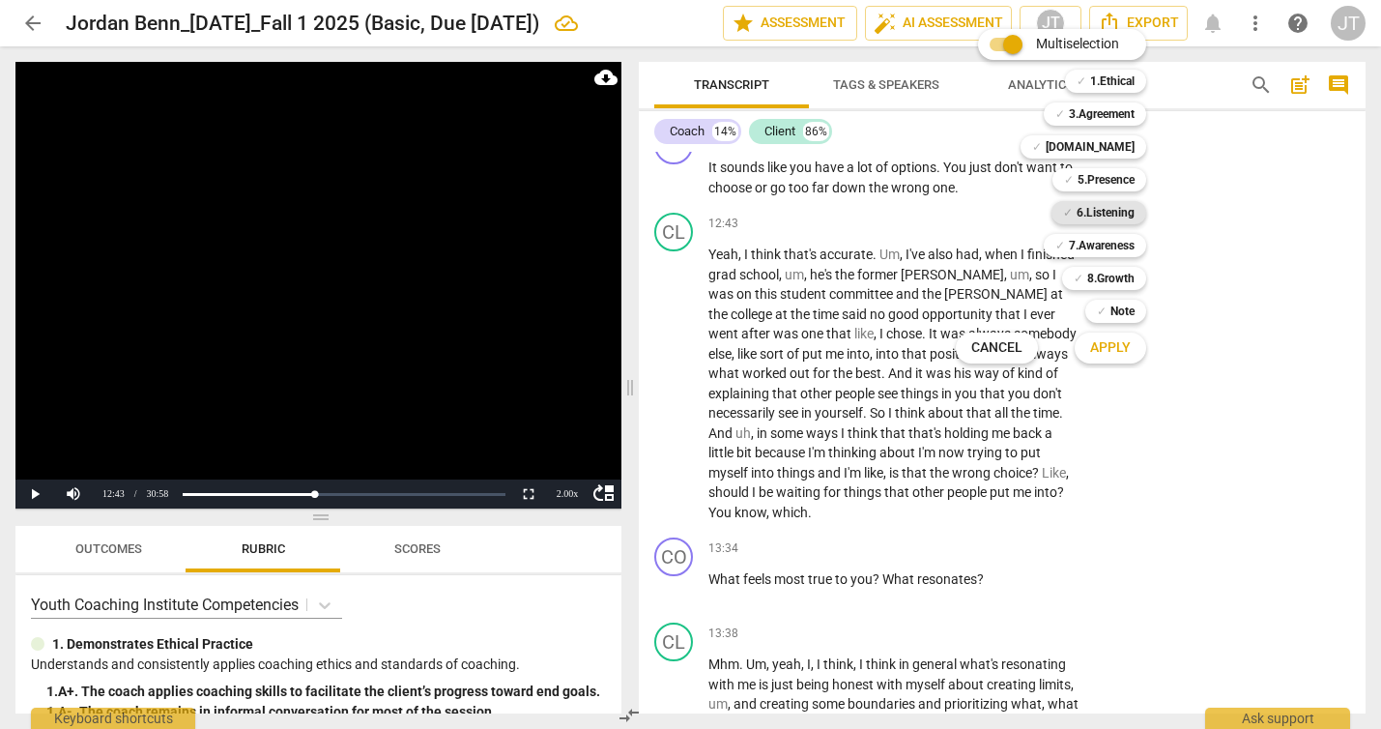
click at [1112, 207] on b "6.Listening" at bounding box center [1105, 212] width 58 height 23
click at [1113, 244] on b "7.Awareness" at bounding box center [1102, 245] width 66 height 23
click at [1119, 319] on b "Note" at bounding box center [1122, 311] width 24 height 23
click at [1111, 358] on button "Apply" at bounding box center [1109, 347] width 71 height 35
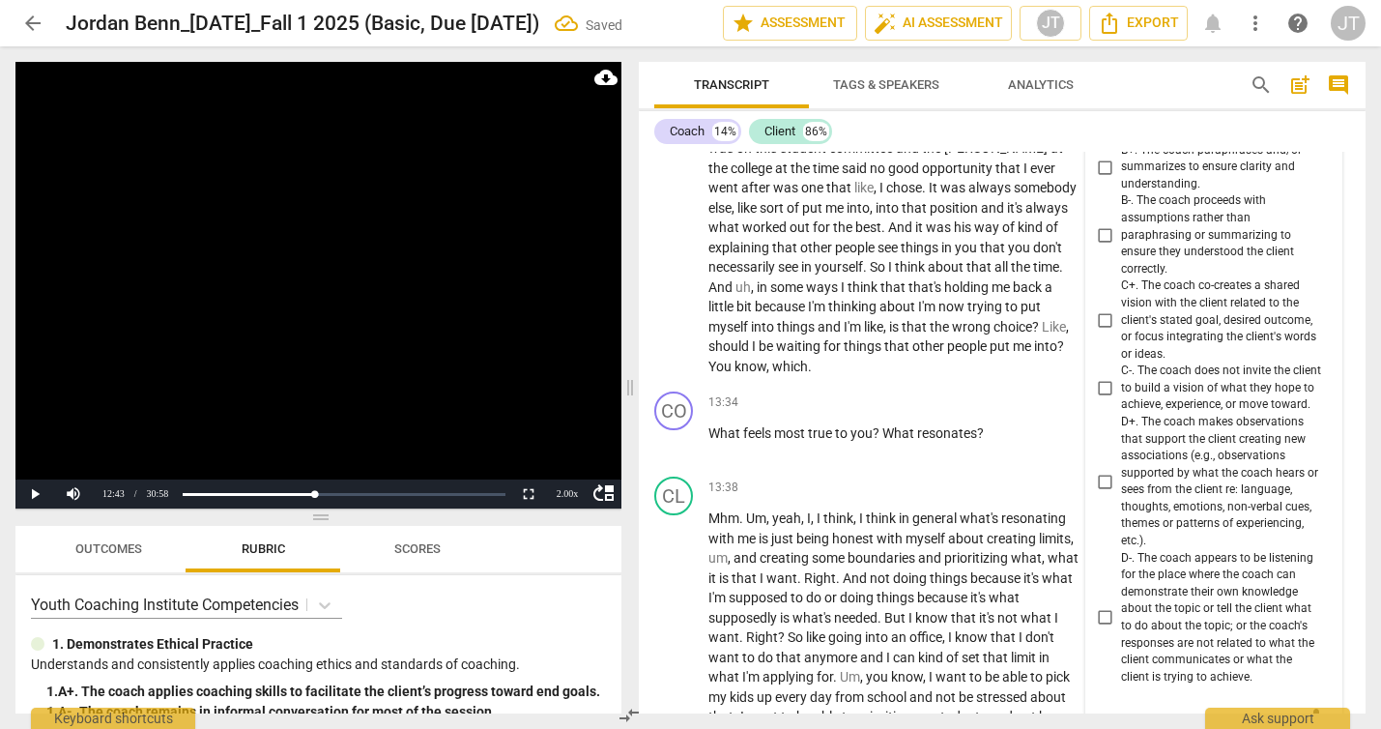
scroll to position [6227, 0]
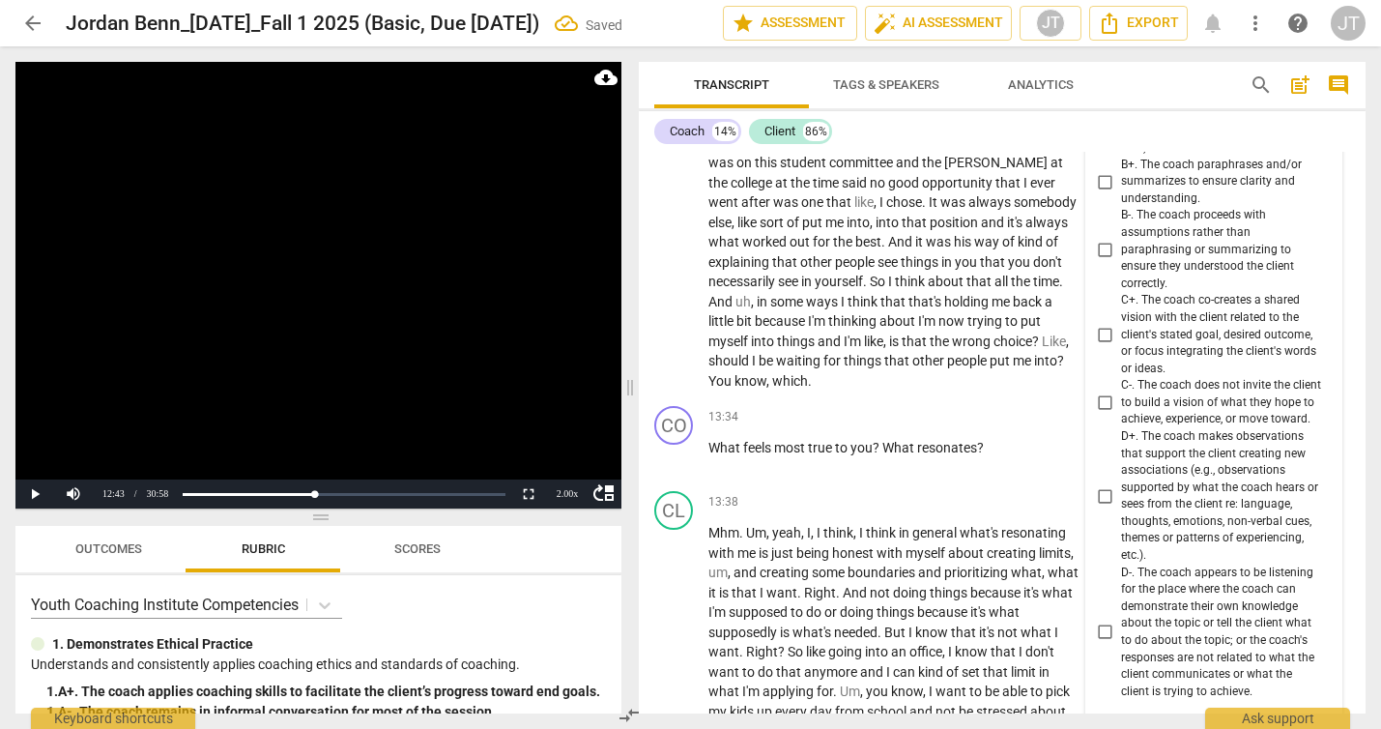
click at [1166, 208] on span "B+. The coach paraphrases and/or summarizes to ensure clarity and understanding." at bounding box center [1221, 182] width 201 height 51
click at [1121, 193] on input "B+. The coach paraphrases and/or summarizes to ensure clarity and understanding." at bounding box center [1105, 181] width 31 height 23
checkbox input "true"
click at [1171, 549] on span "D+. The coach makes observations that support the client creating new associati…" at bounding box center [1221, 496] width 201 height 136
click at [1121, 507] on input "D+. The coach makes observations that support the client creating new associati…" at bounding box center [1105, 495] width 31 height 23
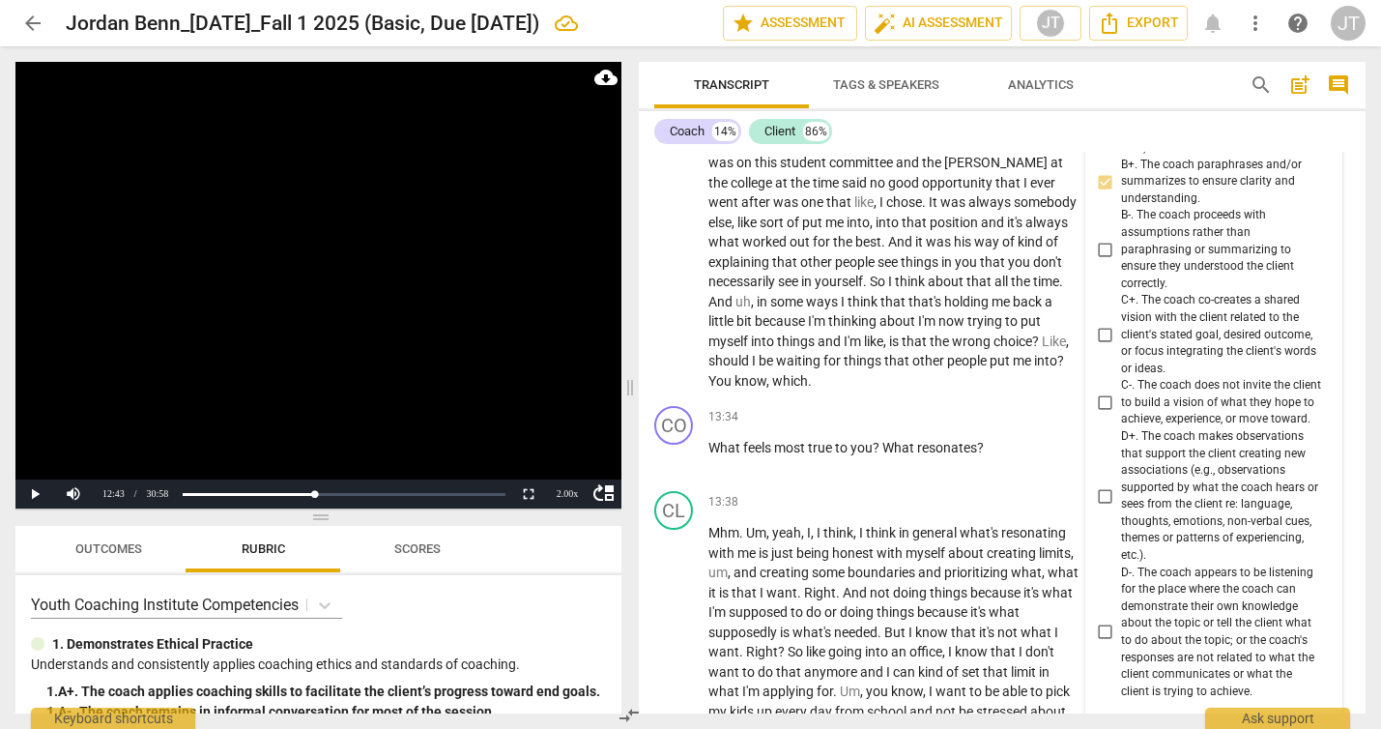
checkbox input "true"
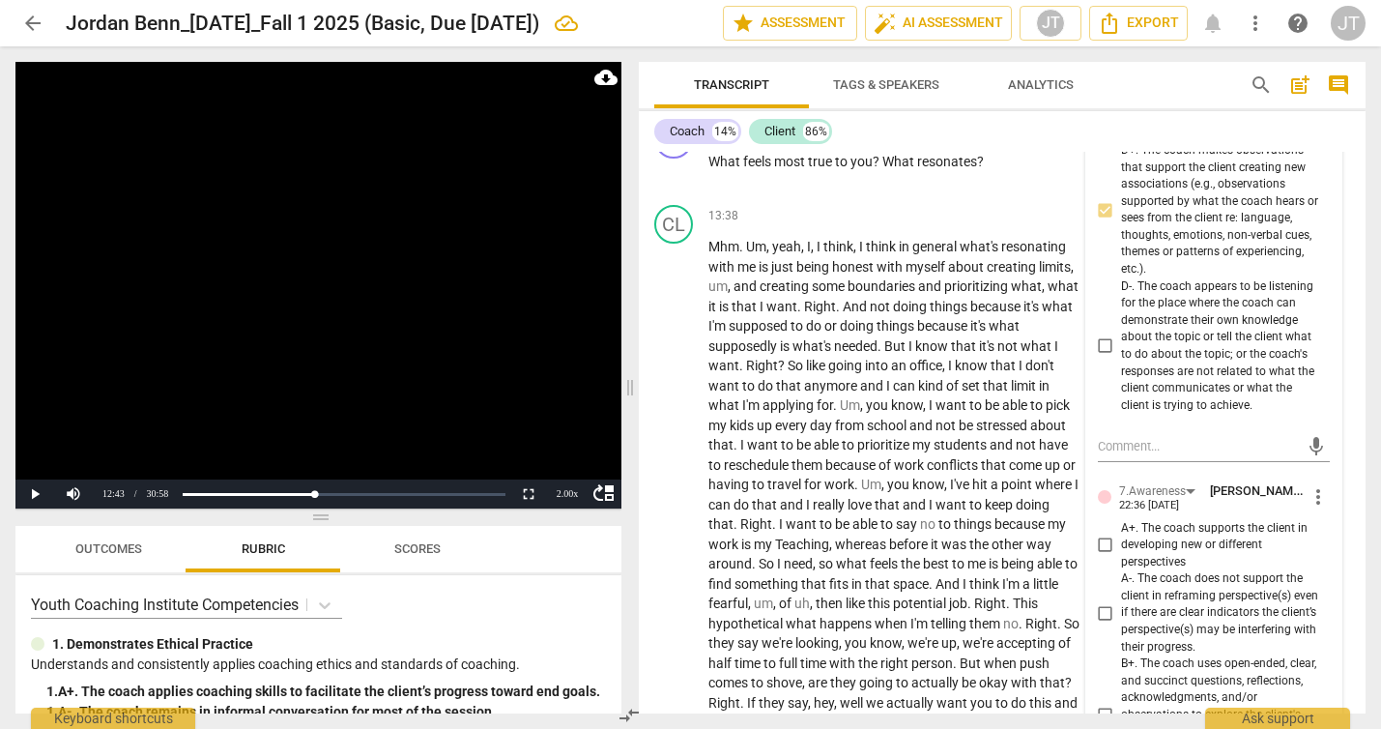
scroll to position [6638, 0]
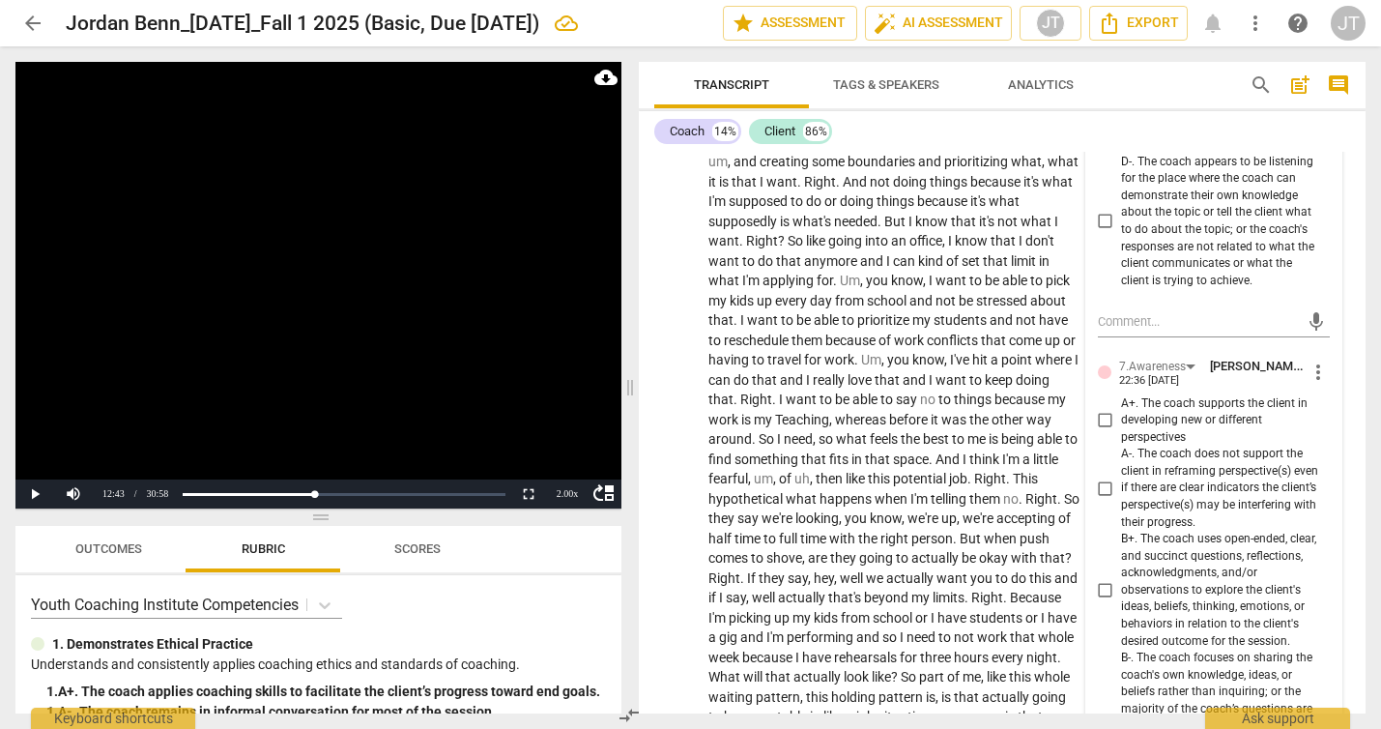
click at [1154, 446] on span "A+. The coach supports the client in developing new or different perspectives" at bounding box center [1221, 420] width 201 height 51
click at [1121, 432] on input "A+. The coach supports the client in developing new or different perspectives" at bounding box center [1105, 420] width 31 height 23
checkbox input "true"
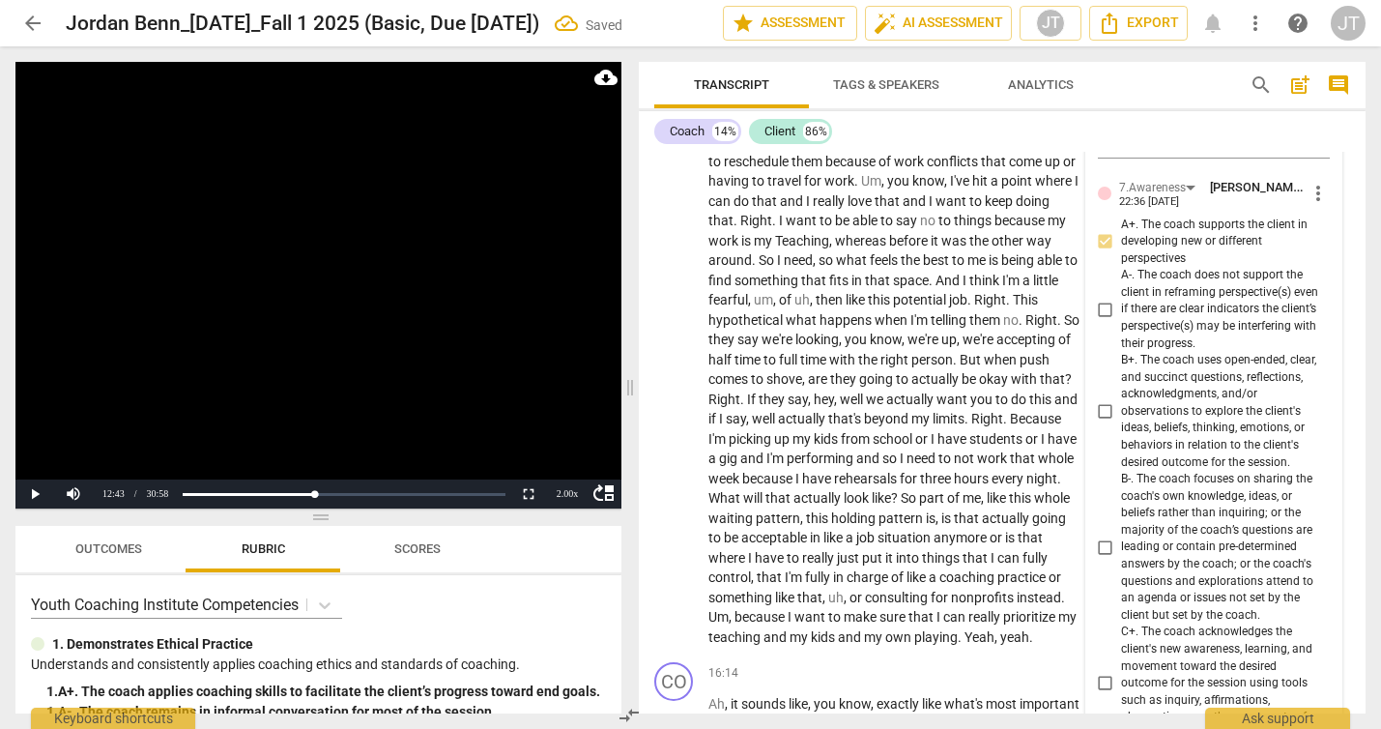
click at [1186, 471] on span "B+. The coach uses open-ended, clear, and succinct questions, reflections, ackn…" at bounding box center [1221, 411] width 201 height 119
click at [1121, 423] on input "B+. The coach uses open-ended, clear, and succinct questions, reflections, ackn…" at bounding box center [1105, 411] width 31 height 23
checkbox input "true"
click at [375, 306] on video at bounding box center [318, 285] width 606 height 446
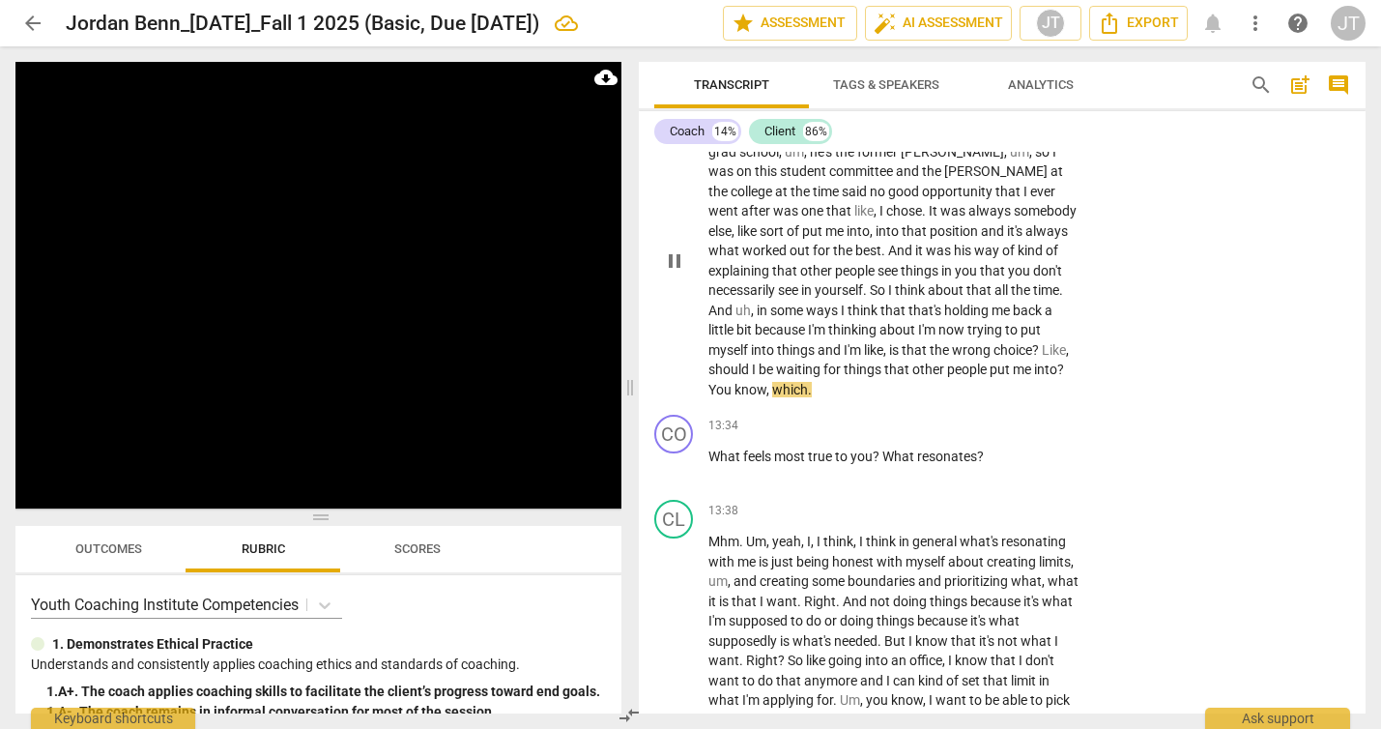
scroll to position [6243, 0]
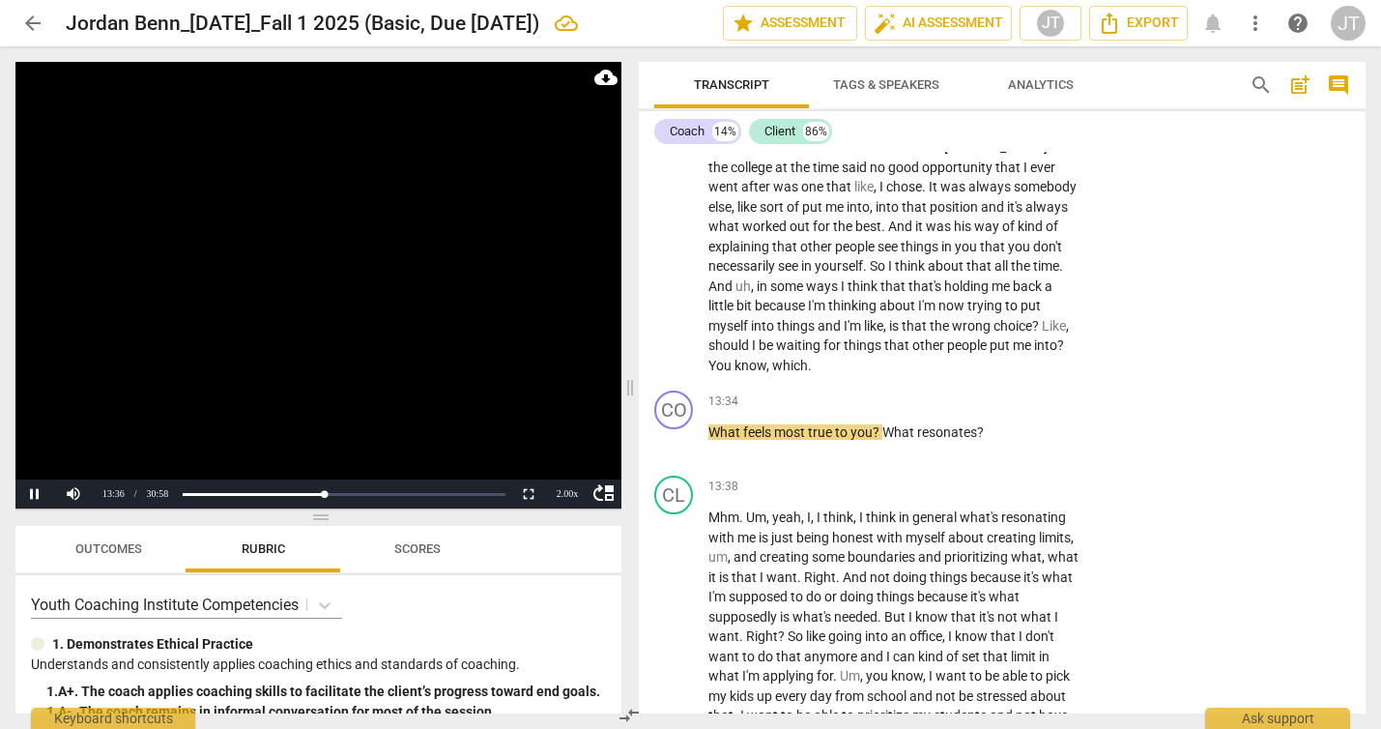
click at [325, 328] on video at bounding box center [318, 285] width 606 height 446
drag, startPoint x: 707, startPoint y: 492, endPoint x: 838, endPoint y: 497, distance: 130.5
click at [838, 468] on div "CO play_arrow pause 13:34 + Add competency keyboard_arrow_right What feels most…" at bounding box center [1002, 425] width 727 height 85
drag, startPoint x: 711, startPoint y: 492, endPoint x: 993, endPoint y: 489, distance: 282.1
click at [993, 443] on p "What feels most true to you ? What resonates ?" at bounding box center [893, 432] width 371 height 20
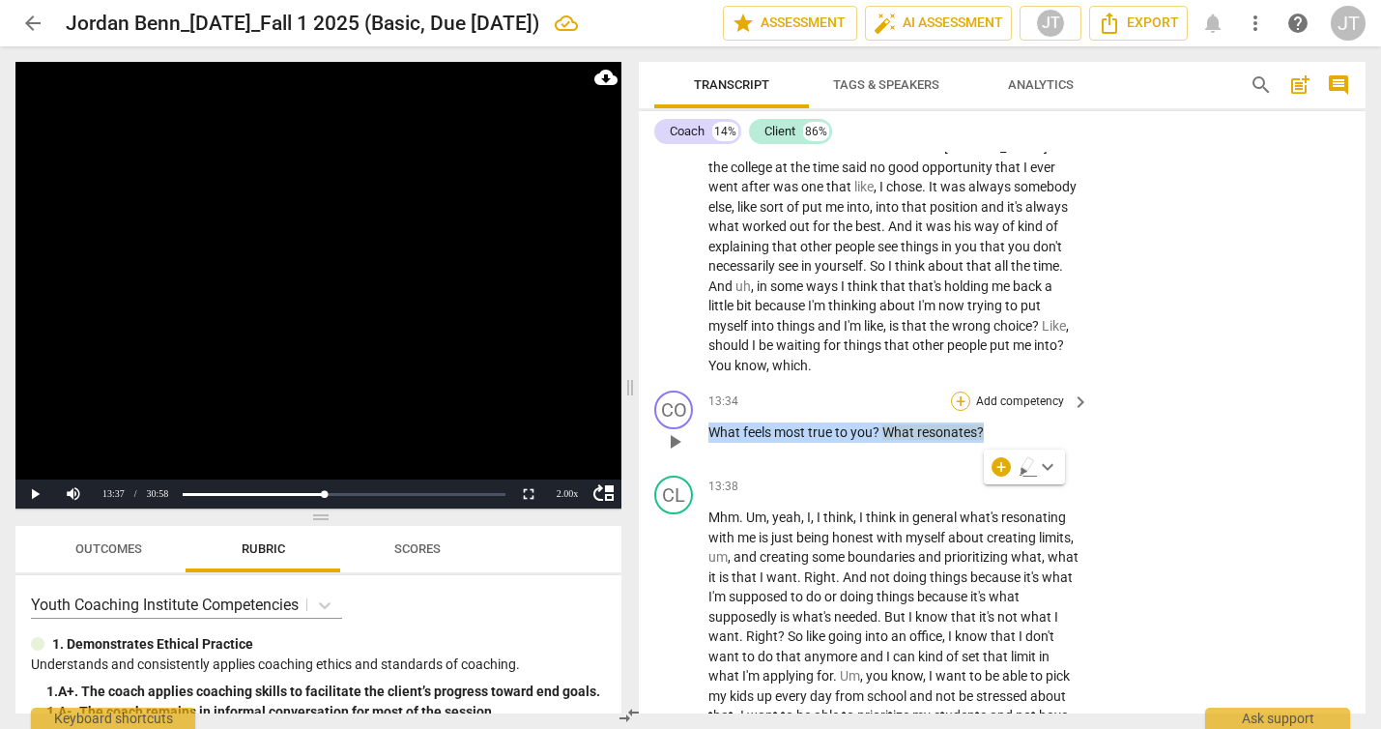
click at [958, 411] on div "+" at bounding box center [960, 400] width 19 height 19
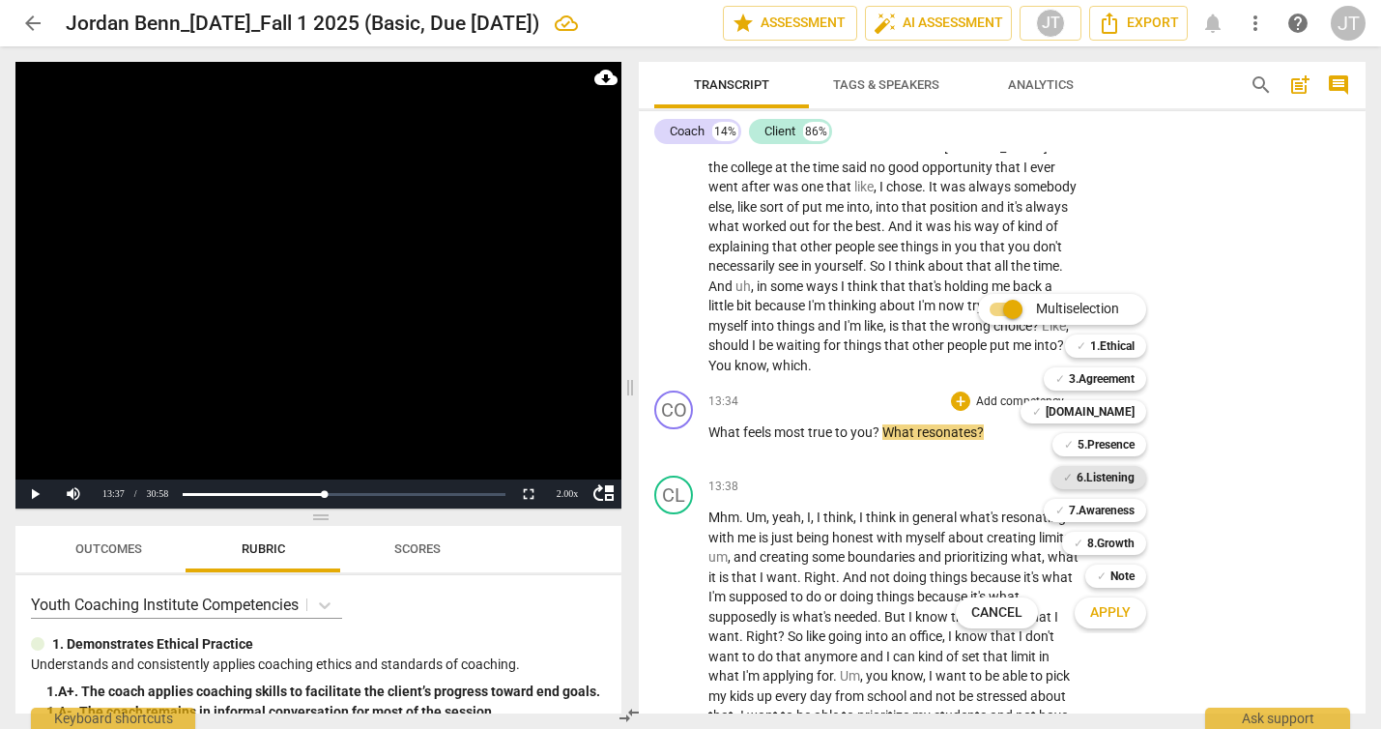
click at [1131, 487] on b "6.Listening" at bounding box center [1105, 477] width 58 height 23
click at [1129, 507] on b "7.Awareness" at bounding box center [1102, 510] width 66 height 23
click at [1107, 609] on span "Apply" at bounding box center [1110, 612] width 41 height 19
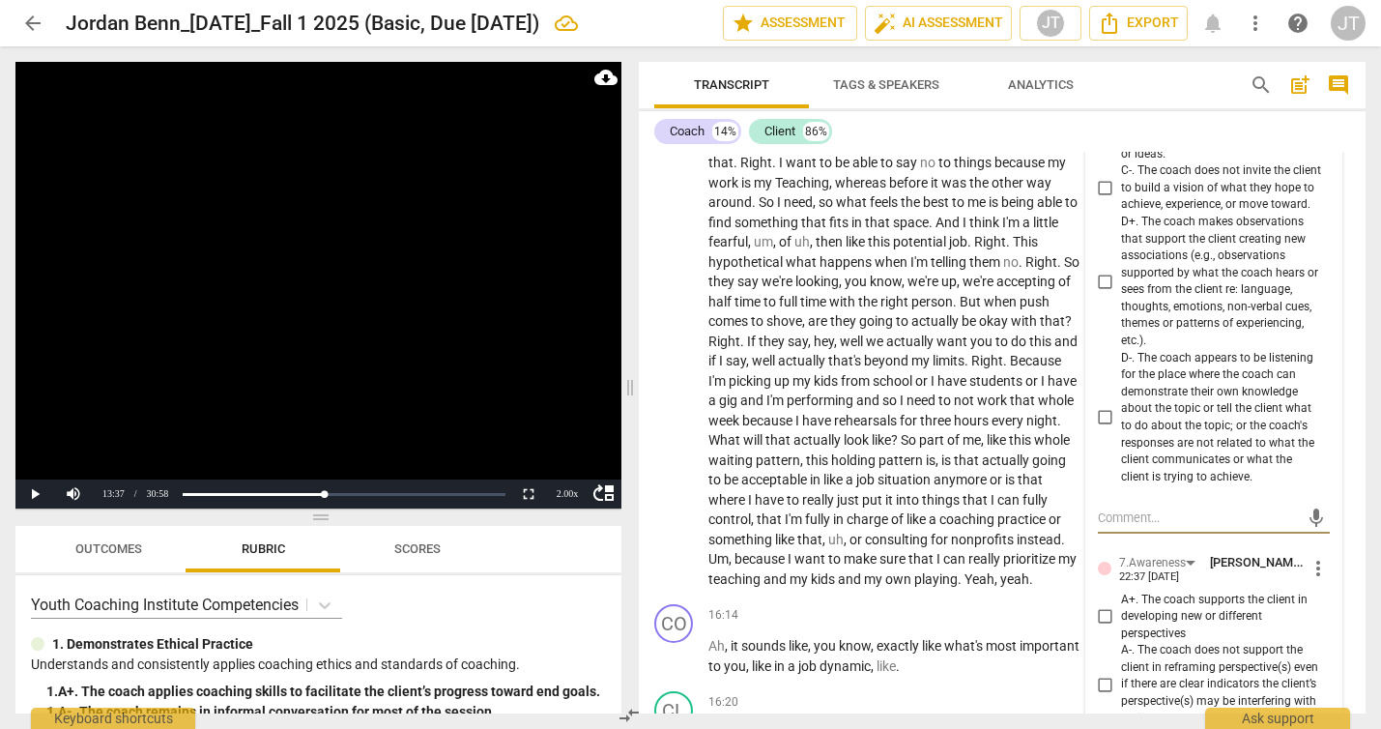
scroll to position [7143, 0]
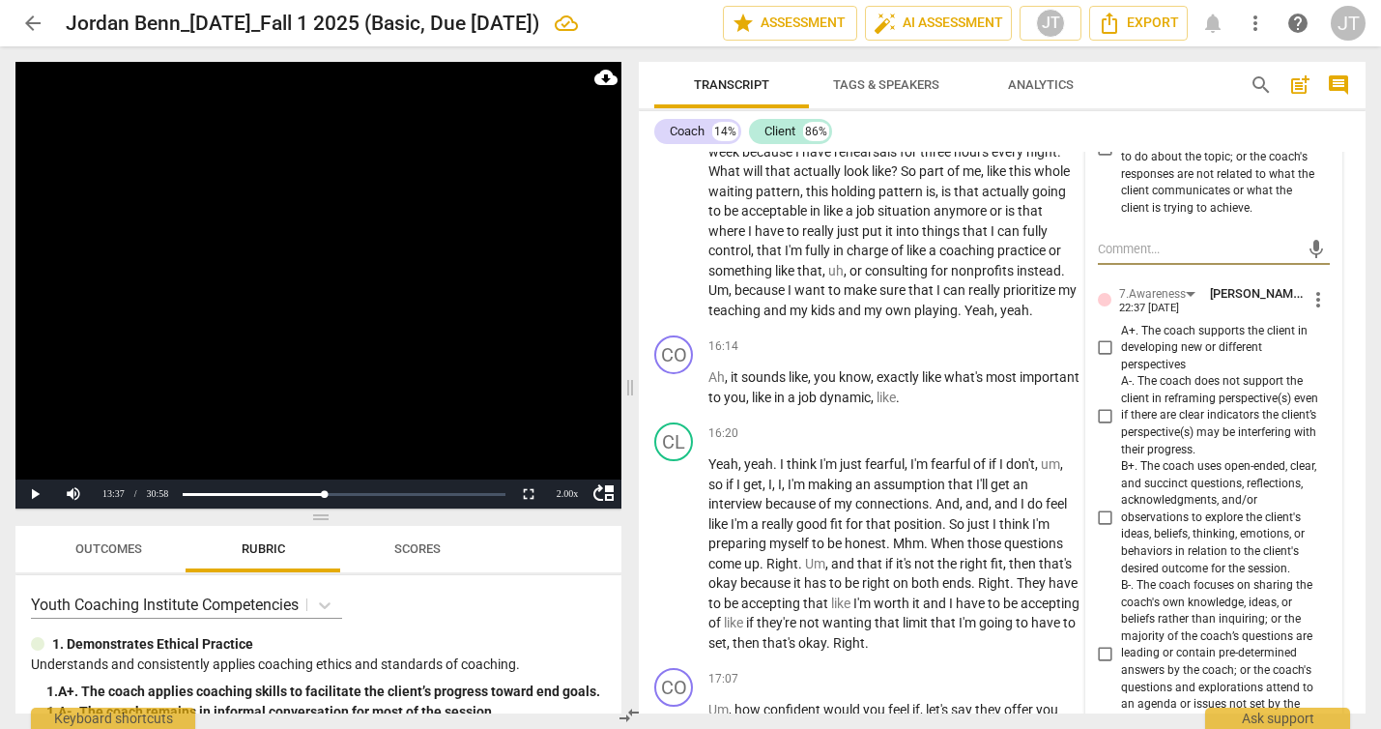
click at [1185, 374] on span "A+. The coach supports the client in developing new or different perspectives" at bounding box center [1221, 348] width 201 height 51
click at [1121, 359] on input "A+. The coach supports the client in developing new or different perspectives" at bounding box center [1105, 347] width 31 height 23
checkbox input "true"
click at [1222, 577] on span "B+. The coach uses open-ended, clear, and succinct questions, reflections, ackn…" at bounding box center [1221, 517] width 201 height 119
click at [1121, 529] on input "B+. The coach uses open-ended, clear, and succinct questions, reflections, ackn…" at bounding box center [1105, 517] width 31 height 23
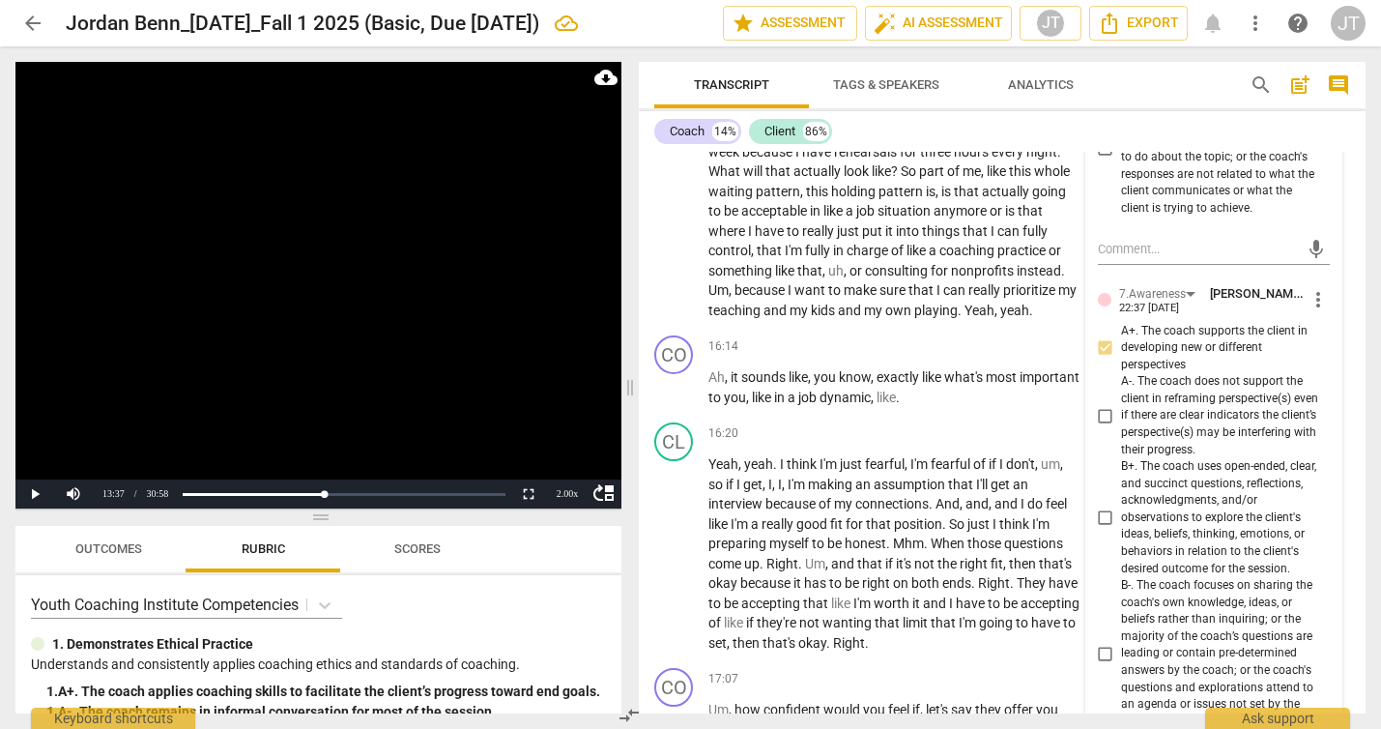
checkbox input "true"
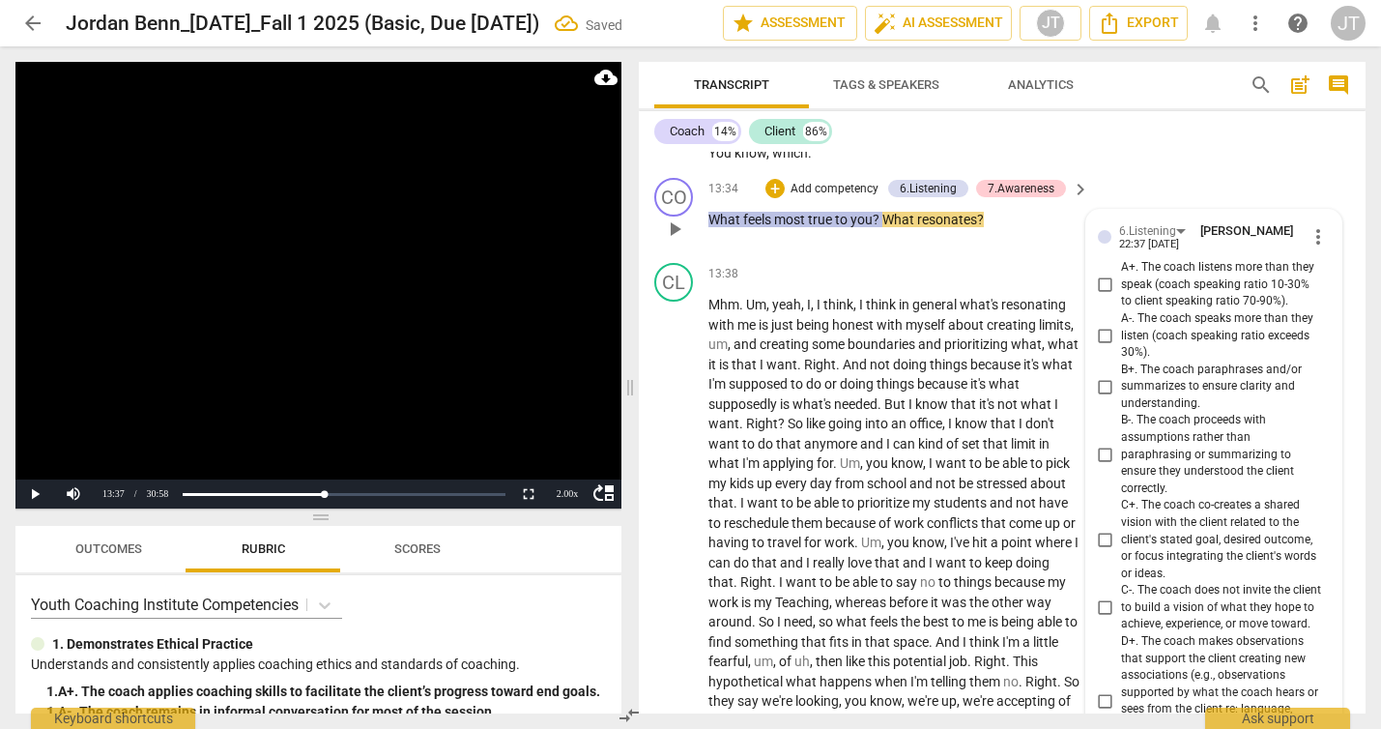
scroll to position [6376, 0]
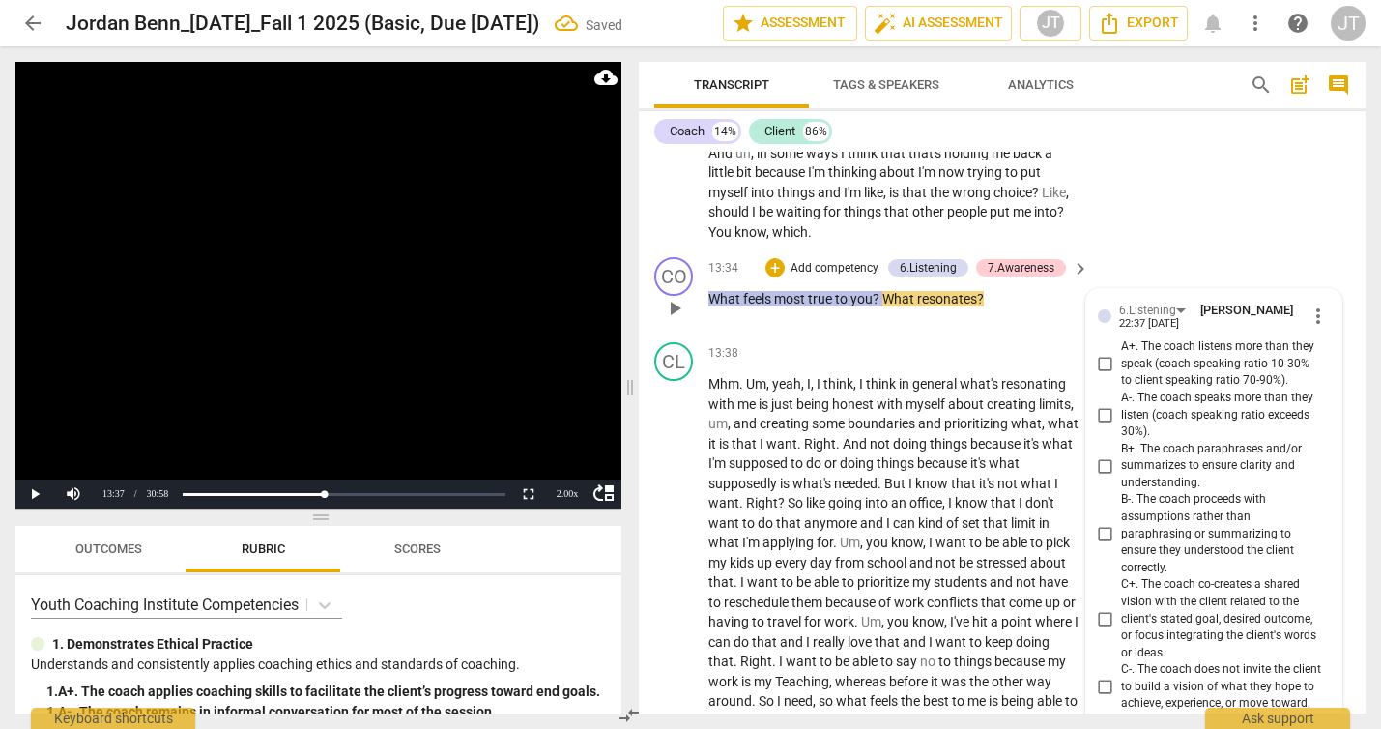
click at [1313, 328] on span "more_vert" at bounding box center [1317, 315] width 23 height 23
click at [1320, 416] on li "Delete" at bounding box center [1331, 411] width 67 height 37
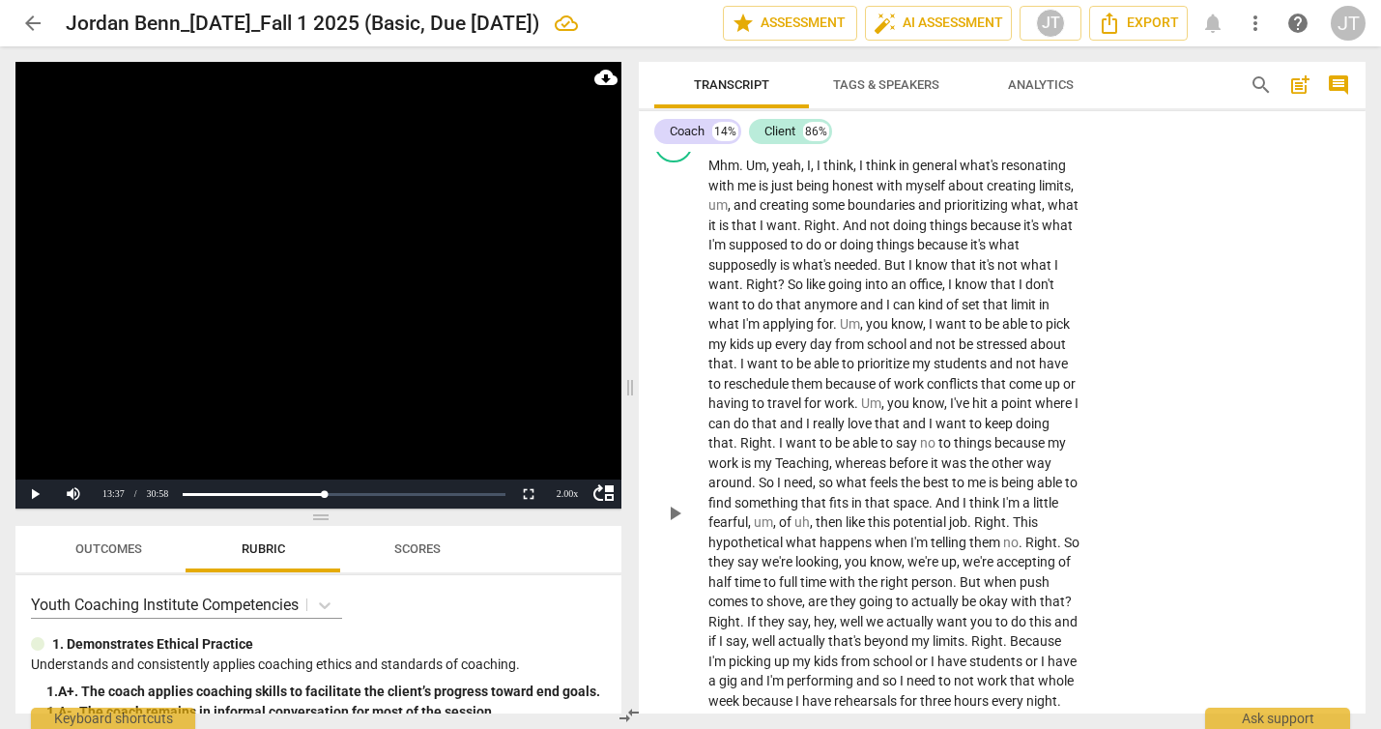
scroll to position [6576, 0]
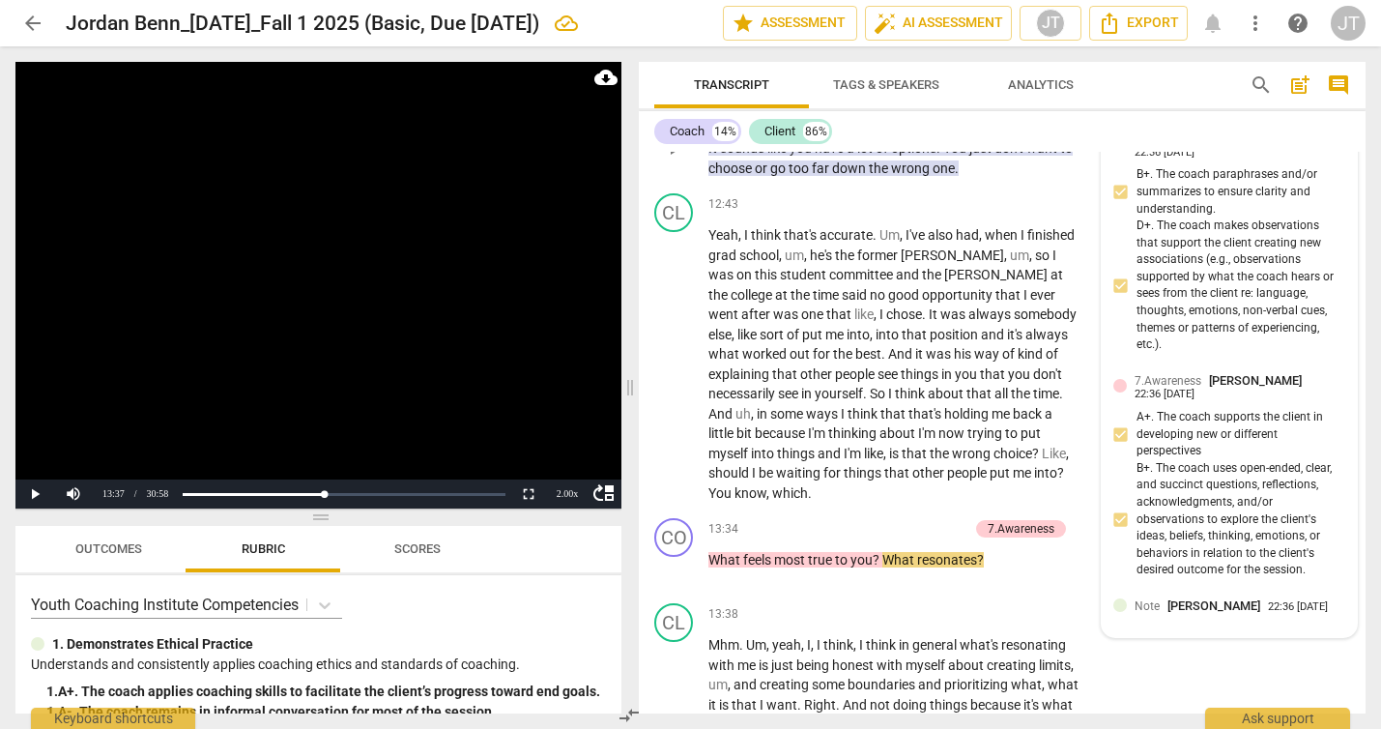
click at [1225, 225] on div "6.Listening [PERSON_NAME] 22:36 [DATE] B+. The coach paraphrases and/or summari…" at bounding box center [1229, 246] width 232 height 235
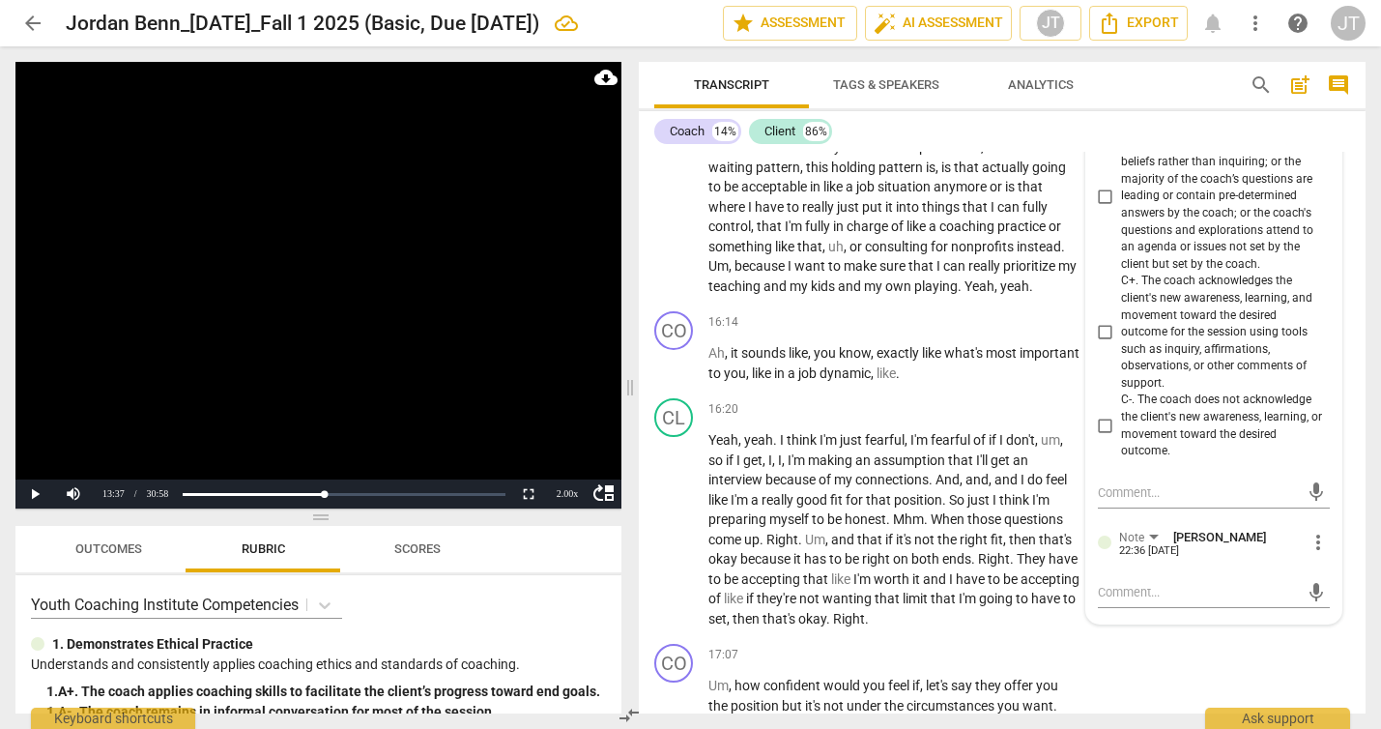
scroll to position [7361, 0]
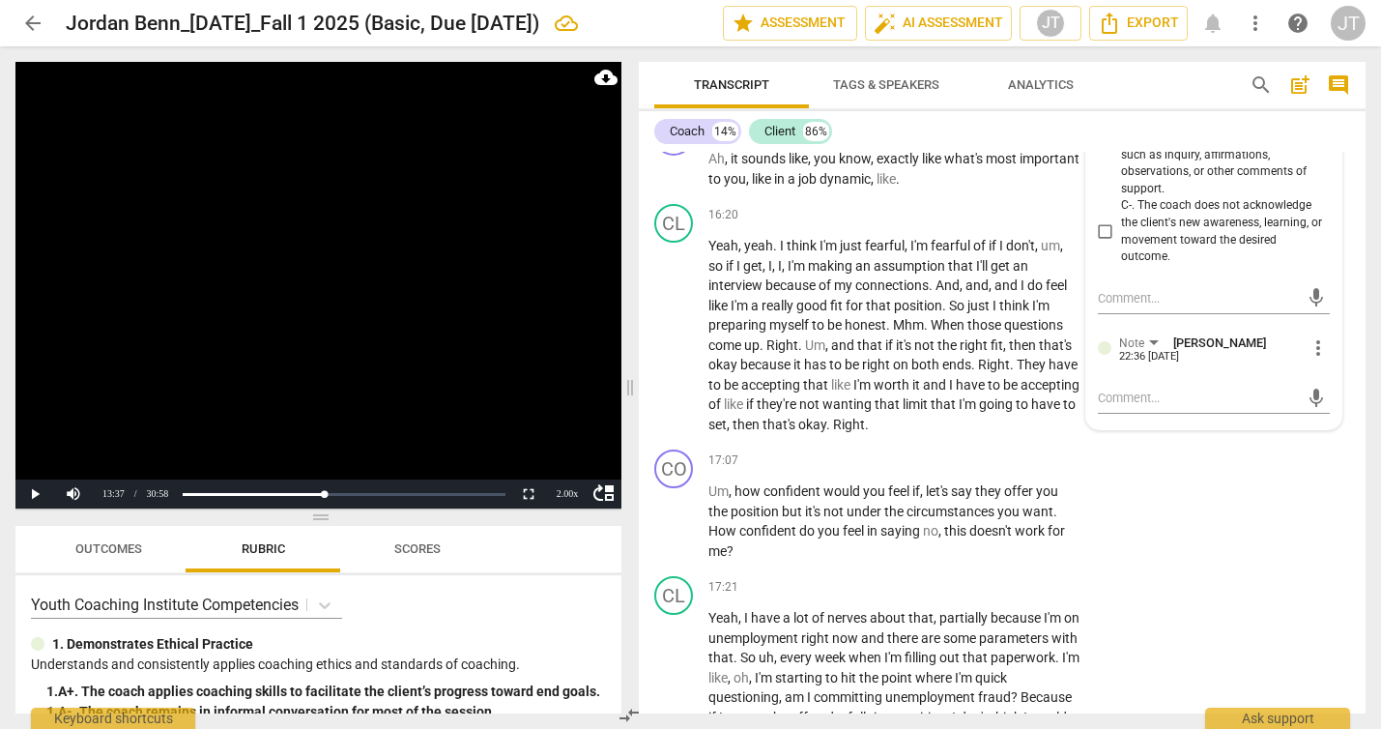
click at [1312, 359] on span "more_vert" at bounding box center [1317, 347] width 23 height 23
click at [1323, 434] on li "Delete" at bounding box center [1331, 442] width 67 height 37
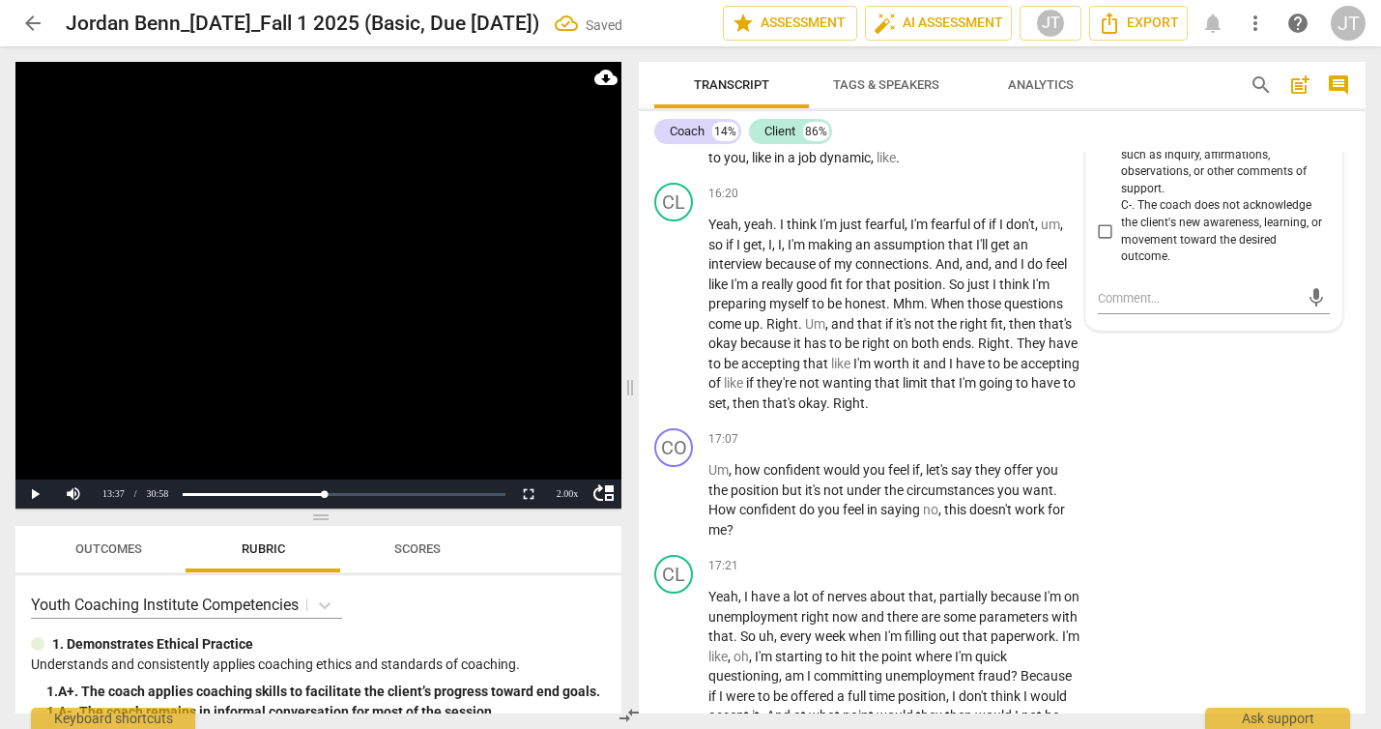
click at [341, 321] on video at bounding box center [318, 285] width 606 height 446
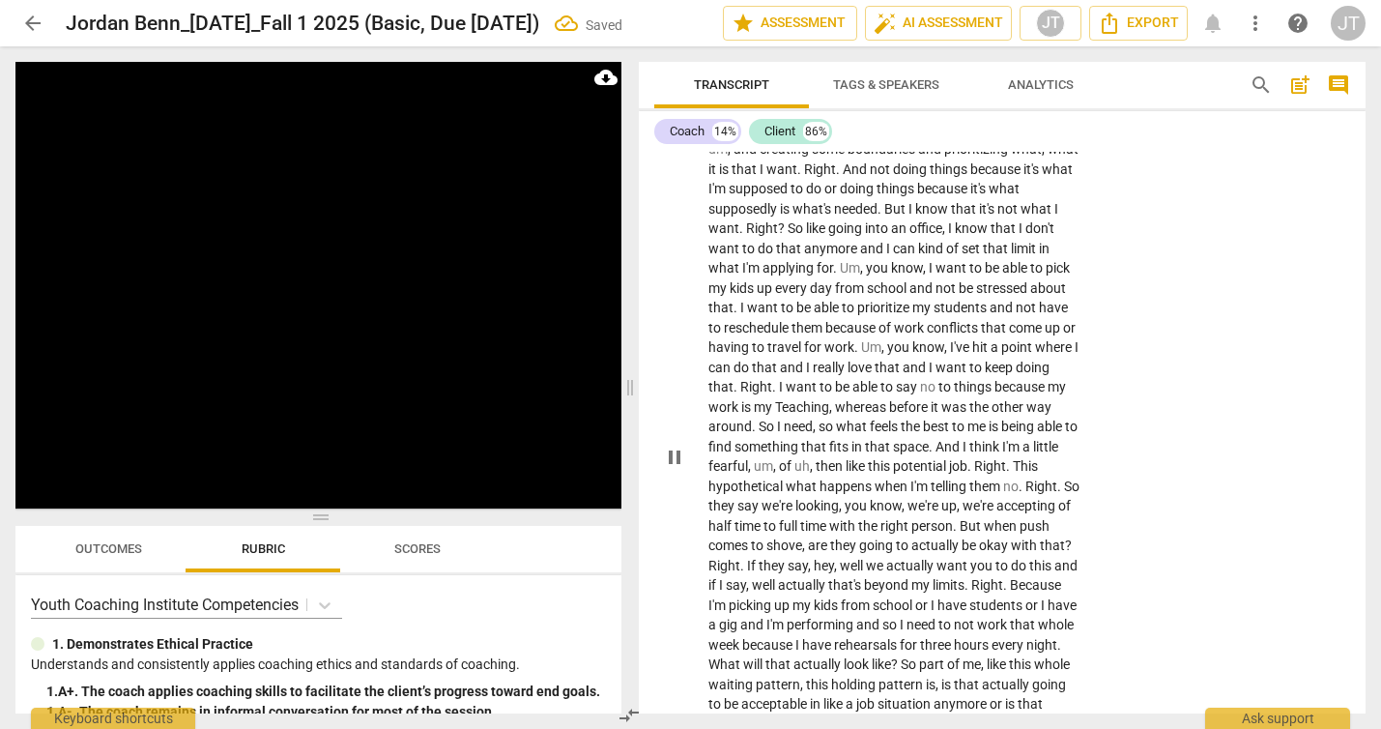
scroll to position [6487, 0]
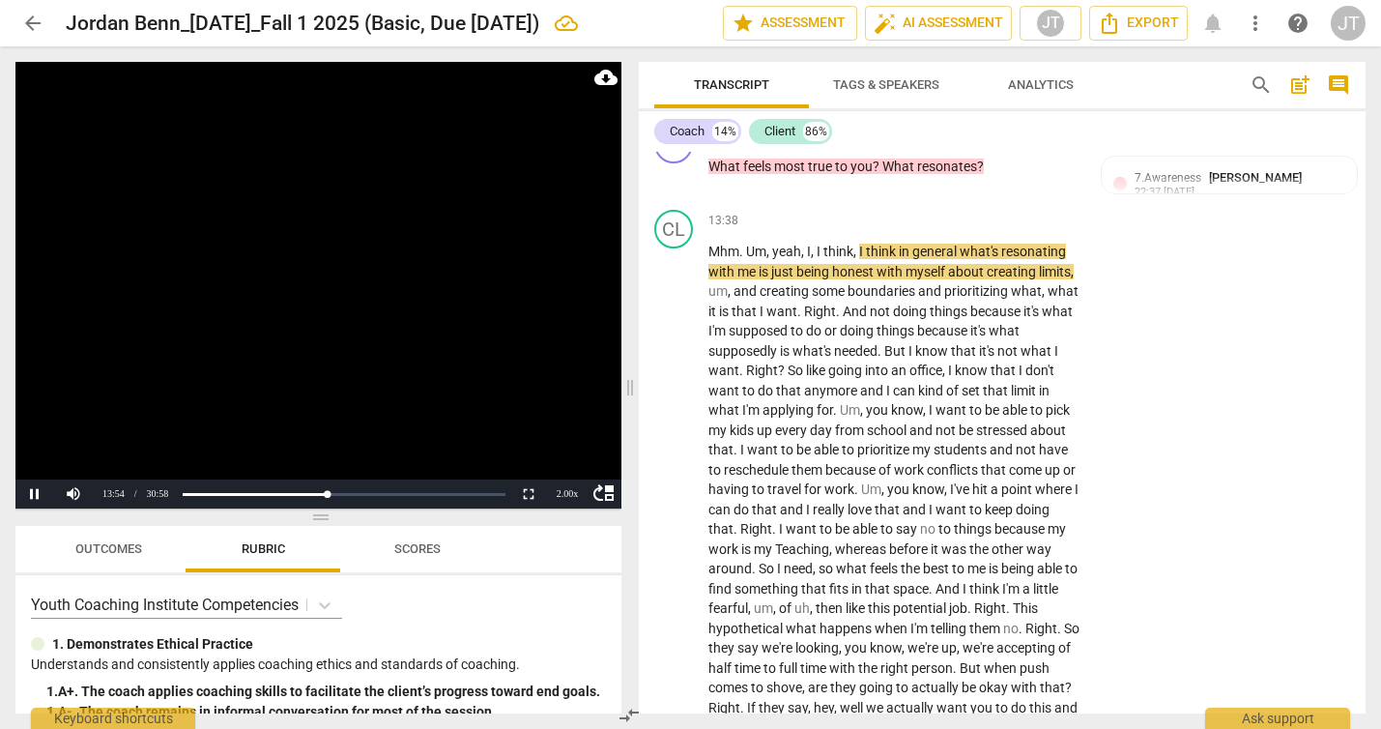
click at [286, 311] on video at bounding box center [318, 285] width 606 height 446
click at [345, 338] on video at bounding box center [318, 285] width 606 height 446
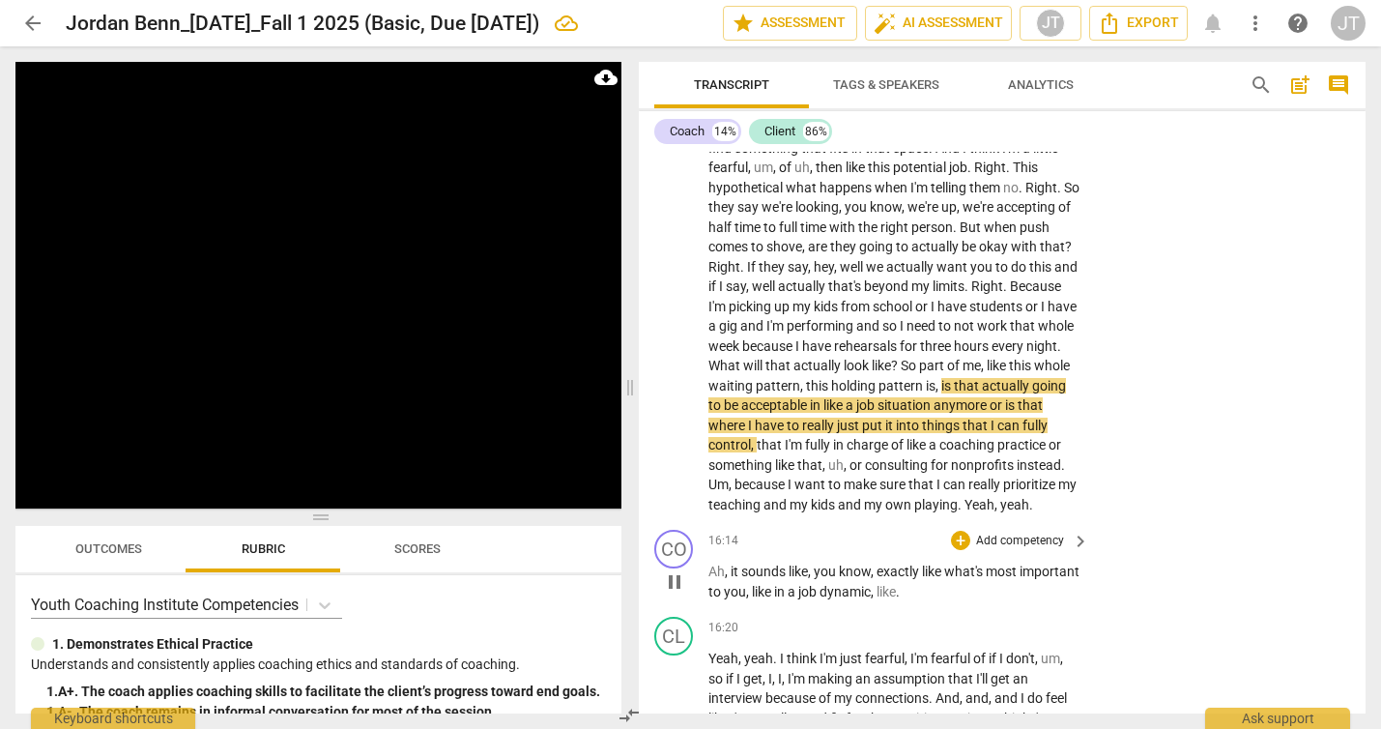
scroll to position [6933, 0]
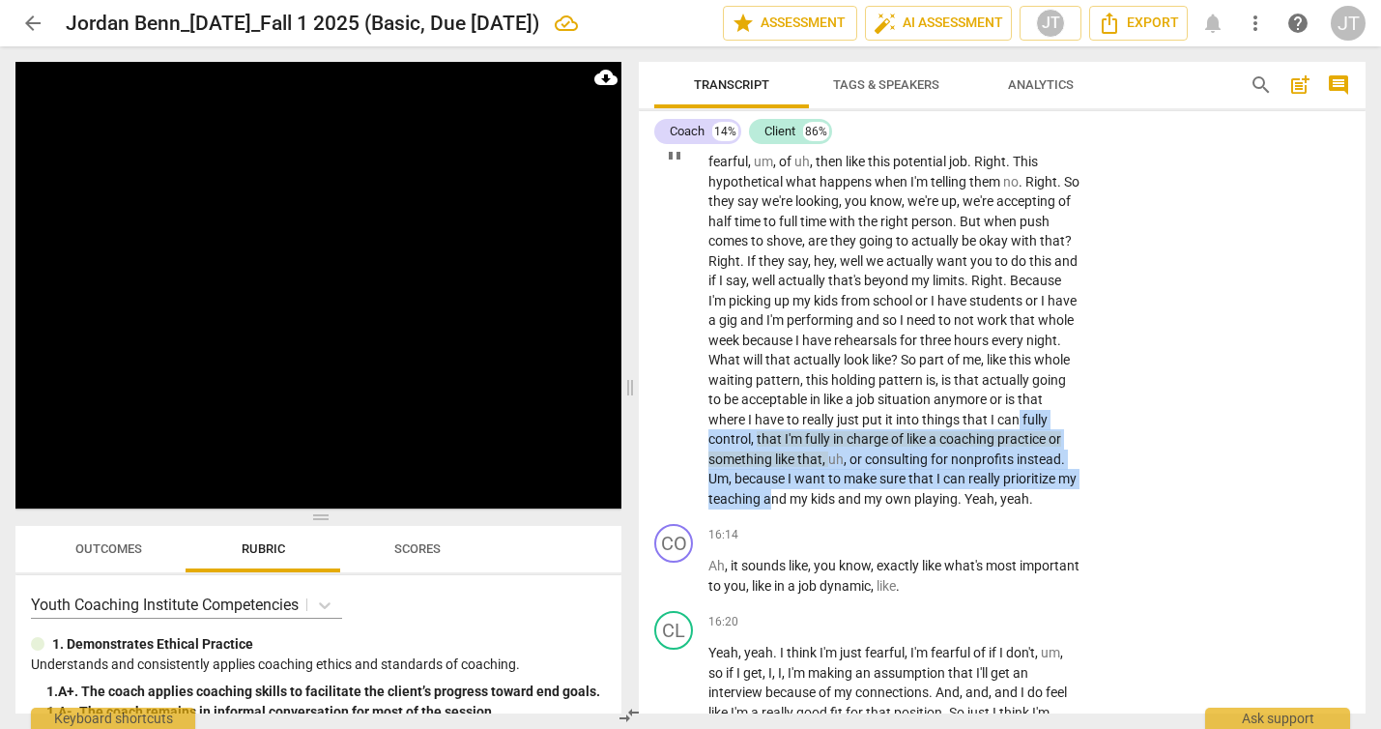
drag, startPoint x: 1009, startPoint y: 554, endPoint x: 890, endPoint y: 505, distance: 128.3
click at [890, 505] on p "Mhm . Um , yeah , I , I think , I think in general what's resonating with me is…" at bounding box center [893, 151] width 371 height 713
click at [997, 427] on span "can" at bounding box center [1009, 419] width 25 height 15
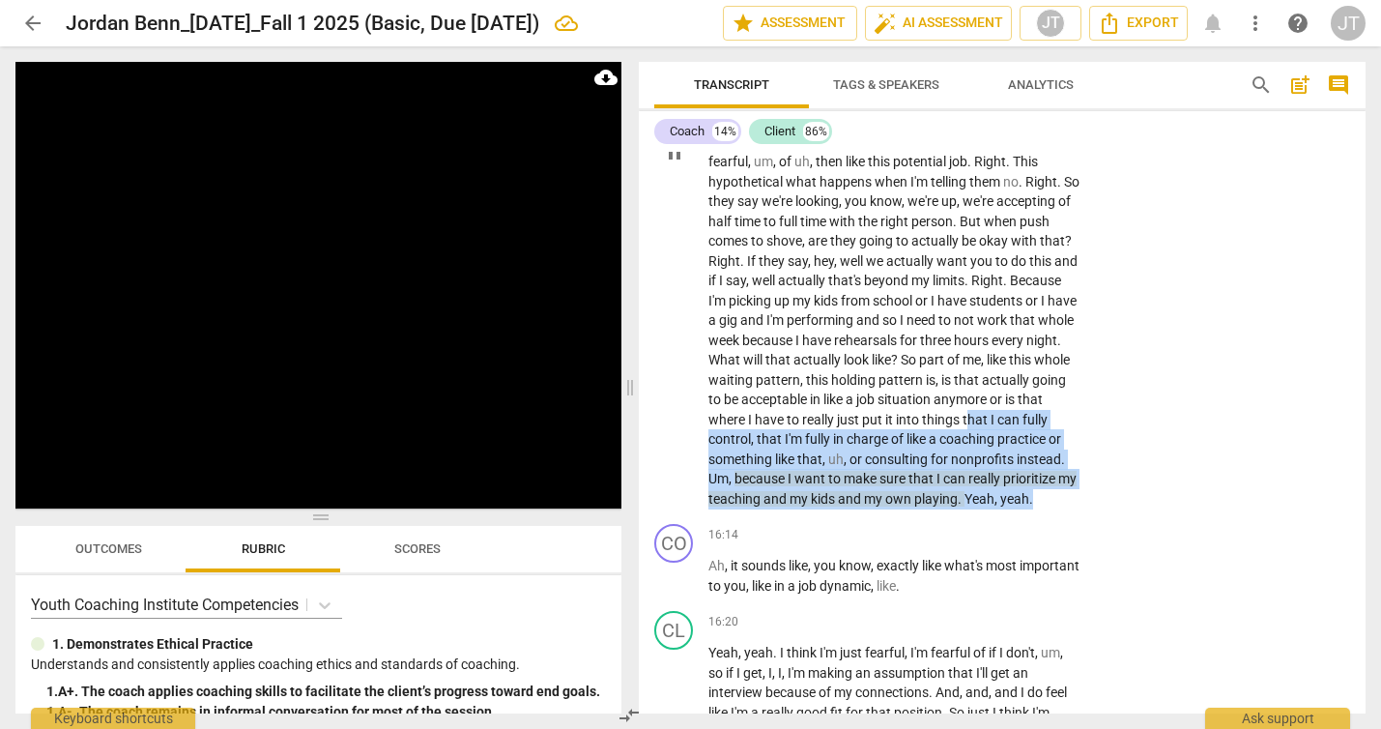
drag, startPoint x: 917, startPoint y: 576, endPoint x: 842, endPoint y: 499, distance: 108.0
click at [842, 499] on p "Mhm . Um , yeah , I , I think , I think in general what's resonating with me is…" at bounding box center [893, 151] width 371 height 713
click at [962, 427] on span "that" at bounding box center [976, 419] width 28 height 15
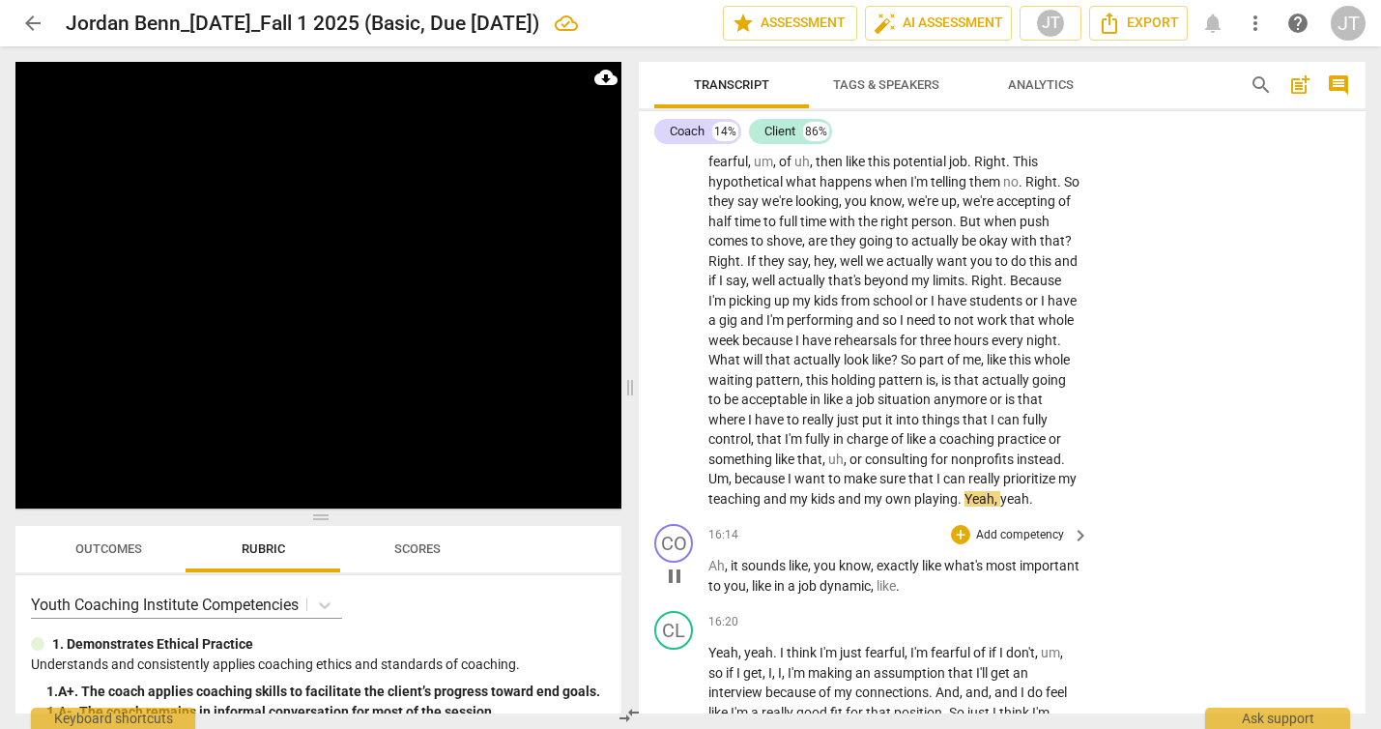
scroll to position [7098, 0]
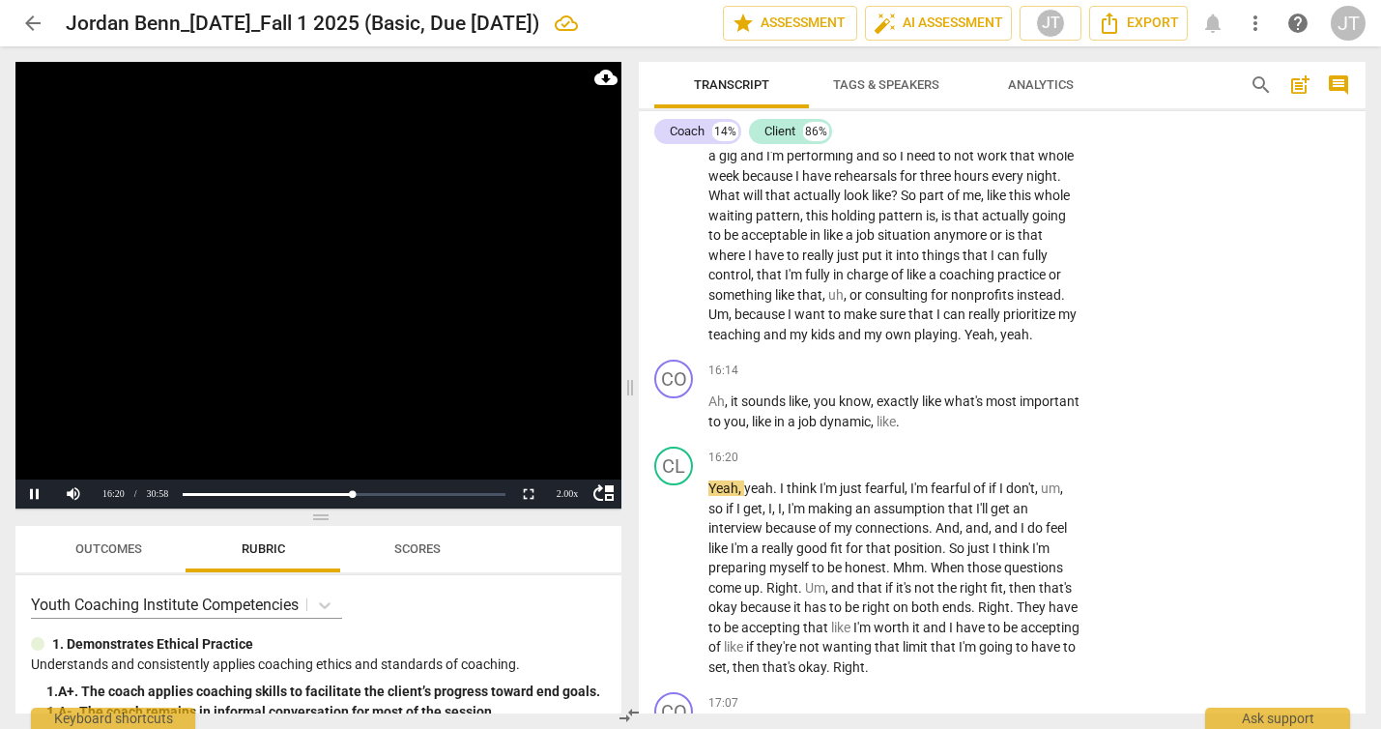
click at [354, 320] on video at bounding box center [318, 285] width 606 height 446
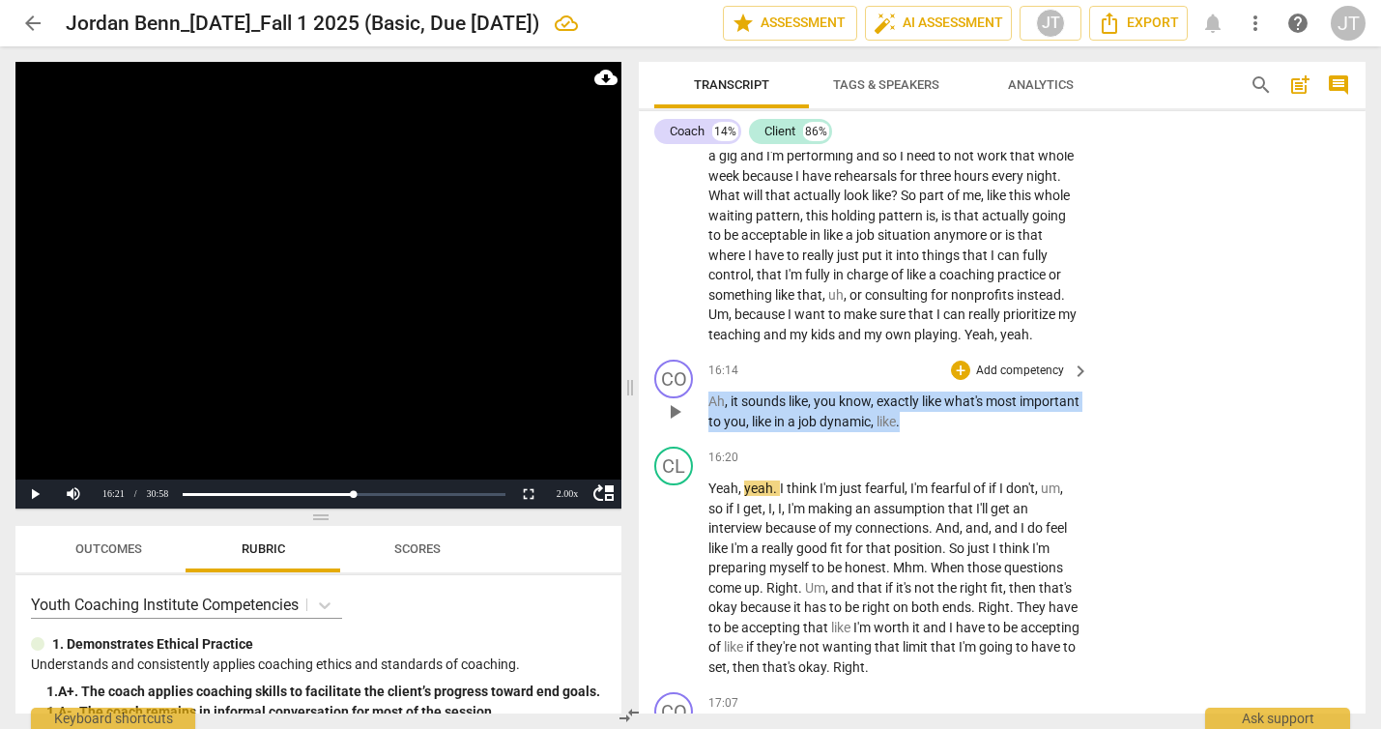
drag, startPoint x: 970, startPoint y: 499, endPoint x: 676, endPoint y: 485, distance: 294.0
click at [676, 439] on div "CO play_arrow pause 16:14 + Add competency keyboard_arrow_right Ah , it sounds …" at bounding box center [1002, 395] width 727 height 87
click at [996, 380] on p "Add competency" at bounding box center [1020, 370] width 92 height 17
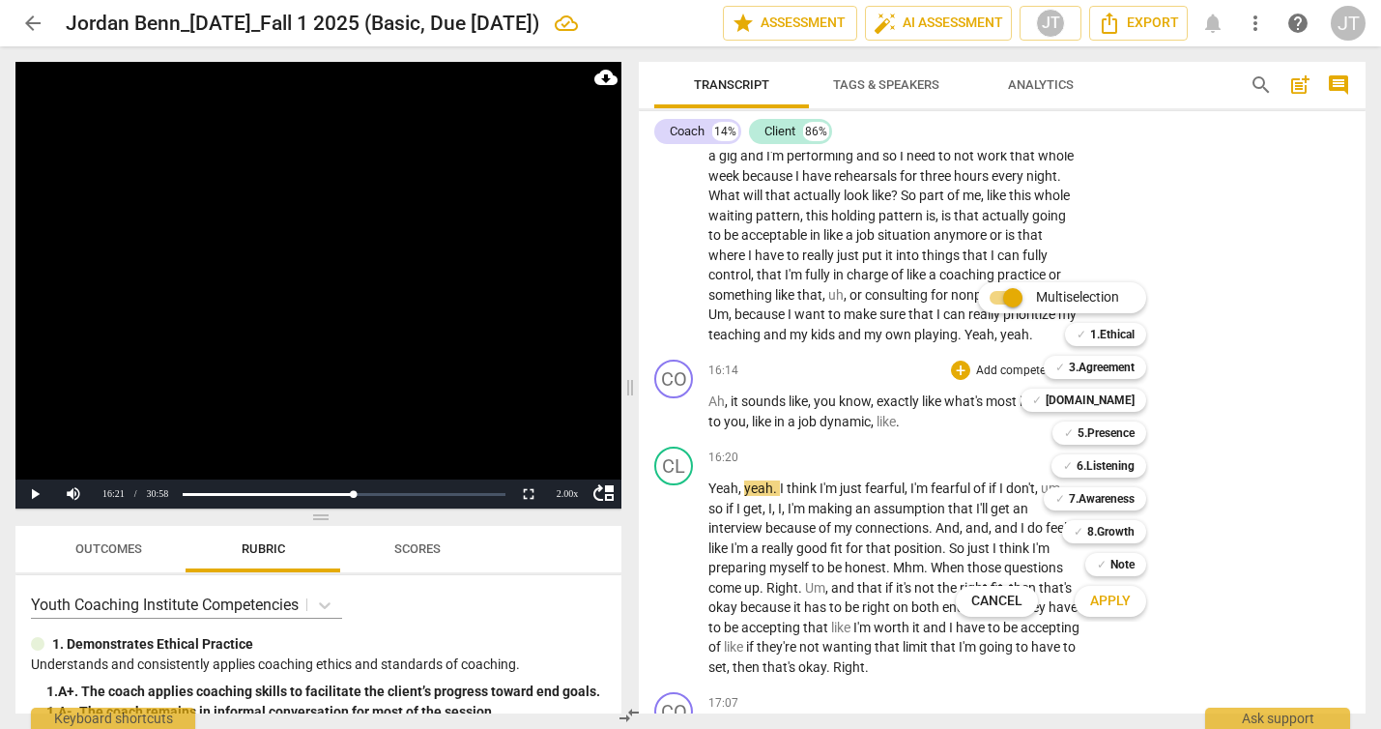
click at [1145, 566] on div "✓ Note 8" at bounding box center [1126, 564] width 98 height 33
click at [1142, 564] on div "✓ Note" at bounding box center [1115, 564] width 61 height 23
click at [1120, 603] on span "Apply" at bounding box center [1110, 600] width 41 height 19
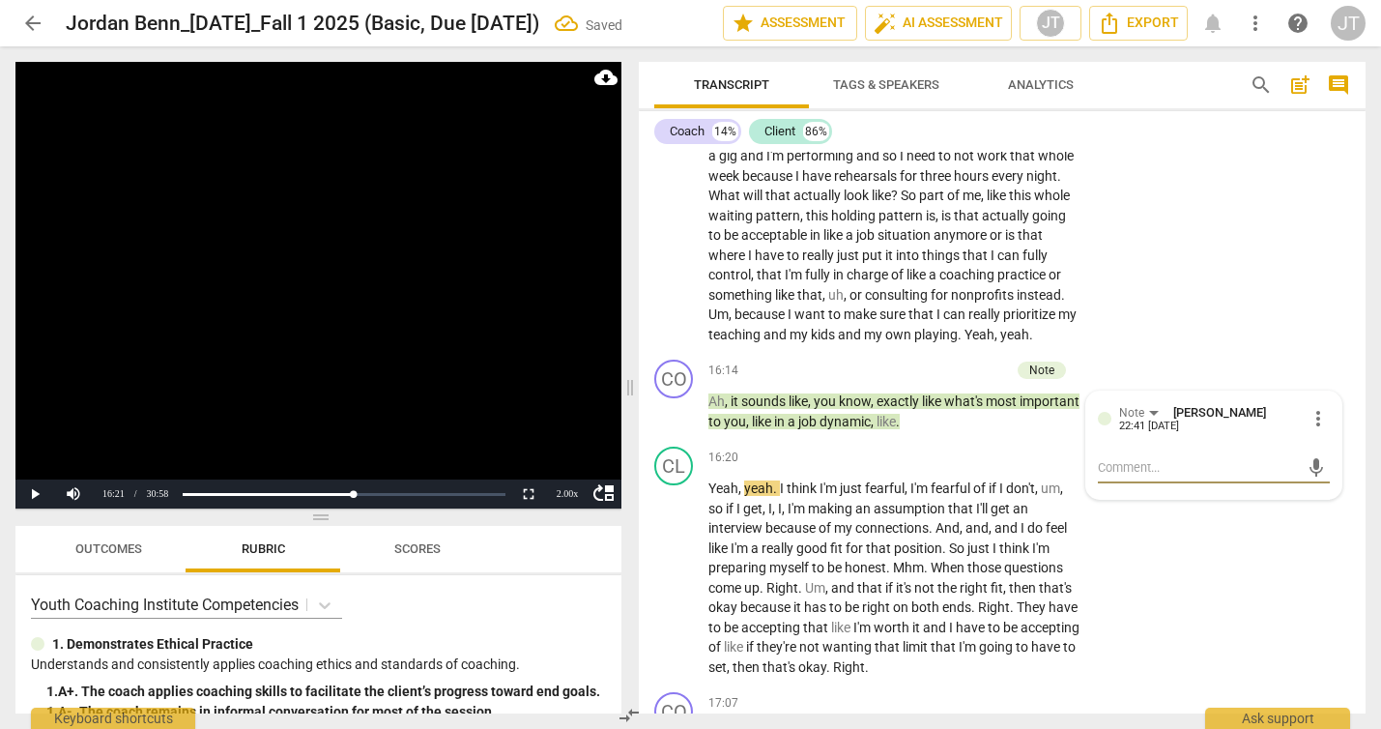
type textarea "c"
type textarea "co"
type textarea "coa"
type textarea "coac"
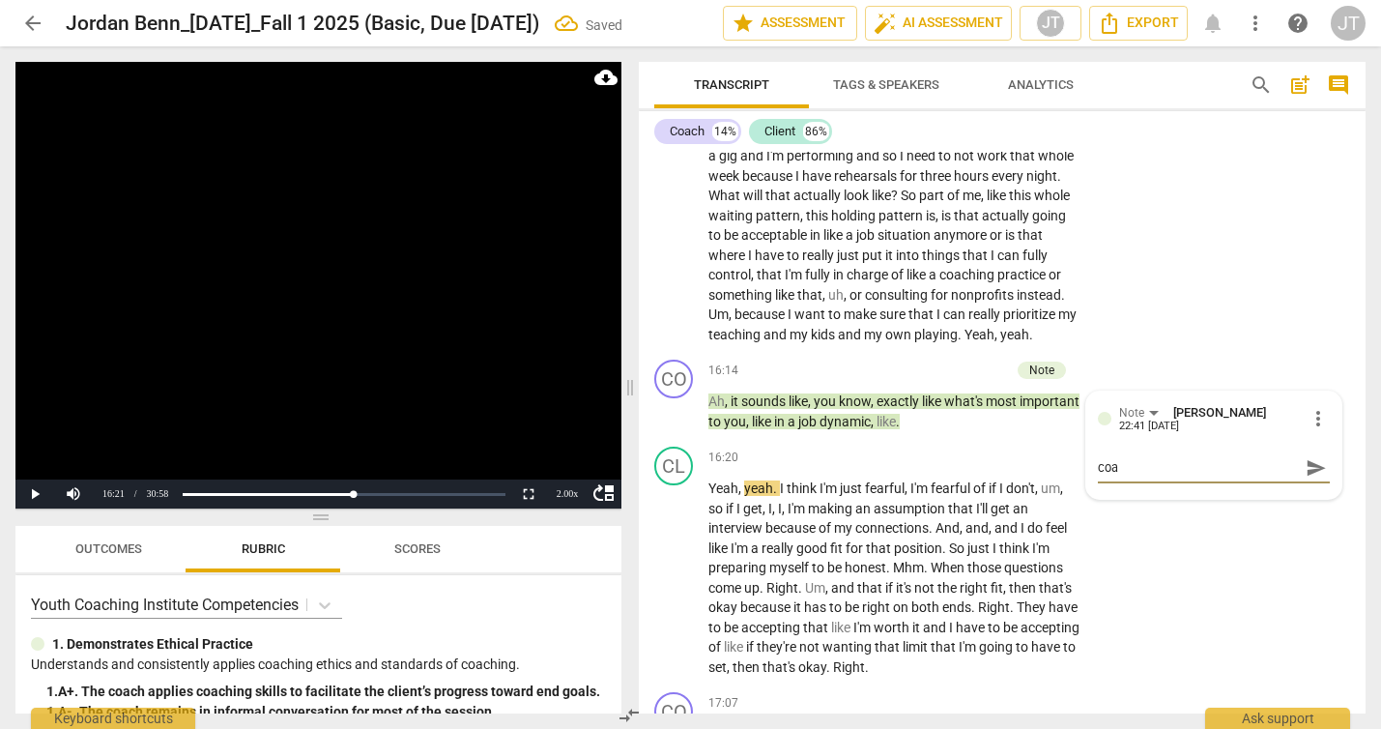
type textarea "coac"
type textarea "coach"
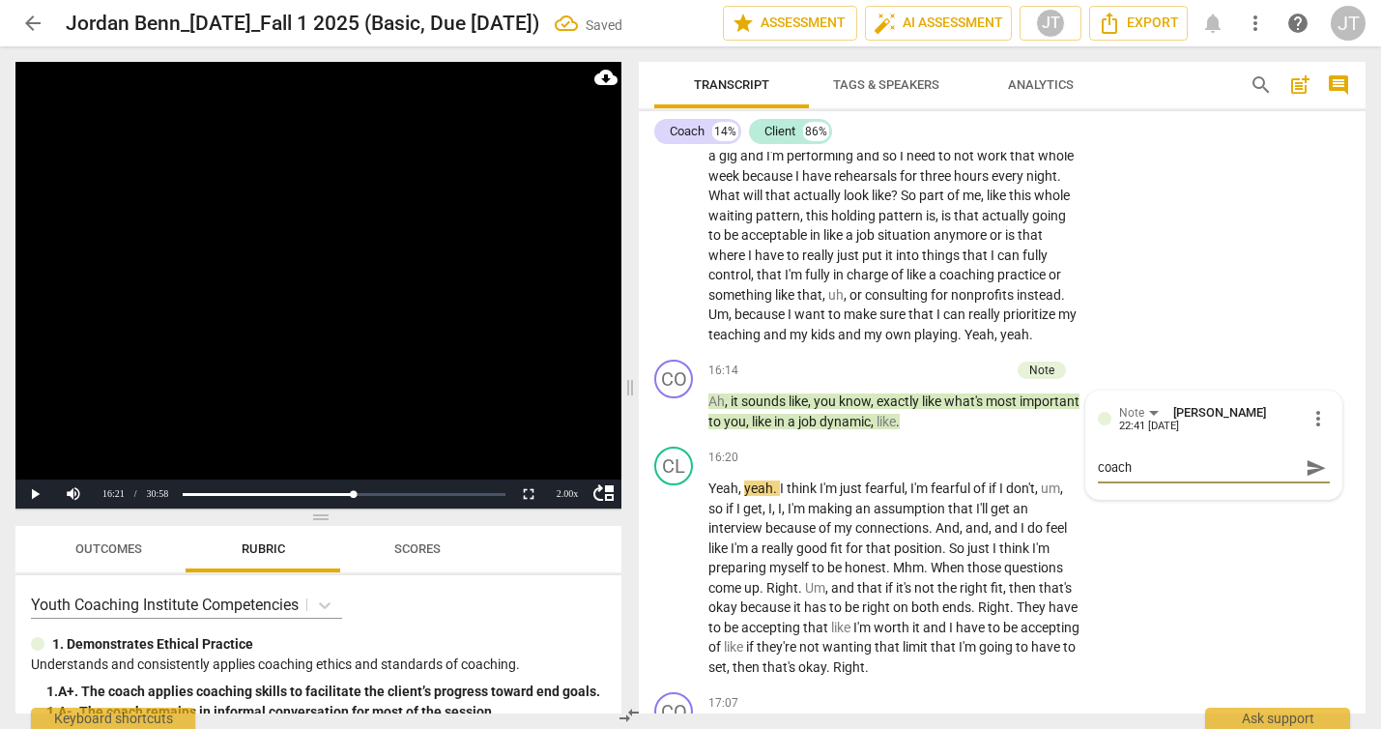
type textarea "coach i"
type textarea "coach is"
type textarea "coach is s"
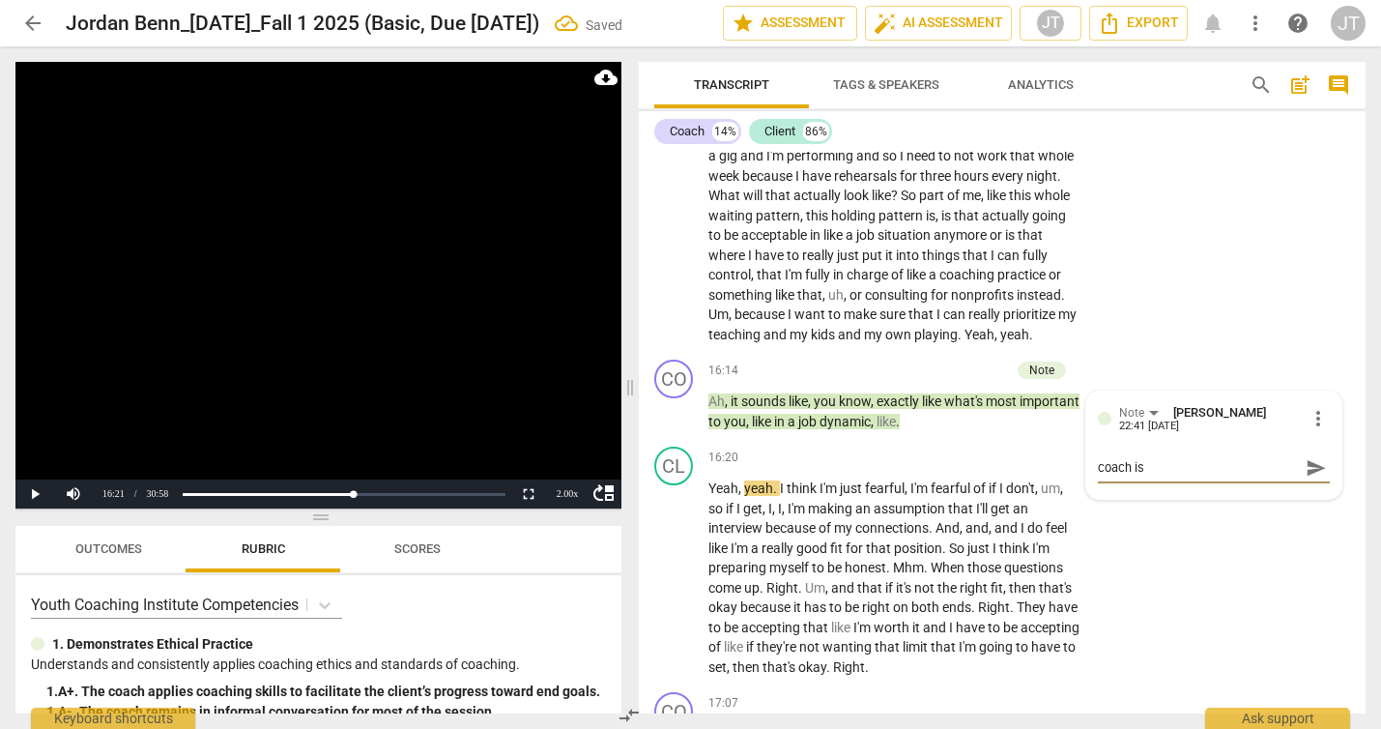
type textarea "coach is s"
type textarea "coach is su"
type textarea "coach is sup"
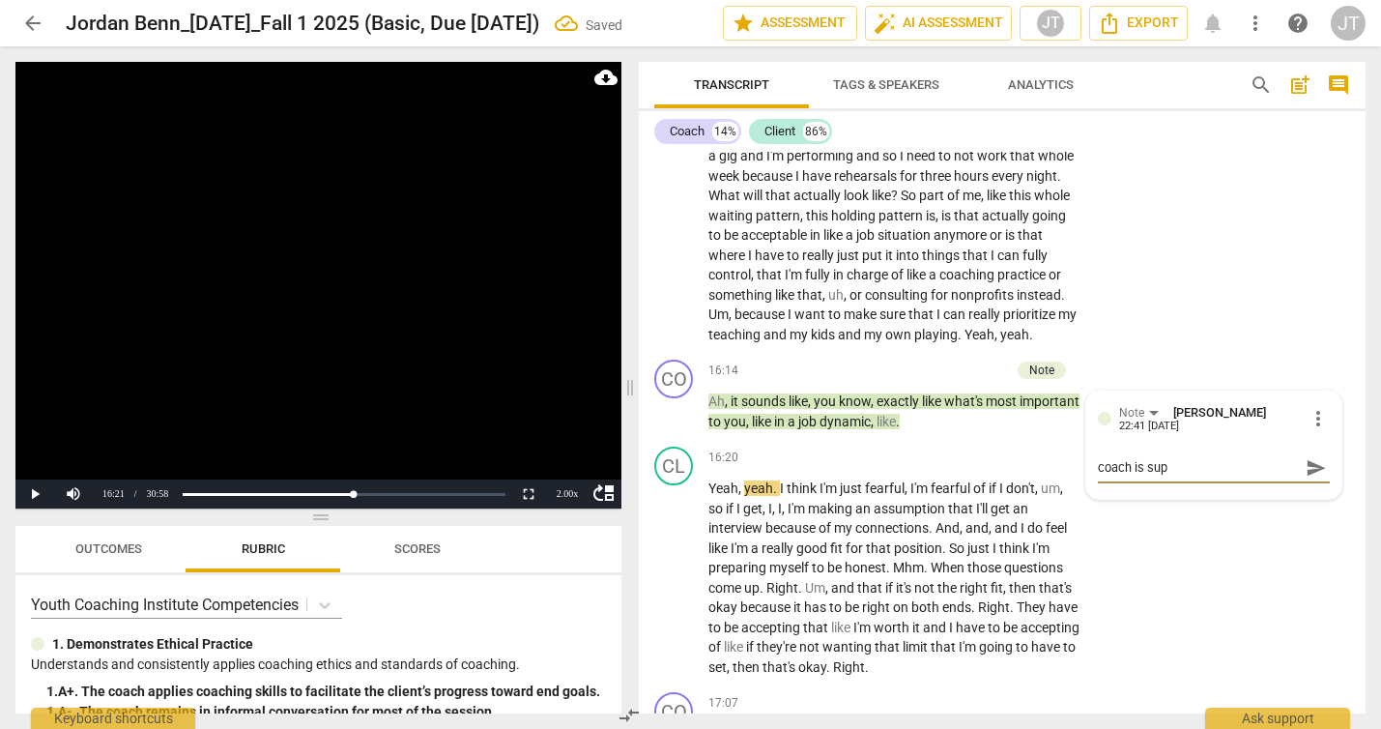
type textarea "coach is supp"
type textarea "coach is suppo"
type textarea "coach is suppor"
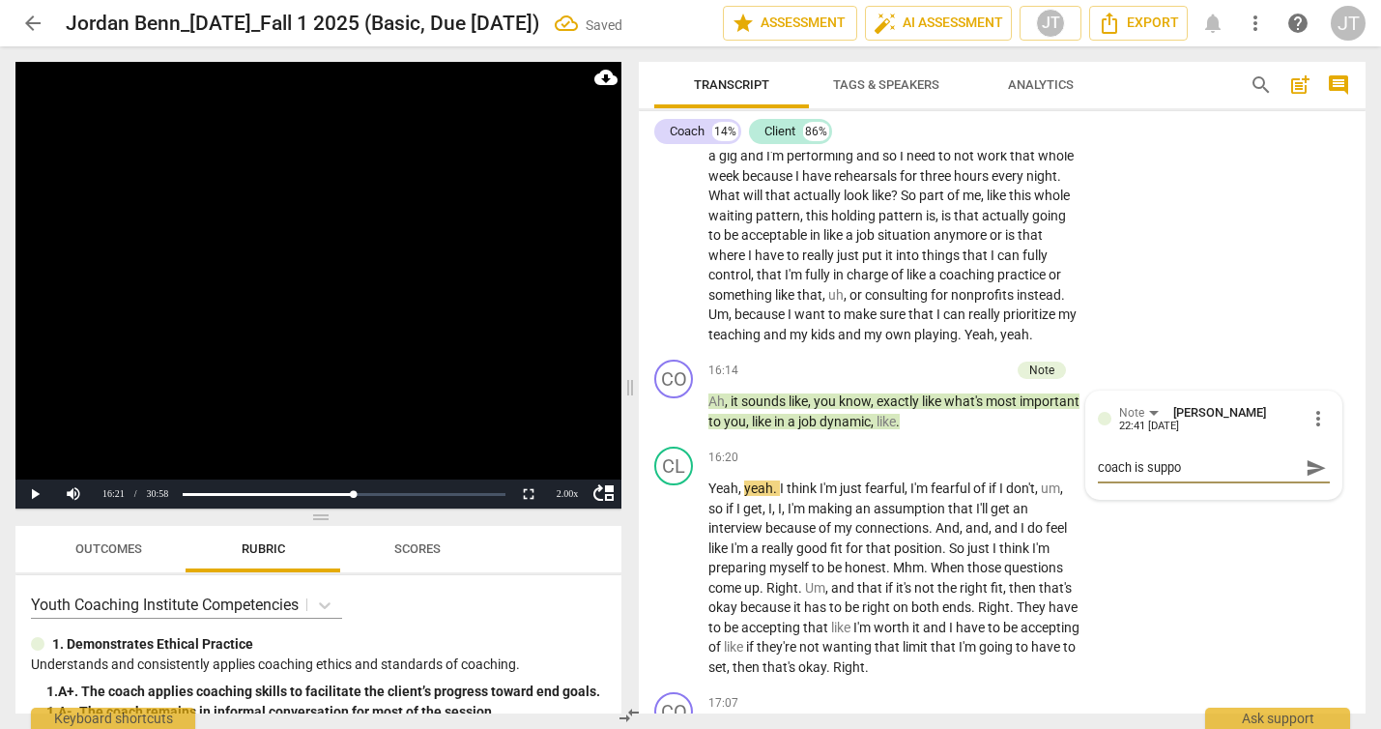
type textarea "coach is suppor"
type textarea "coach is support"
type textarea "coach is supporti"
type textarea "coach is supportiv"
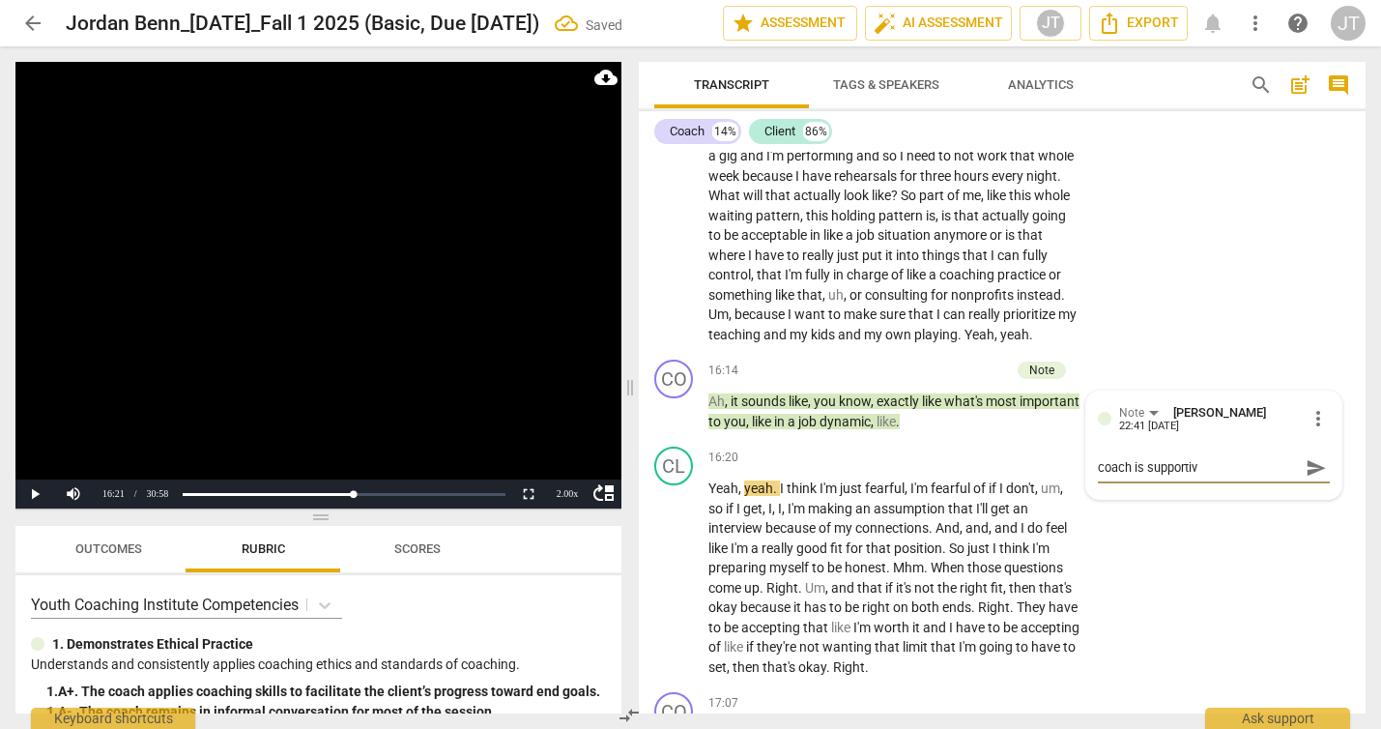
type textarea "coach is supportive"
click at [963, 380] on p "Add competency" at bounding box center [964, 370] width 92 height 17
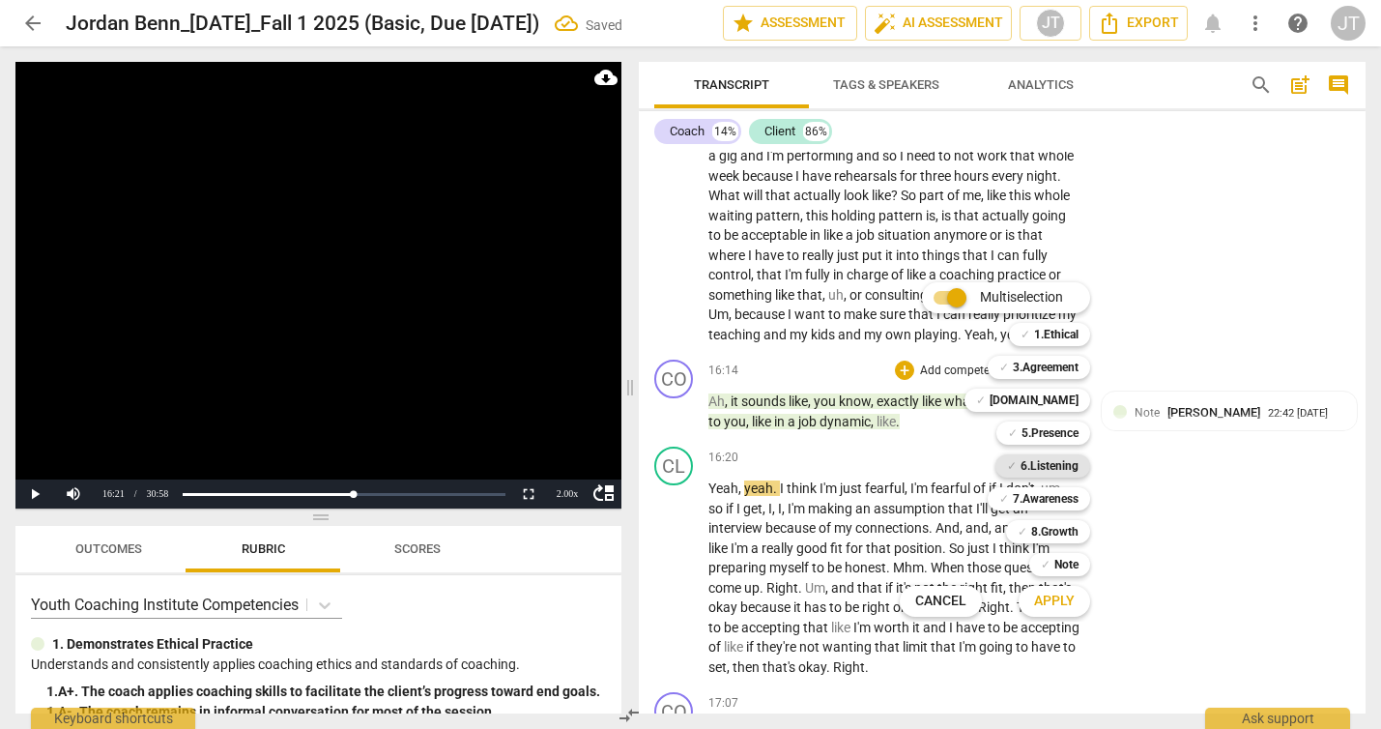
click at [1035, 467] on b "6.Listening" at bounding box center [1049, 465] width 58 height 23
click at [1069, 608] on span "Apply" at bounding box center [1054, 600] width 41 height 19
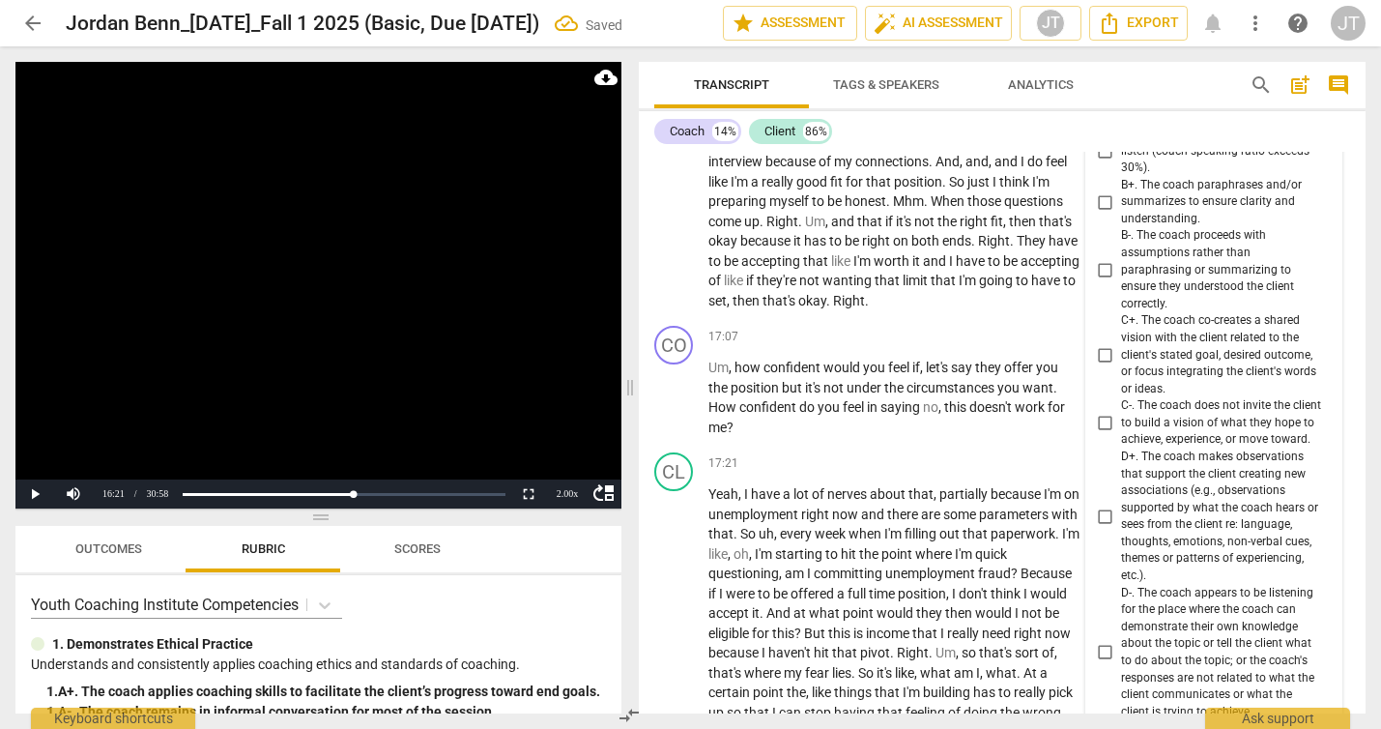
scroll to position [7458, 0]
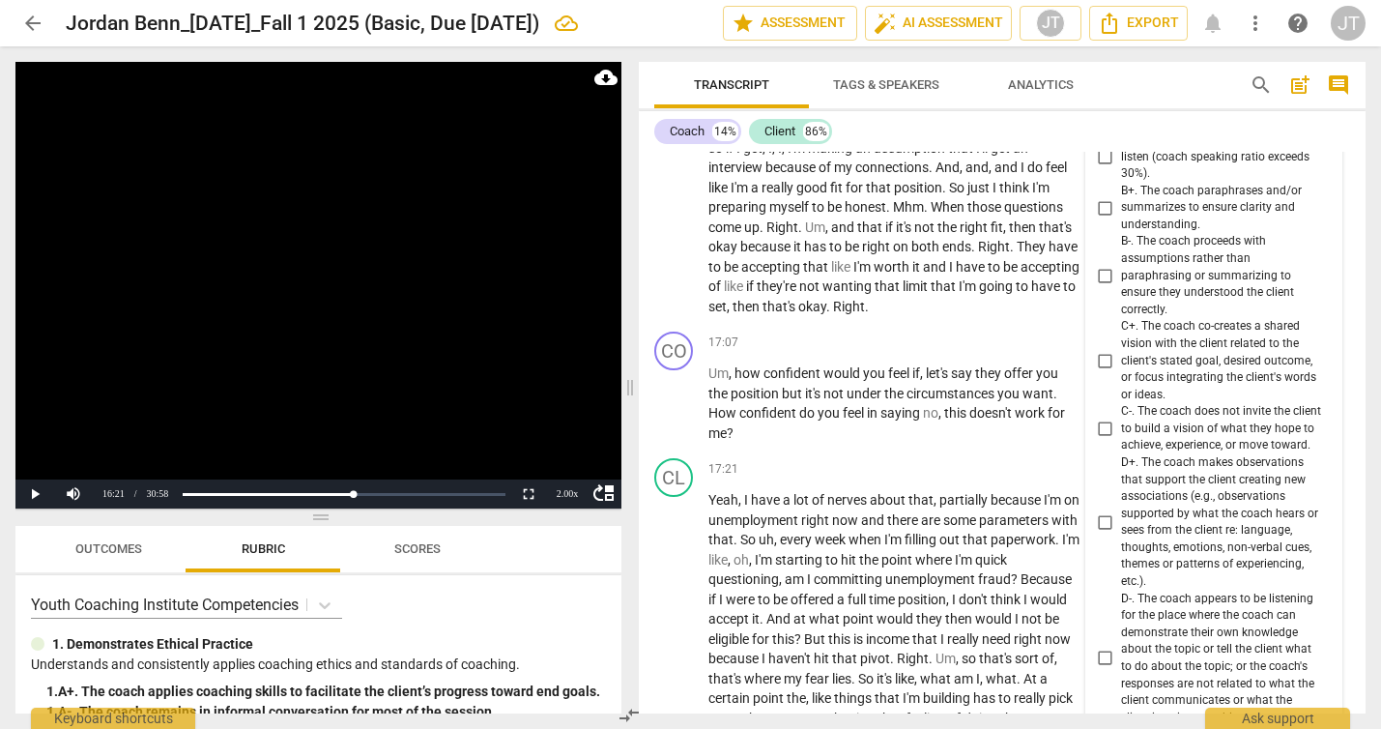
click at [1208, 585] on span "D+. The coach makes observations that support the client creating new associati…" at bounding box center [1221, 522] width 201 height 136
click at [1121, 533] on input "D+. The coach makes observations that support the client creating new associati…" at bounding box center [1105, 521] width 31 height 23
checkbox input "true"
click at [418, 286] on video at bounding box center [318, 285] width 606 height 446
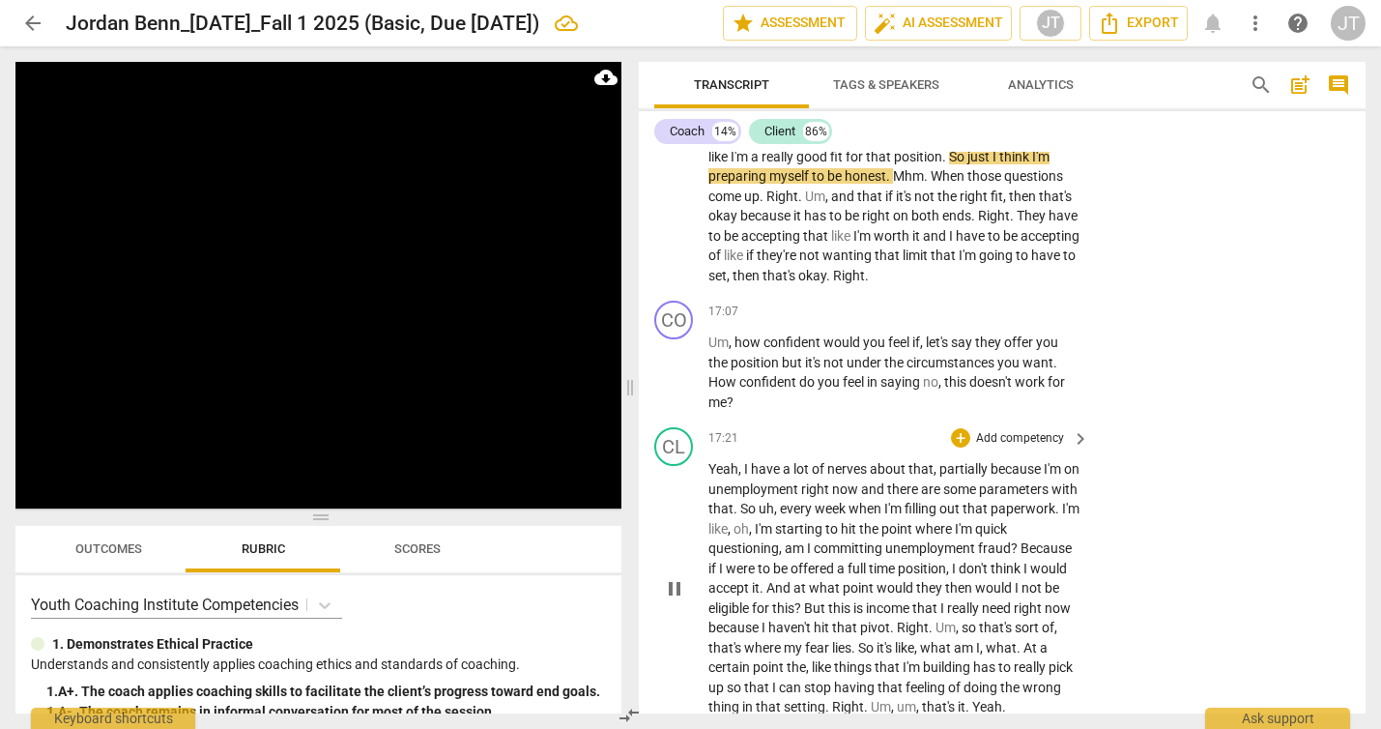
scroll to position [7339, 0]
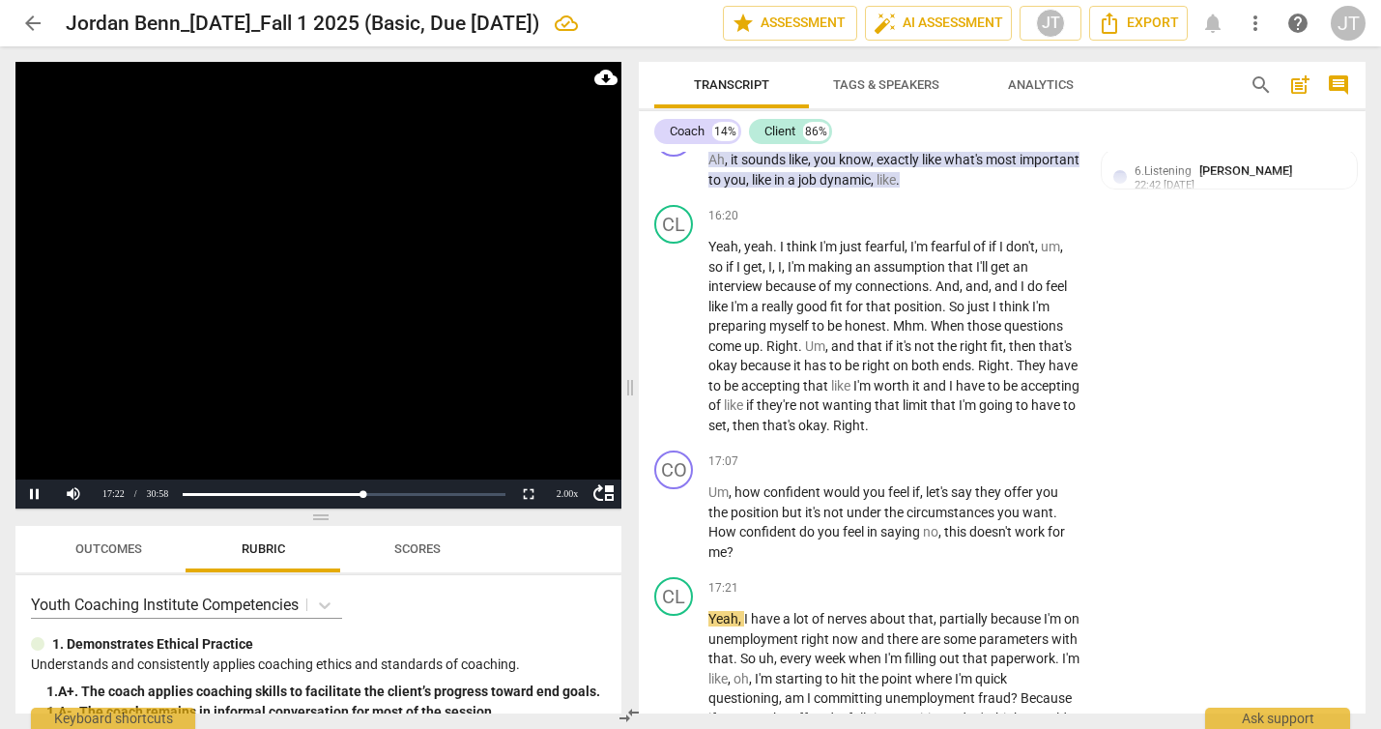
click at [380, 367] on video at bounding box center [318, 285] width 606 height 446
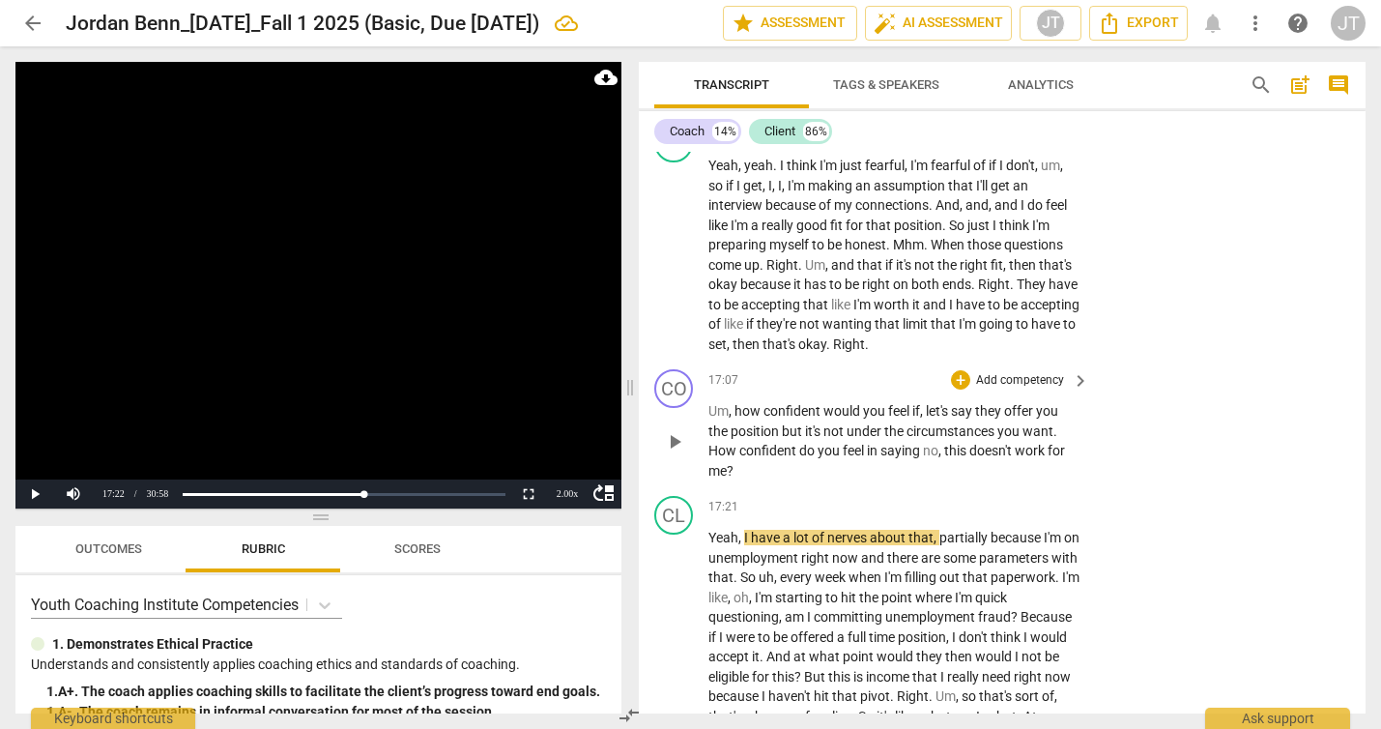
scroll to position [7535, 0]
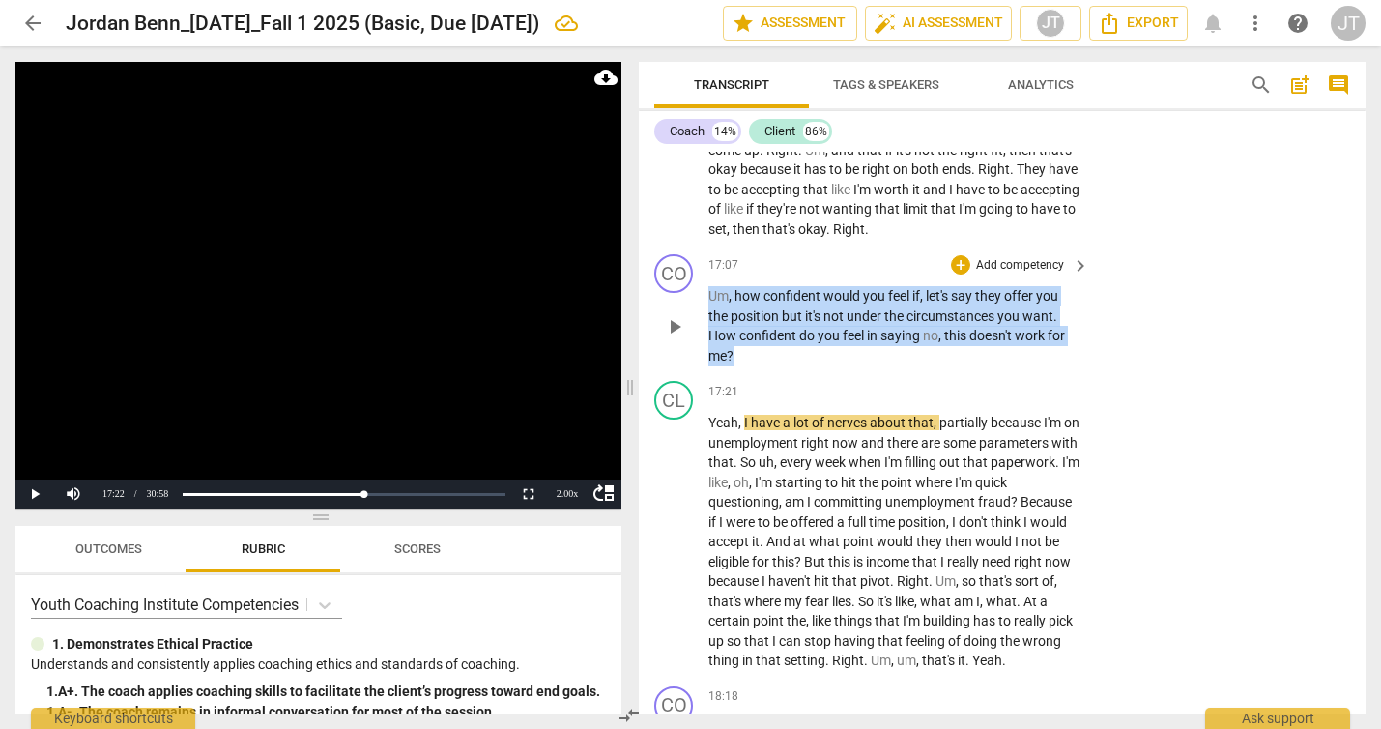
drag, startPoint x: 709, startPoint y: 374, endPoint x: 738, endPoint y: 429, distance: 62.2
click at [738, 365] on p "Um , how confident would you feel if , let's say they offer you the position bu…" at bounding box center [893, 325] width 371 height 79
click at [1005, 274] on p "Add competency" at bounding box center [1020, 265] width 92 height 17
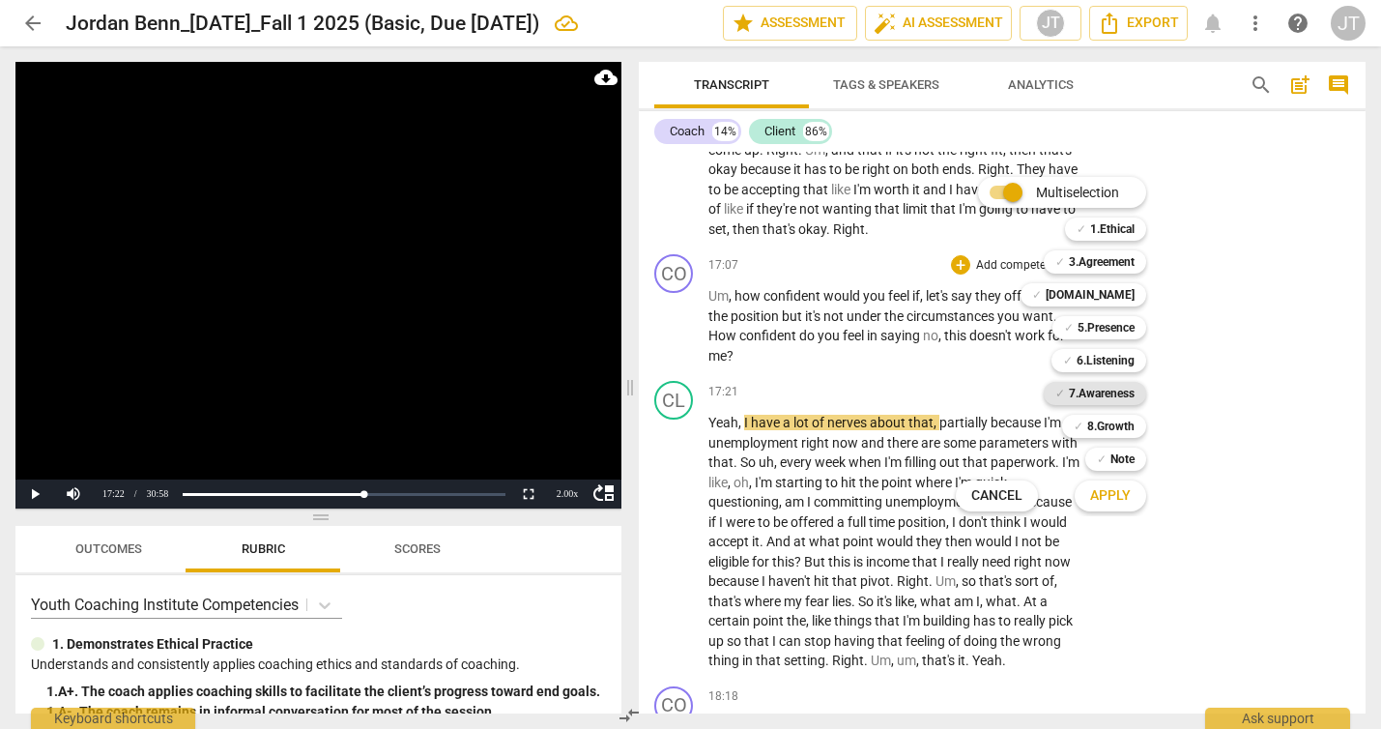
click at [1098, 387] on b "7.Awareness" at bounding box center [1102, 393] width 66 height 23
click at [1129, 506] on button "Apply" at bounding box center [1109, 495] width 71 height 35
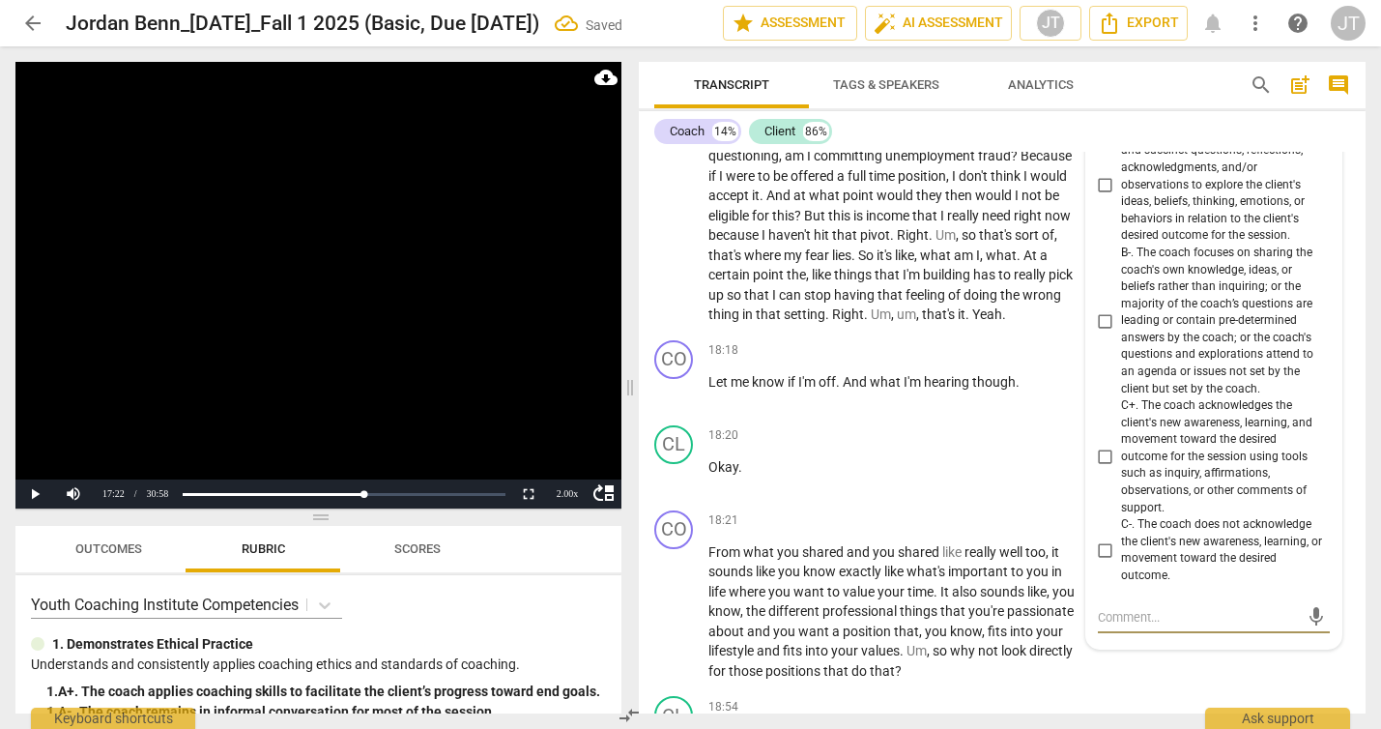
scroll to position [7851, 0]
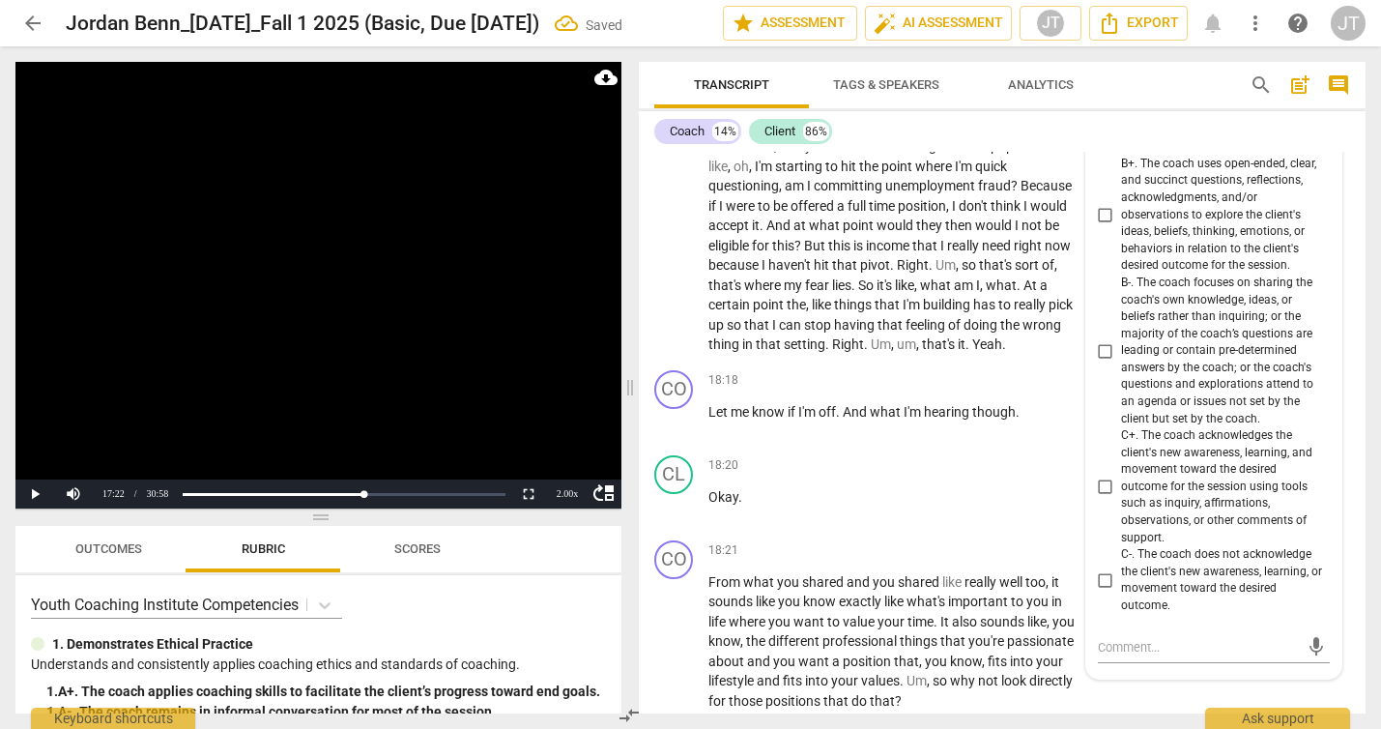
click at [1172, 274] on span "B+. The coach uses open-ended, clear, and succinct questions, reflections, ackn…" at bounding box center [1221, 215] width 201 height 119
click at [1121, 226] on input "B+. The coach uses open-ended, clear, and succinct questions, reflections, ackn…" at bounding box center [1105, 214] width 31 height 23
checkbox input "true"
click at [367, 248] on video at bounding box center [318, 285] width 606 height 446
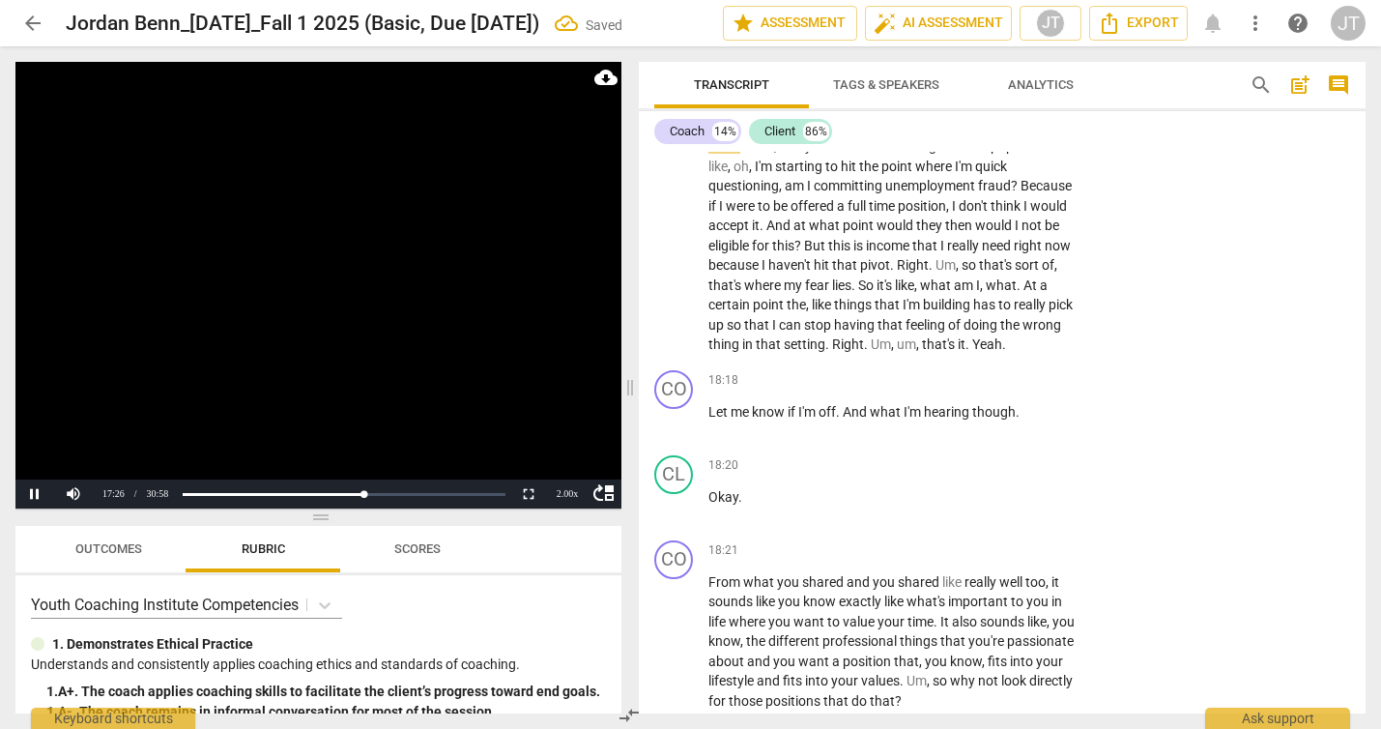
click at [351, 333] on video at bounding box center [318, 285] width 606 height 446
click at [351, 332] on video at bounding box center [318, 285] width 606 height 446
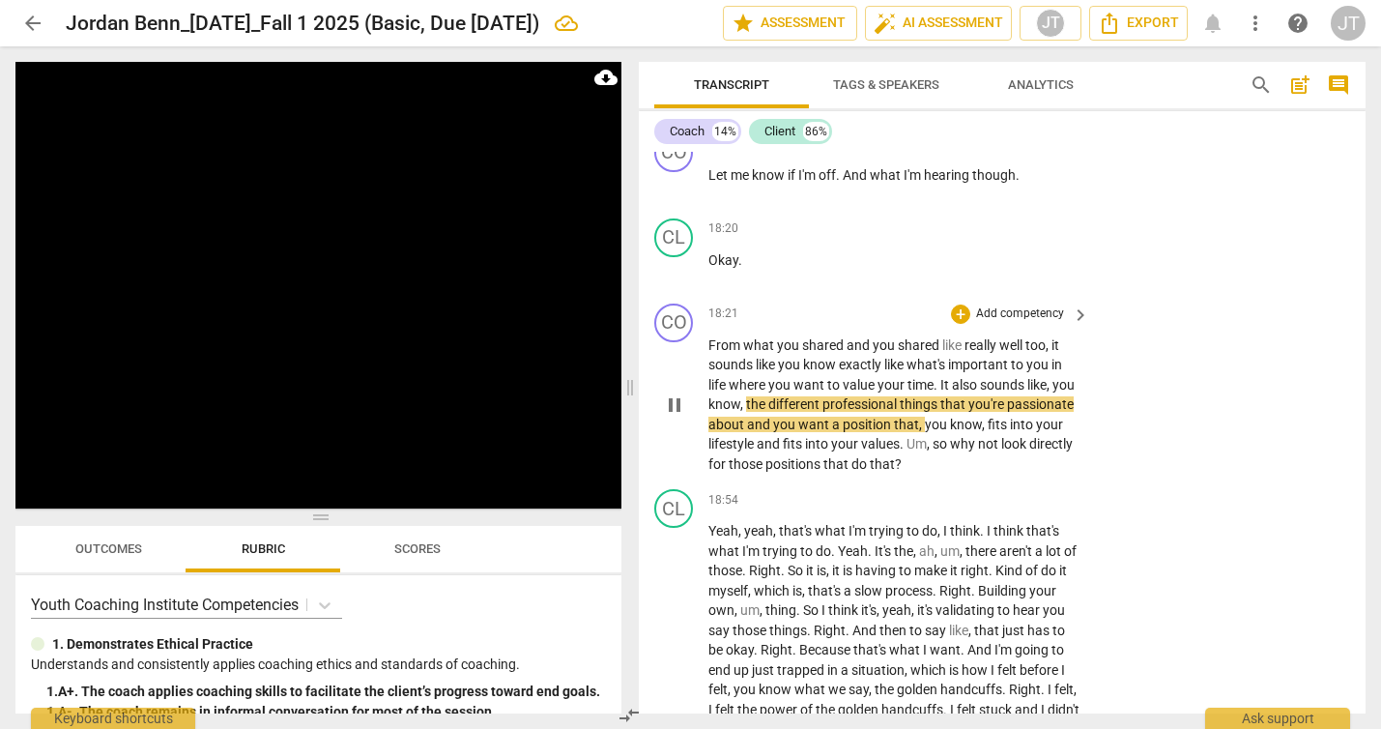
scroll to position [8105, 0]
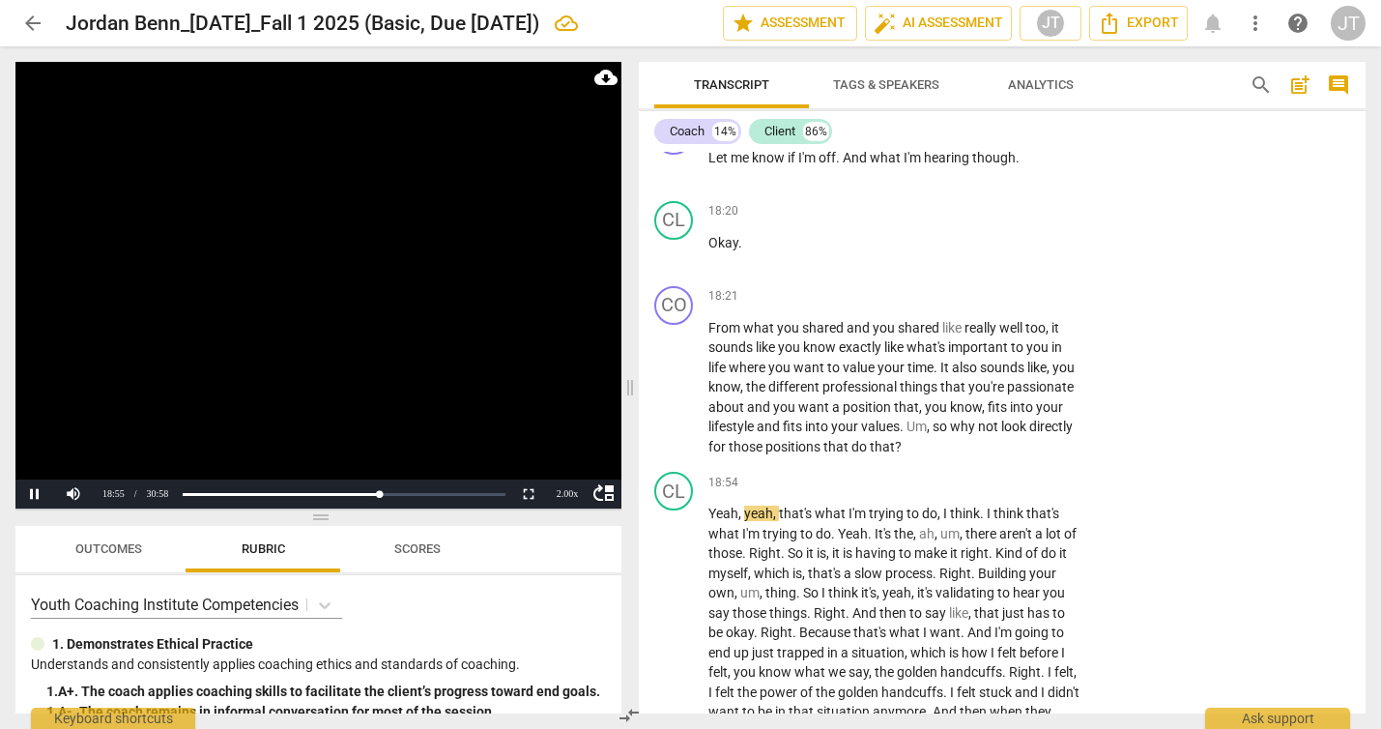
click at [317, 346] on video at bounding box center [318, 285] width 606 height 446
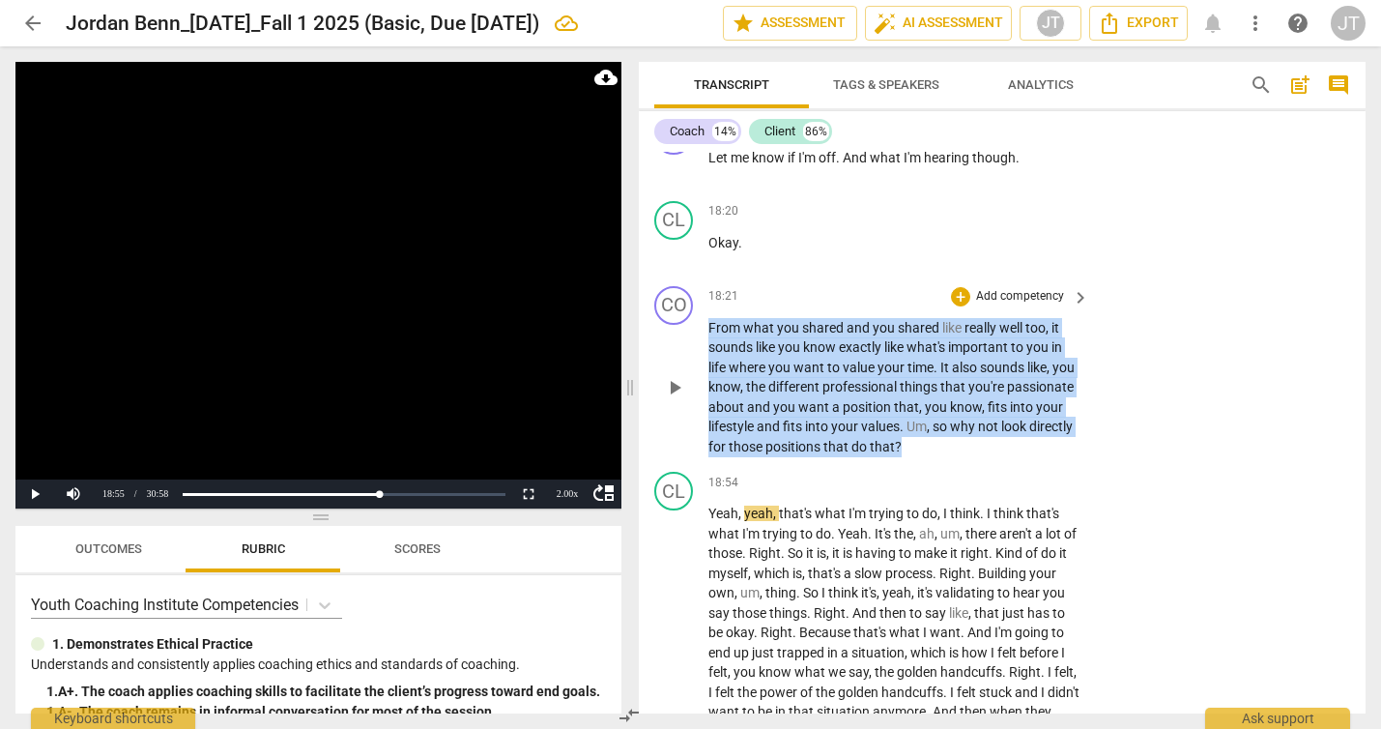
drag, startPoint x: 710, startPoint y: 423, endPoint x: 1000, endPoint y: 550, distance: 316.3
click at [1000, 457] on p "From what you shared and you shared like really well too , it sounds like you k…" at bounding box center [893, 387] width 371 height 139
click at [999, 306] on div "+ Add competency" at bounding box center [1008, 296] width 115 height 19
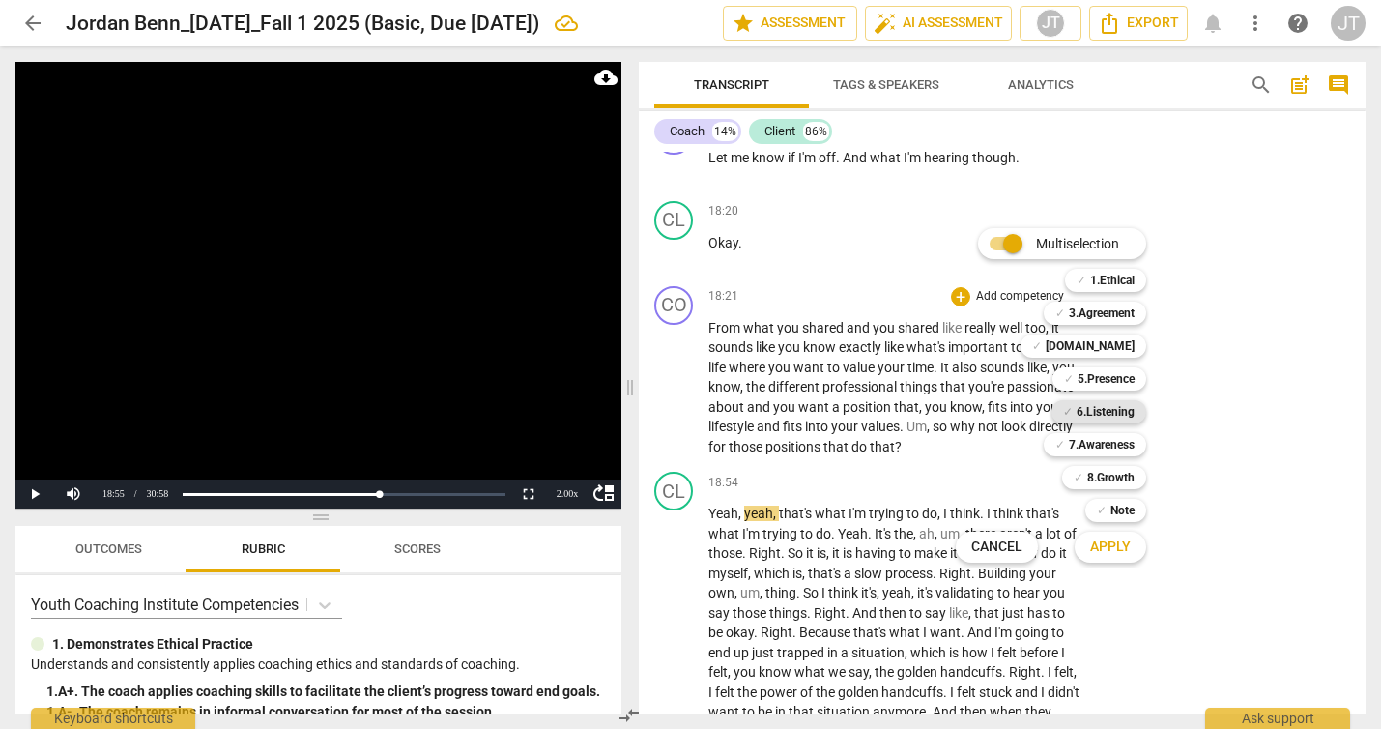
click at [1105, 401] on b "6.Listening" at bounding box center [1105, 411] width 58 height 23
click at [1102, 439] on b "7.Awareness" at bounding box center [1102, 444] width 66 height 23
click at [1116, 510] on b "Note" at bounding box center [1122, 510] width 24 height 23
click at [1113, 545] on span "Apply" at bounding box center [1110, 546] width 41 height 19
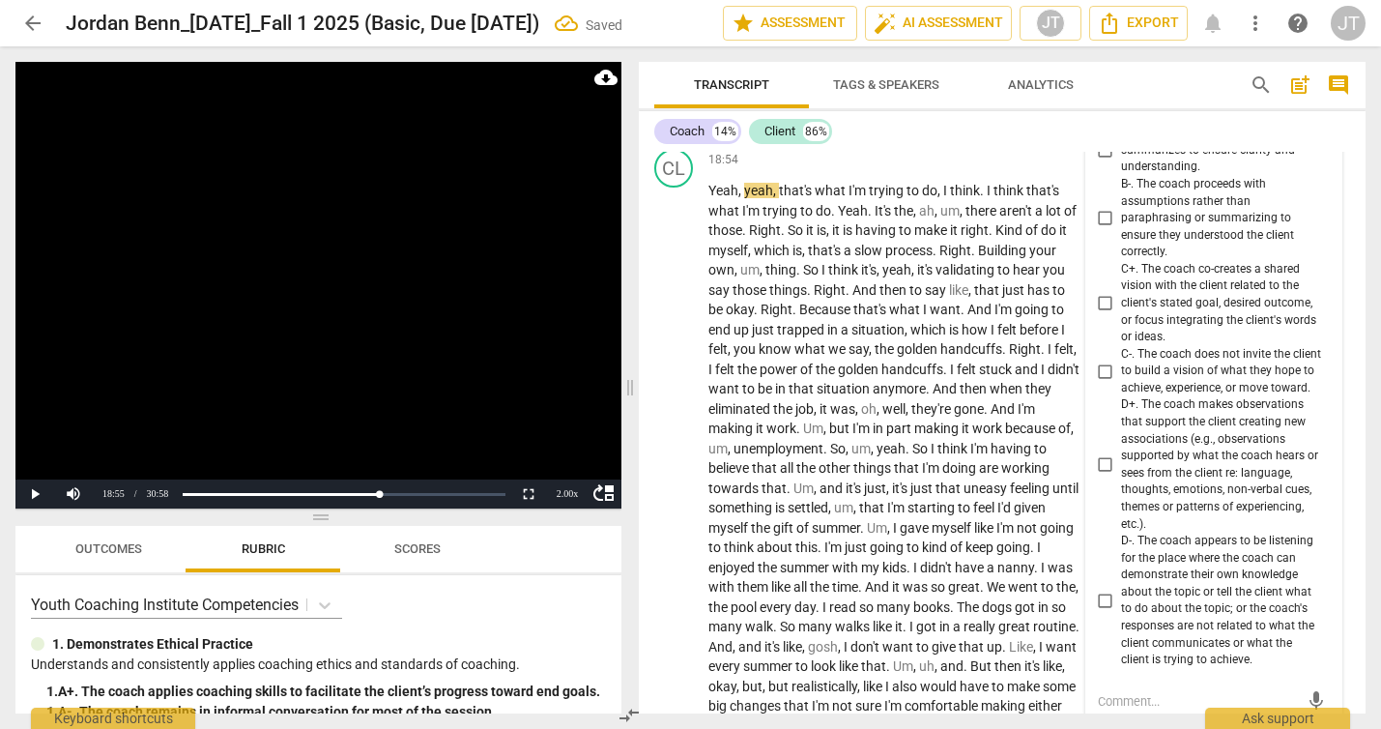
scroll to position [8446, 0]
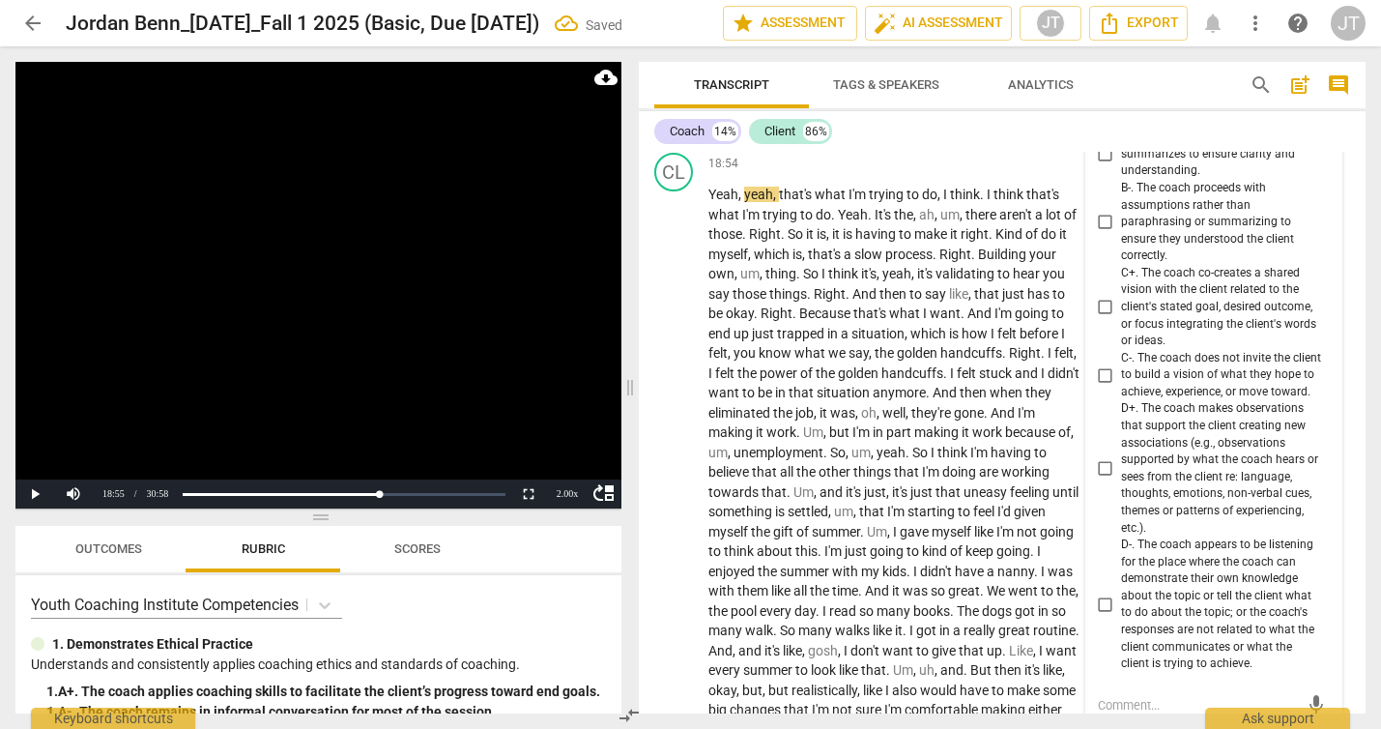
click at [1133, 180] on span "B+. The coach paraphrases and/or summarizes to ensure clarity and understanding." at bounding box center [1221, 154] width 201 height 51
click at [1121, 166] on input "B+. The coach paraphrases and/or summarizes to ensure clarity and understanding." at bounding box center [1105, 154] width 31 height 23
checkbox input "true"
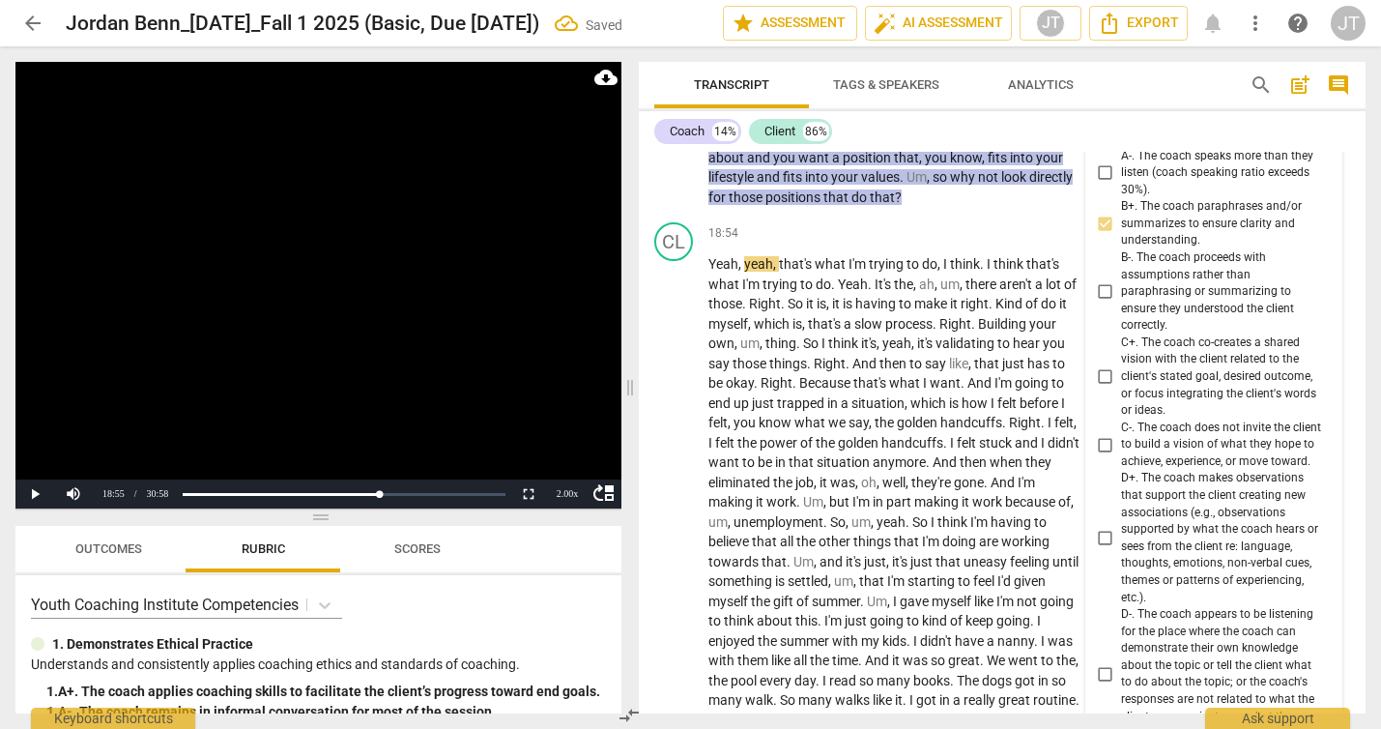
scroll to position [8358, 0]
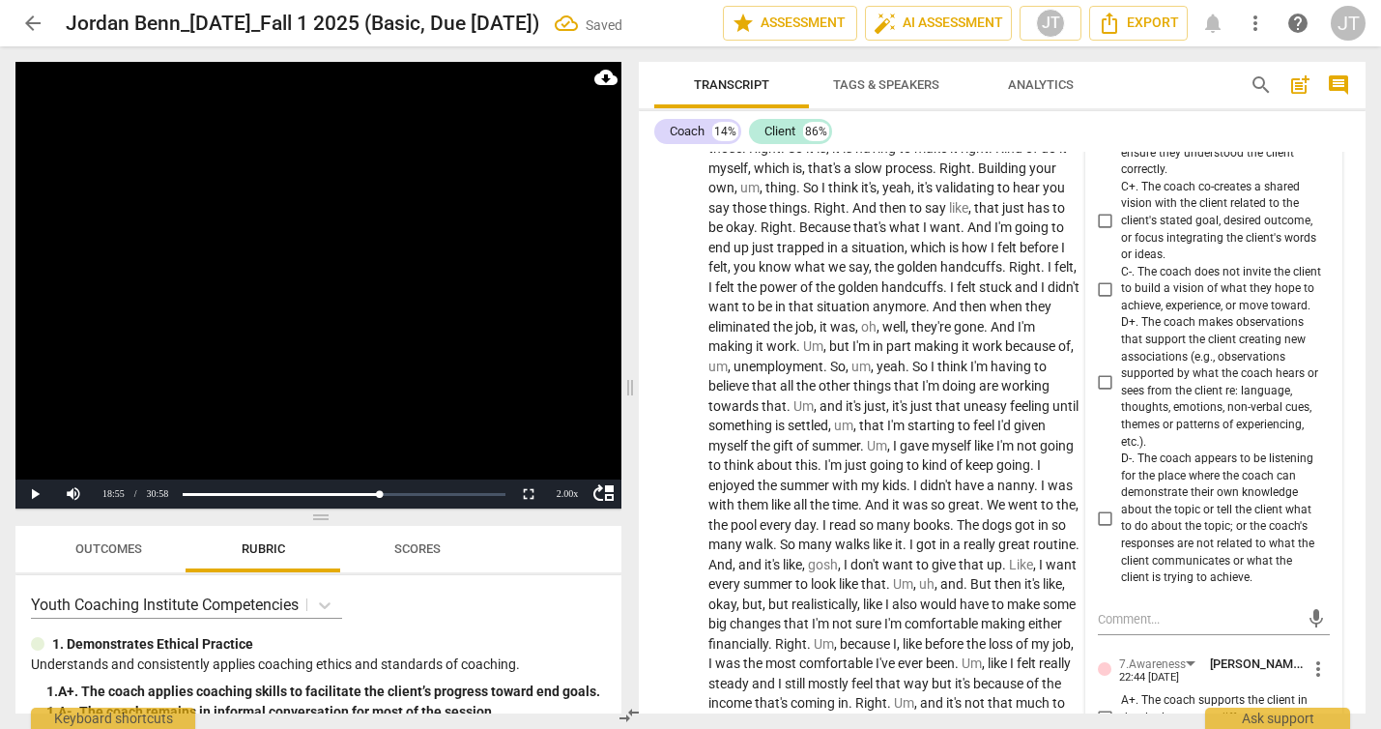
click at [1169, 450] on span "D+. The coach makes observations that support the client creating new associati…" at bounding box center [1221, 382] width 201 height 136
click at [1121, 394] on input "D+. The coach makes observations that support the client creating new associati…" at bounding box center [1105, 382] width 31 height 23
checkbox input "true"
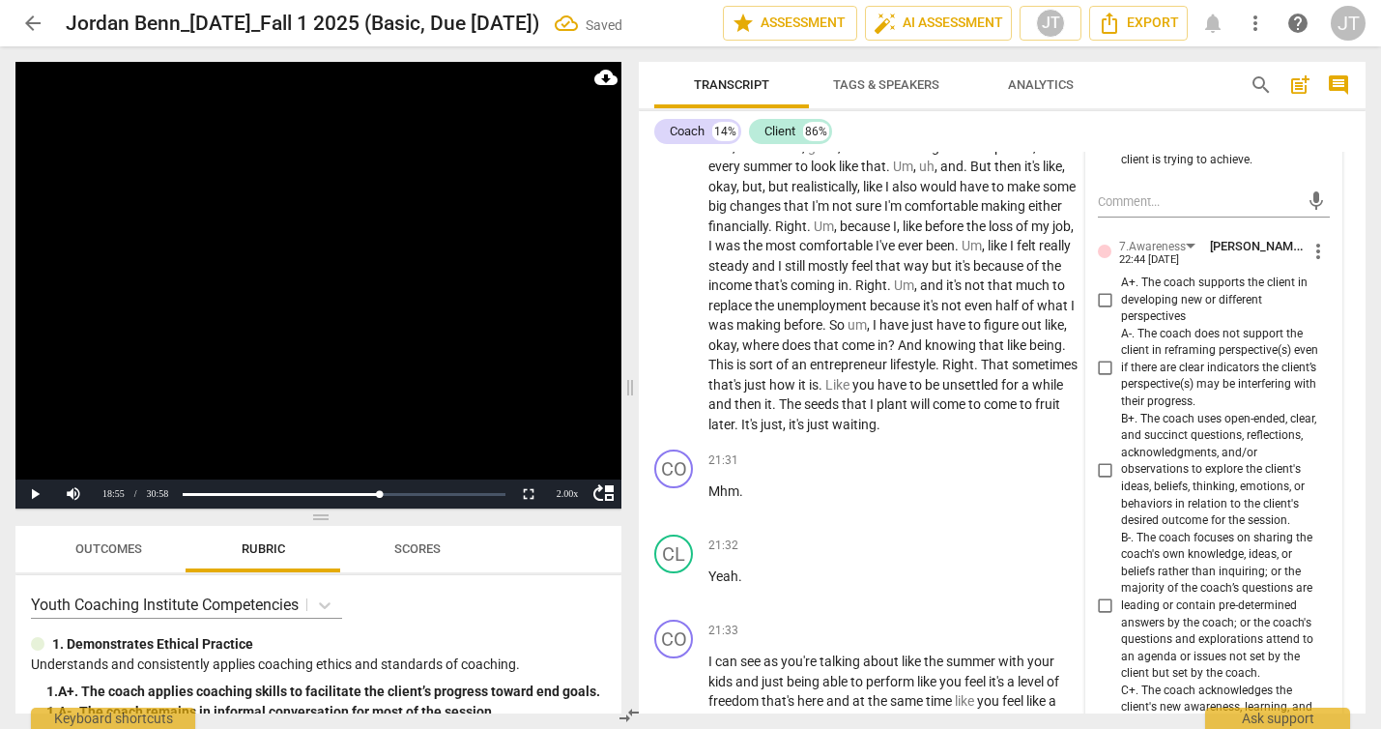
scroll to position [8967, 0]
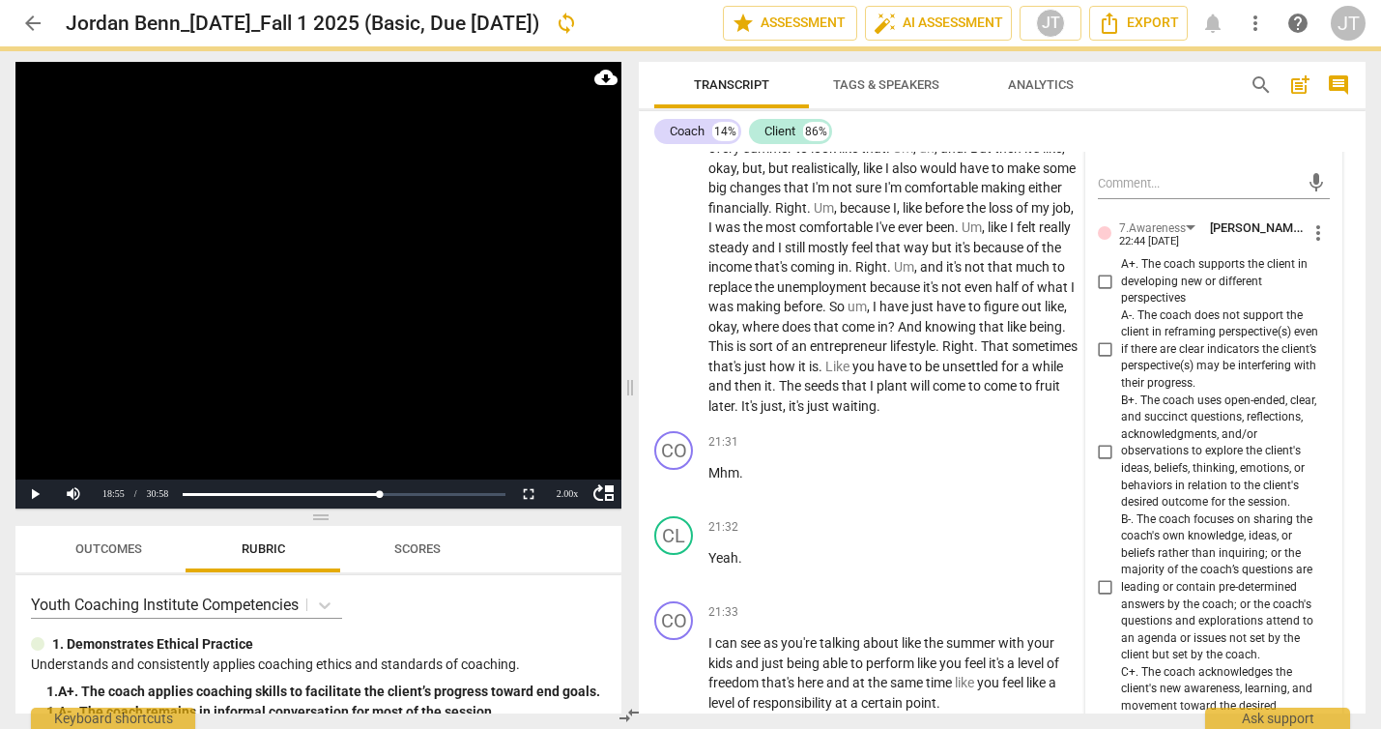
click at [1158, 307] on span "A+. The coach supports the client in developing new or different perspectives" at bounding box center [1221, 281] width 201 height 51
click at [1121, 293] on input "A+. The coach supports the client in developing new or different perspectives" at bounding box center [1105, 281] width 31 height 23
checkbox input "true"
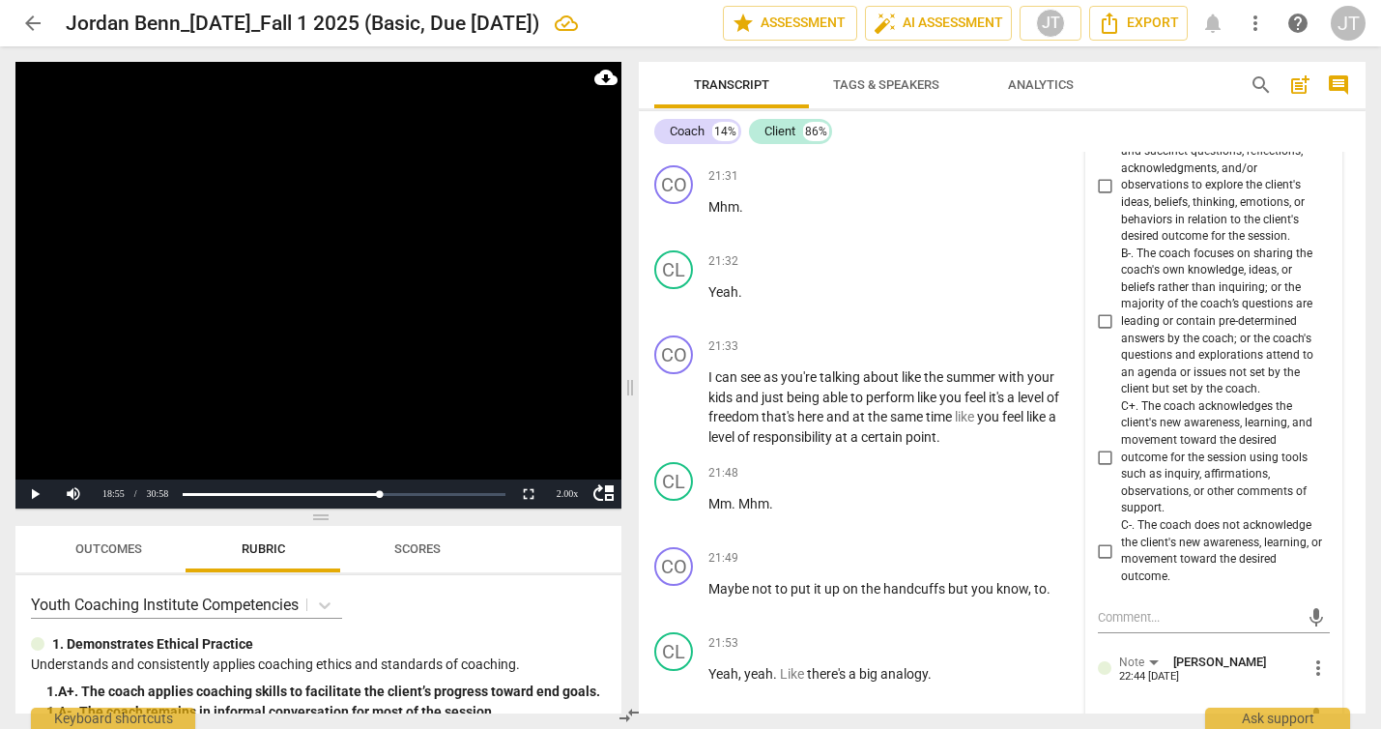
scroll to position [9645, 0]
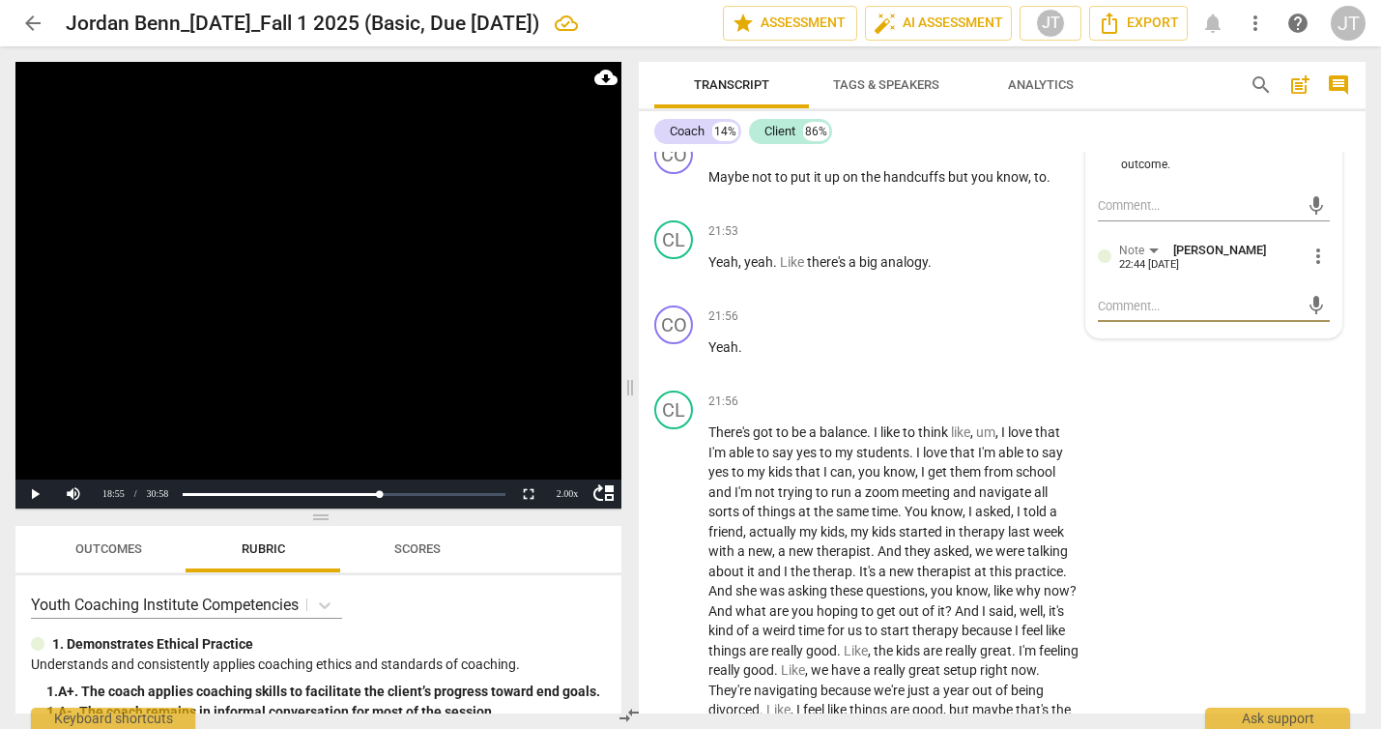
click at [1141, 315] on textarea at bounding box center [1198, 306] width 201 height 18
type textarea "l"
type textarea "le"
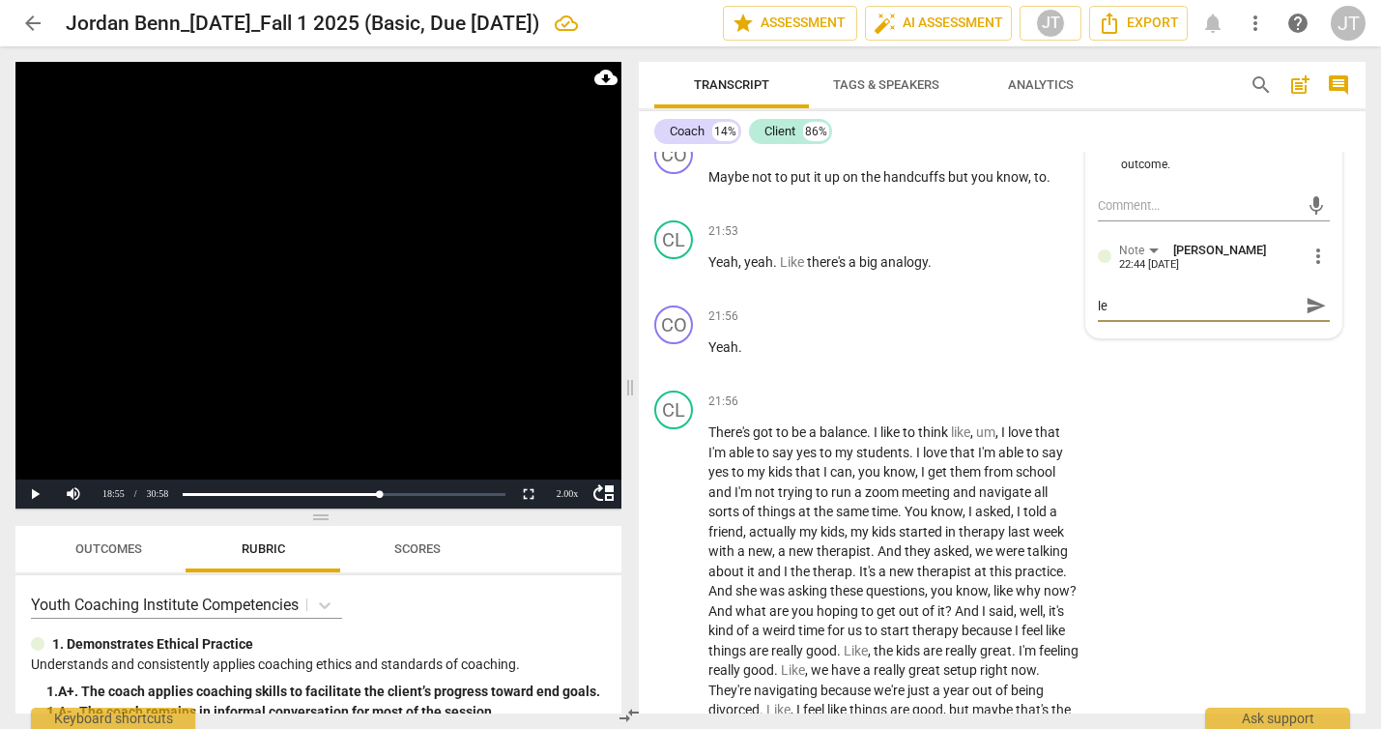
type textarea "lea"
type textarea "lead"
type textarea "leadi"
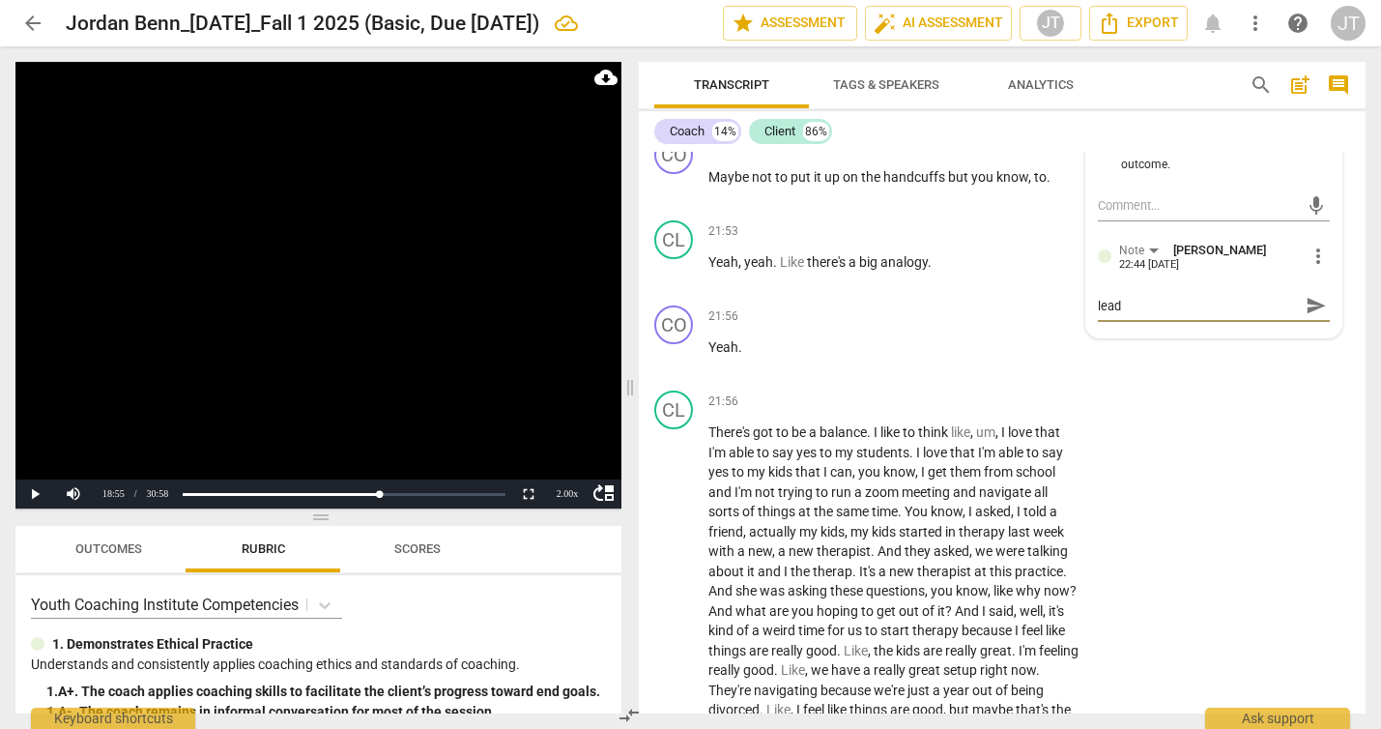
type textarea "leadi"
type textarea "leadin"
type textarea "leading"
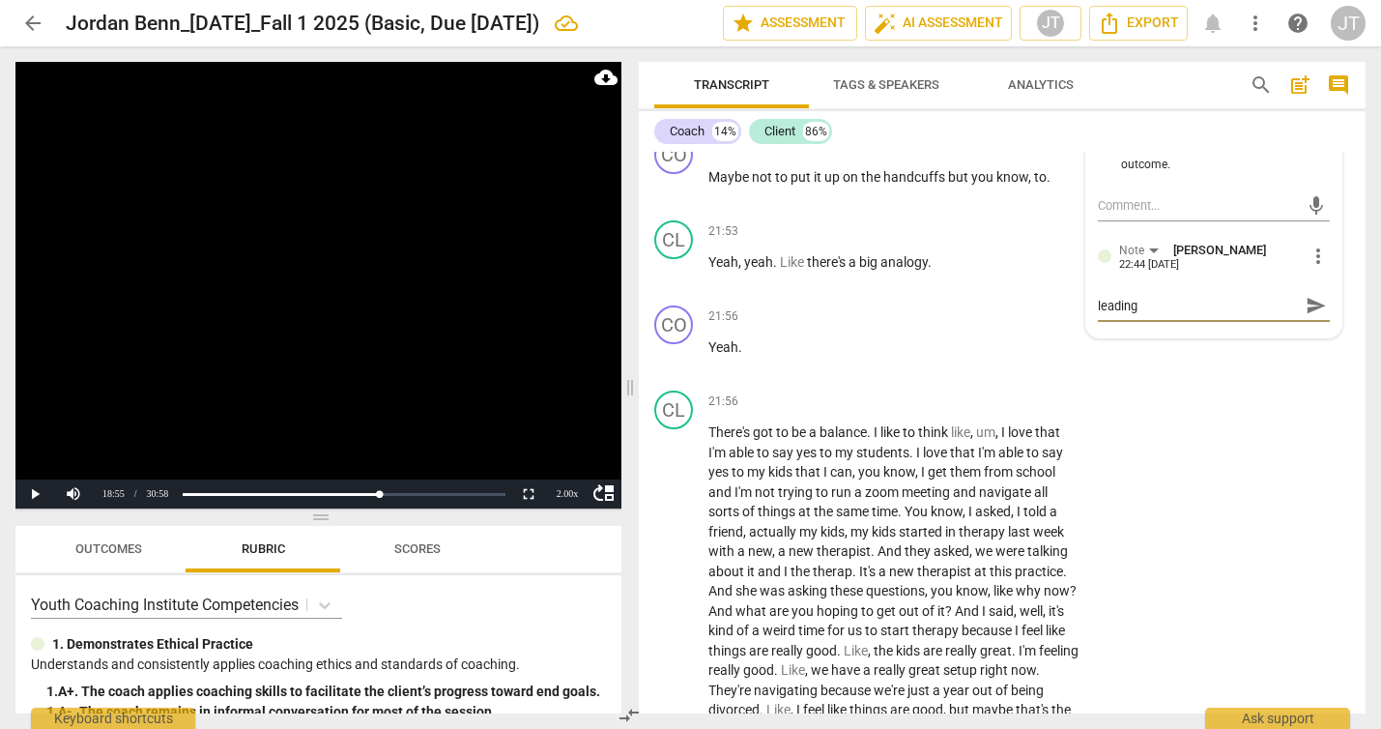
type textarea "leading"
type textarea "leading q"
type textarea "leading qu"
type textarea "leading que"
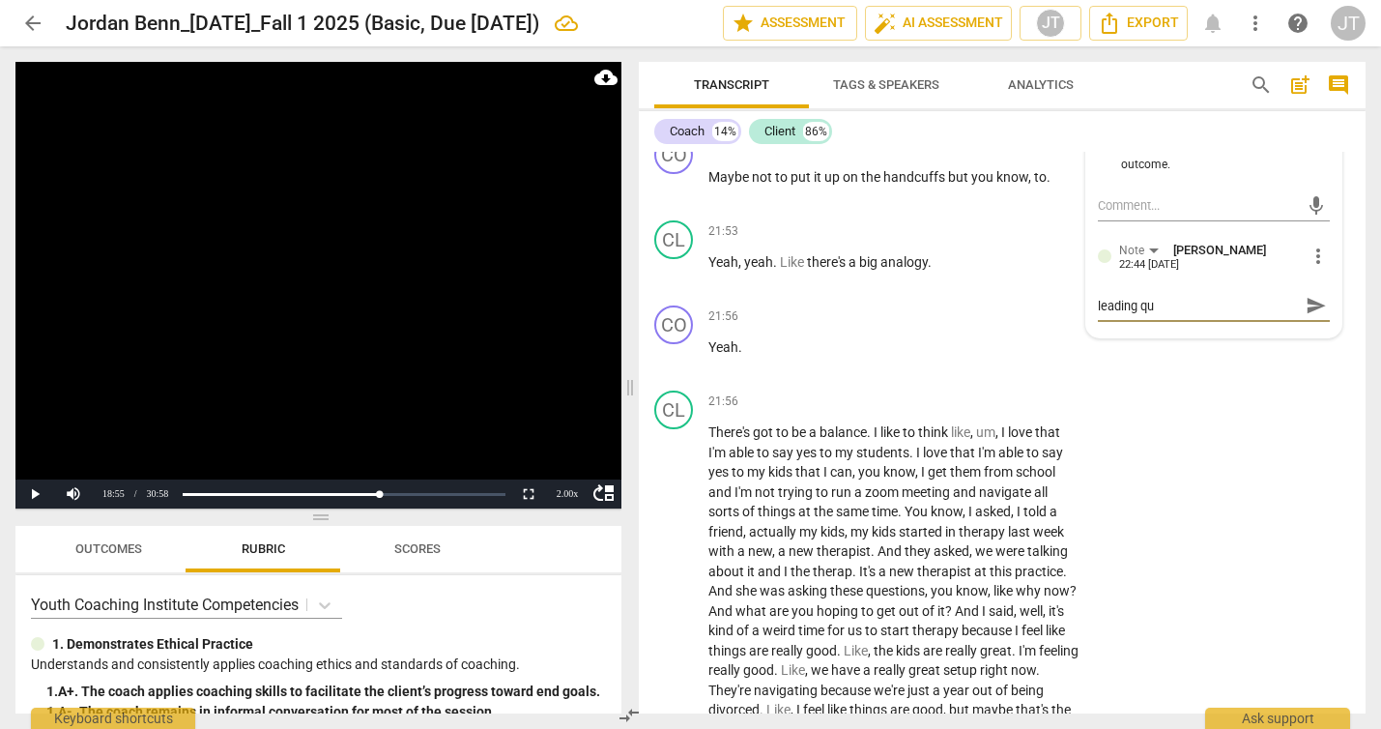
type textarea "leading que"
type textarea "leading ques"
type textarea "leading quest"
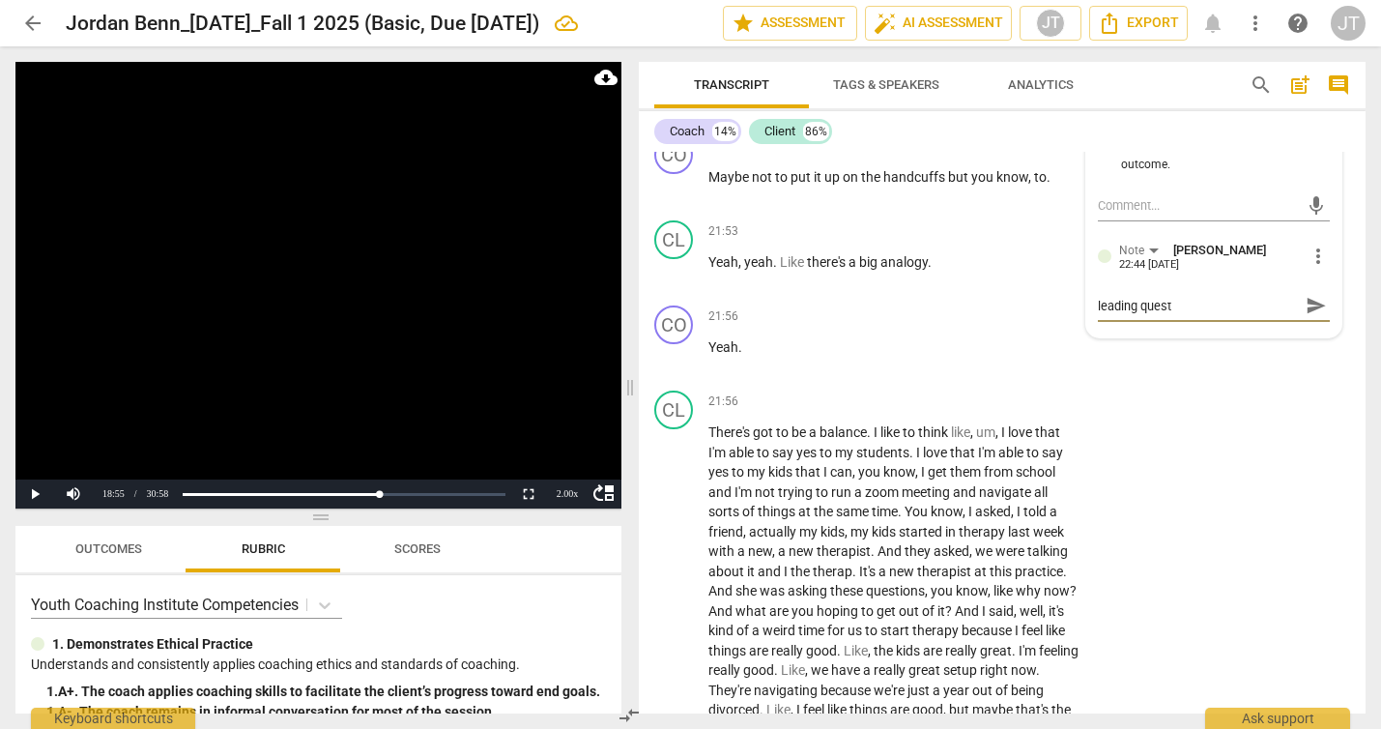
type textarea "leading questi"
type textarea "leading questio"
type textarea "leading question"
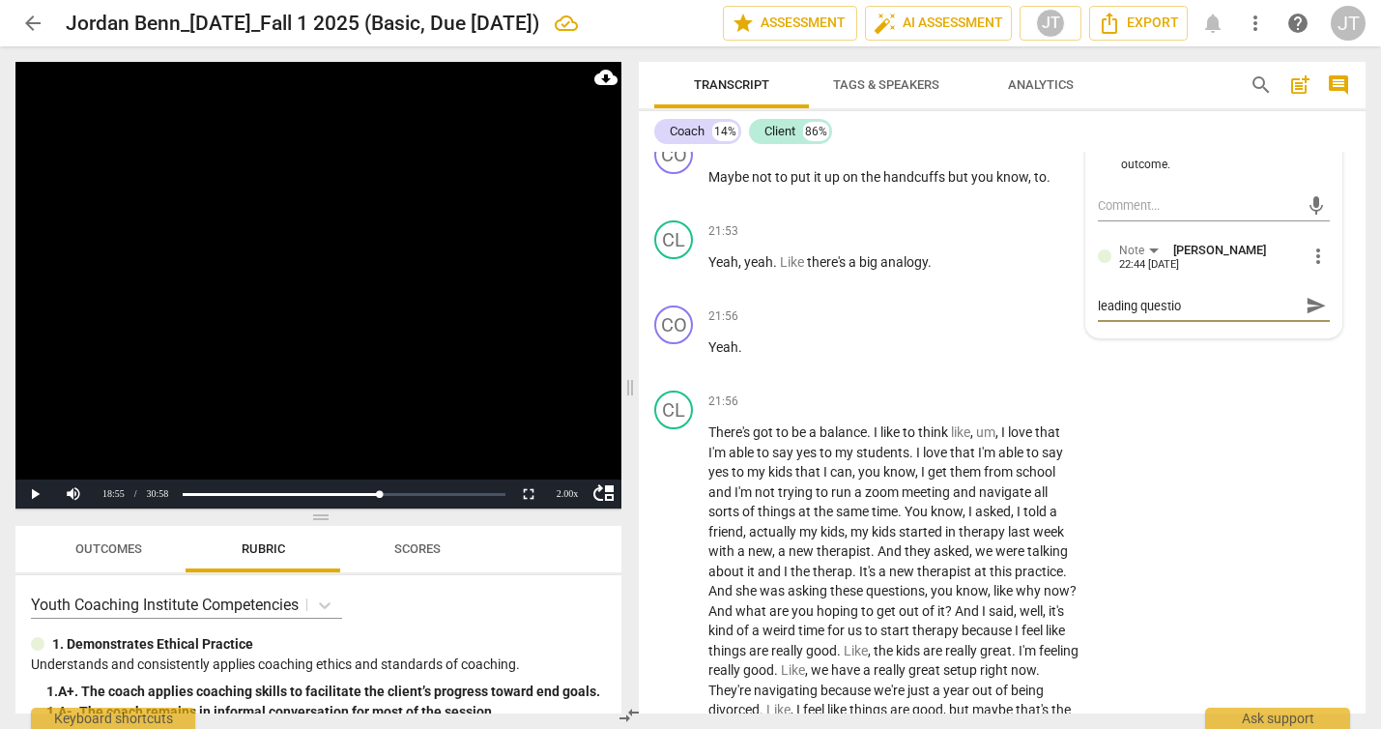
type textarea "leading question"
type textarea "leading questions"
type textarea "leading question"
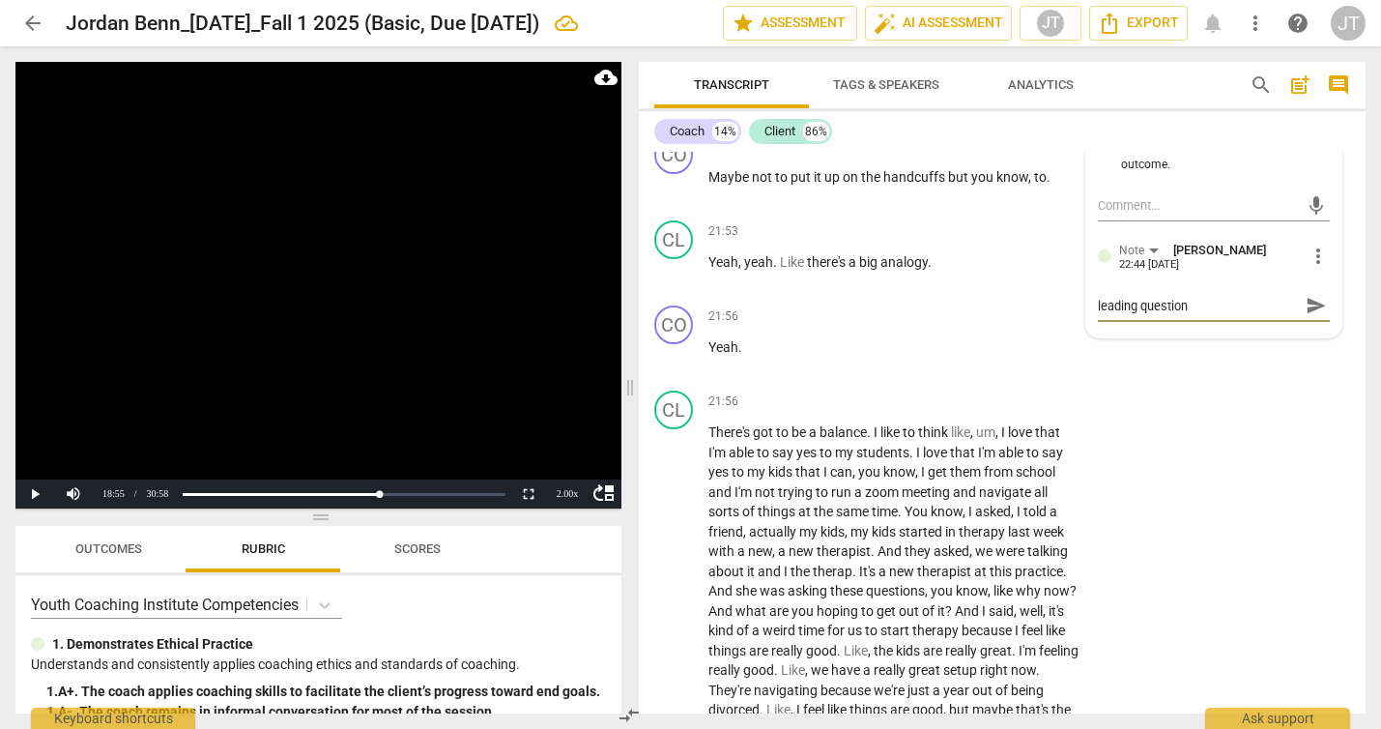
drag, startPoint x: 280, startPoint y: 346, endPoint x: 295, endPoint y: 346, distance: 14.5
click at [280, 346] on video at bounding box center [318, 285] width 606 height 446
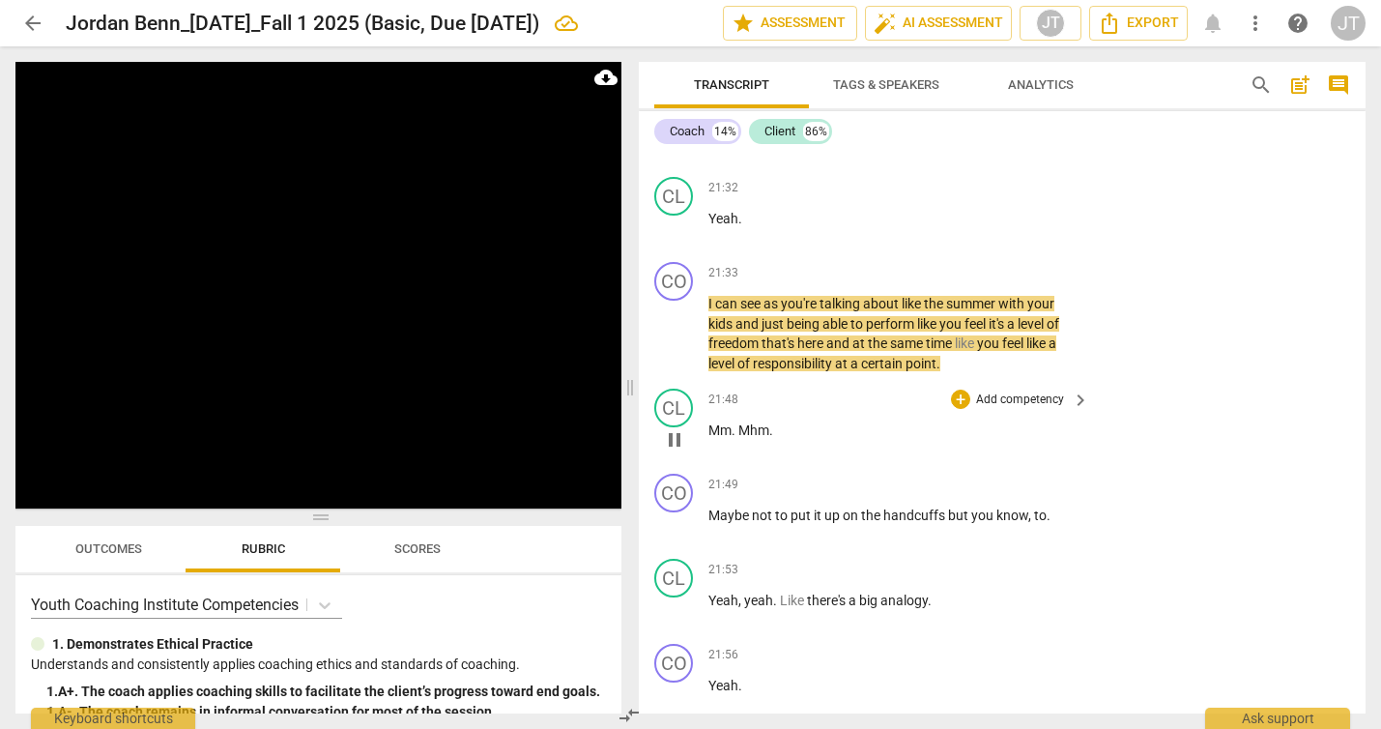
scroll to position [9428, 0]
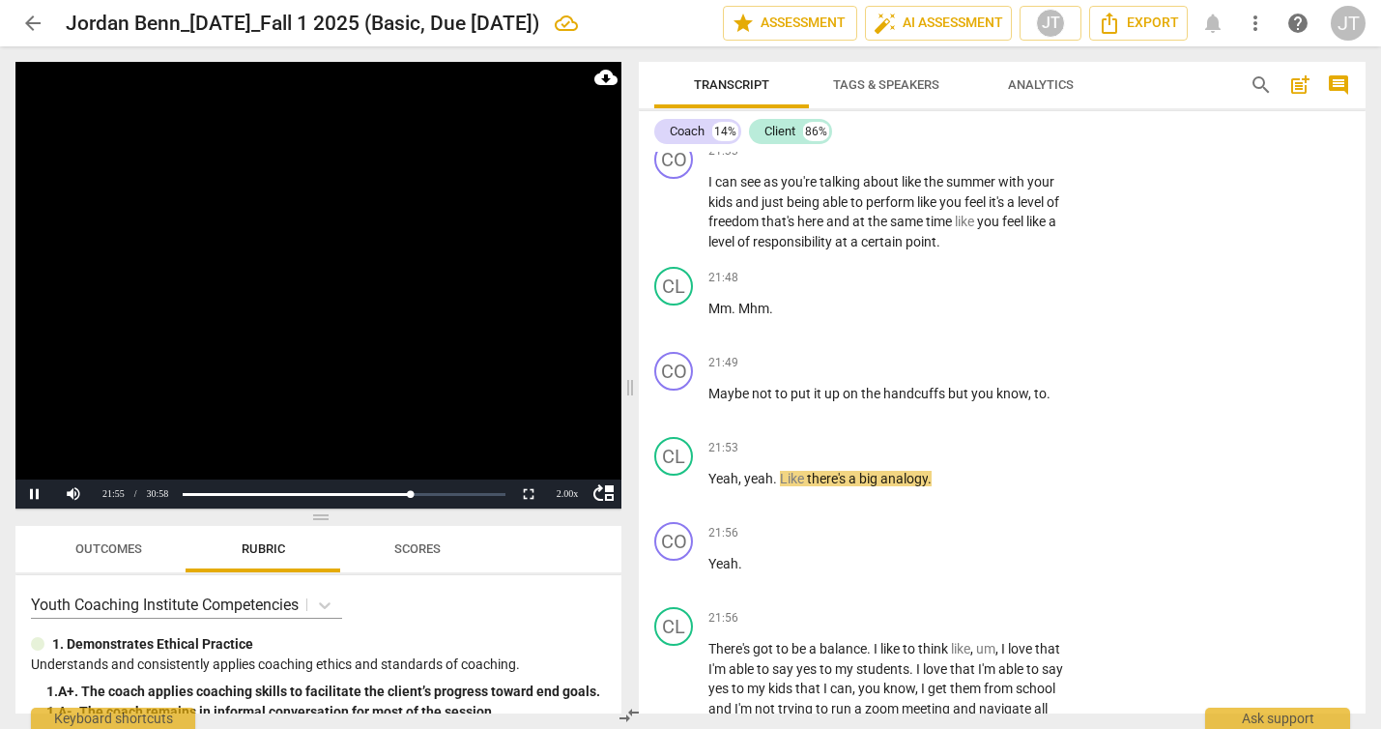
click at [292, 328] on video at bounding box center [318, 285] width 606 height 446
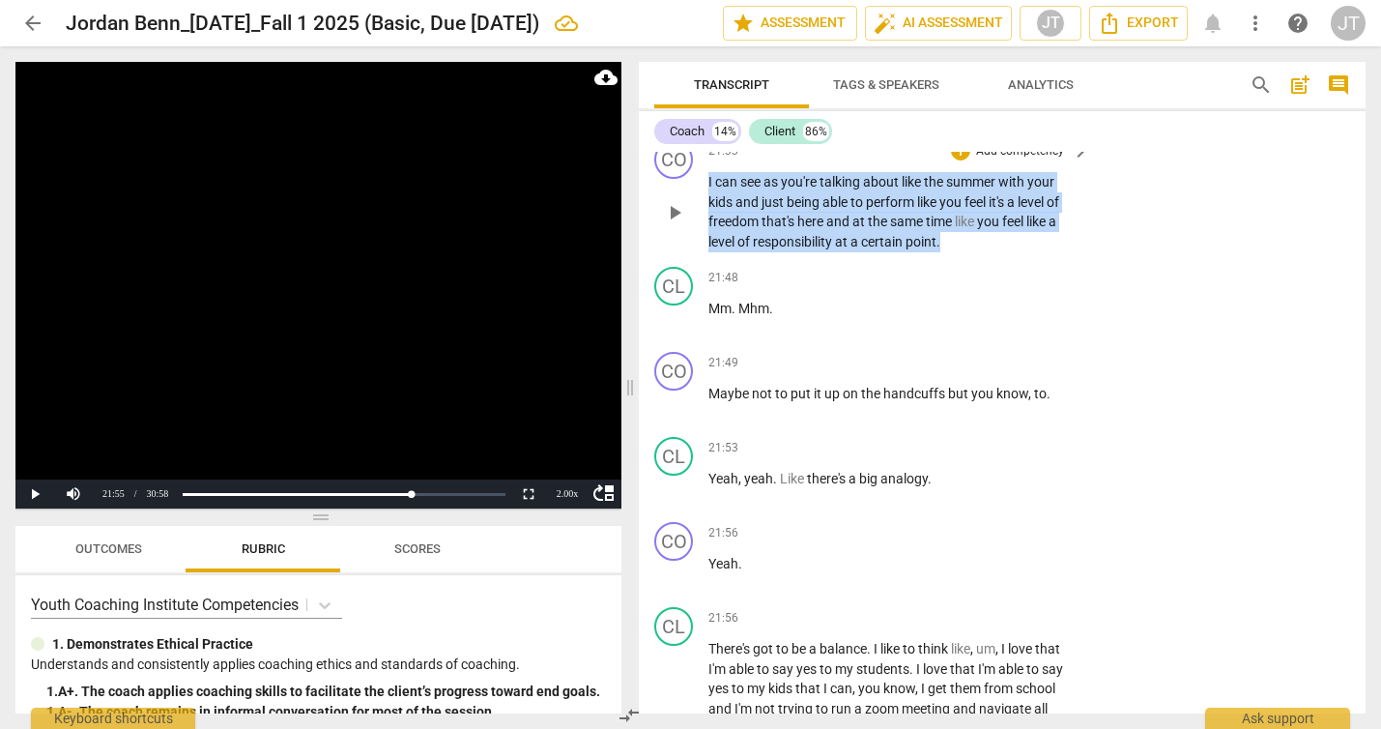
drag, startPoint x: 708, startPoint y: 300, endPoint x: 948, endPoint y: 357, distance: 246.3
click at [948, 251] on p "I can see as you're talking about like the summer with your kids and just being…" at bounding box center [893, 211] width 371 height 79
click at [991, 160] on p "Add competency" at bounding box center [1020, 151] width 92 height 17
